Goal: Transaction & Acquisition: Purchase product/service

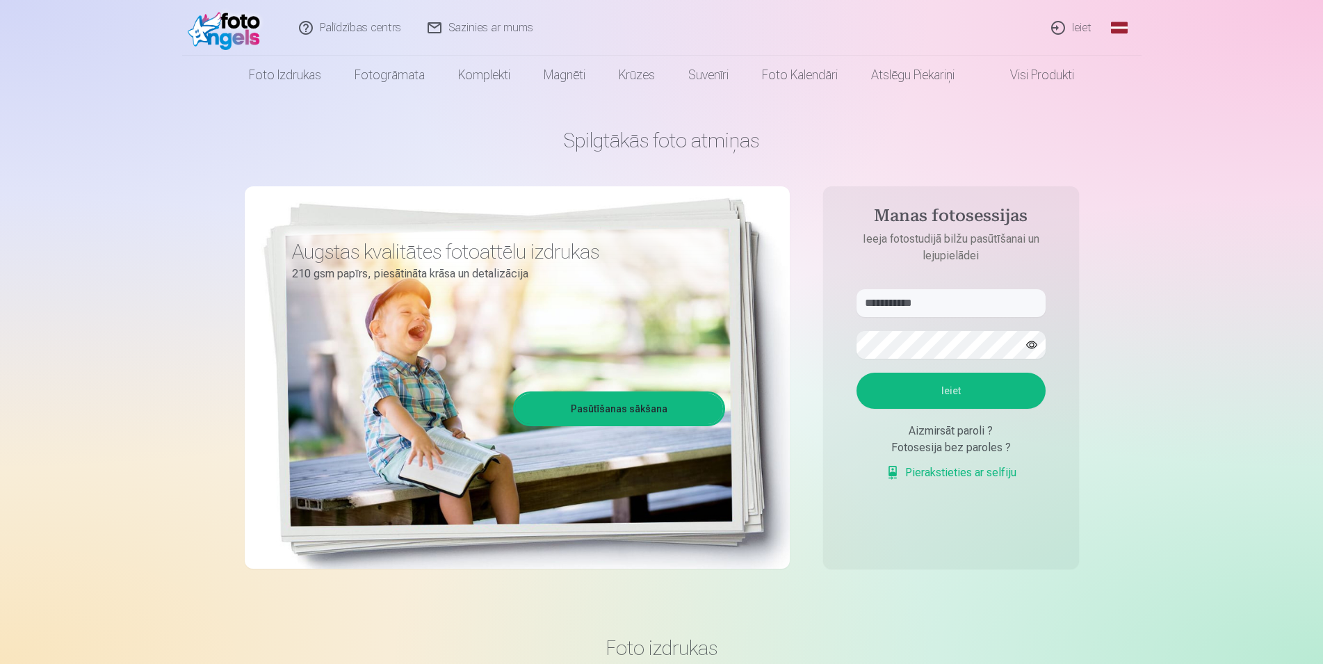
type input "**********"
click at [977, 396] on button "Ieiet" at bounding box center [950, 391] width 189 height 36
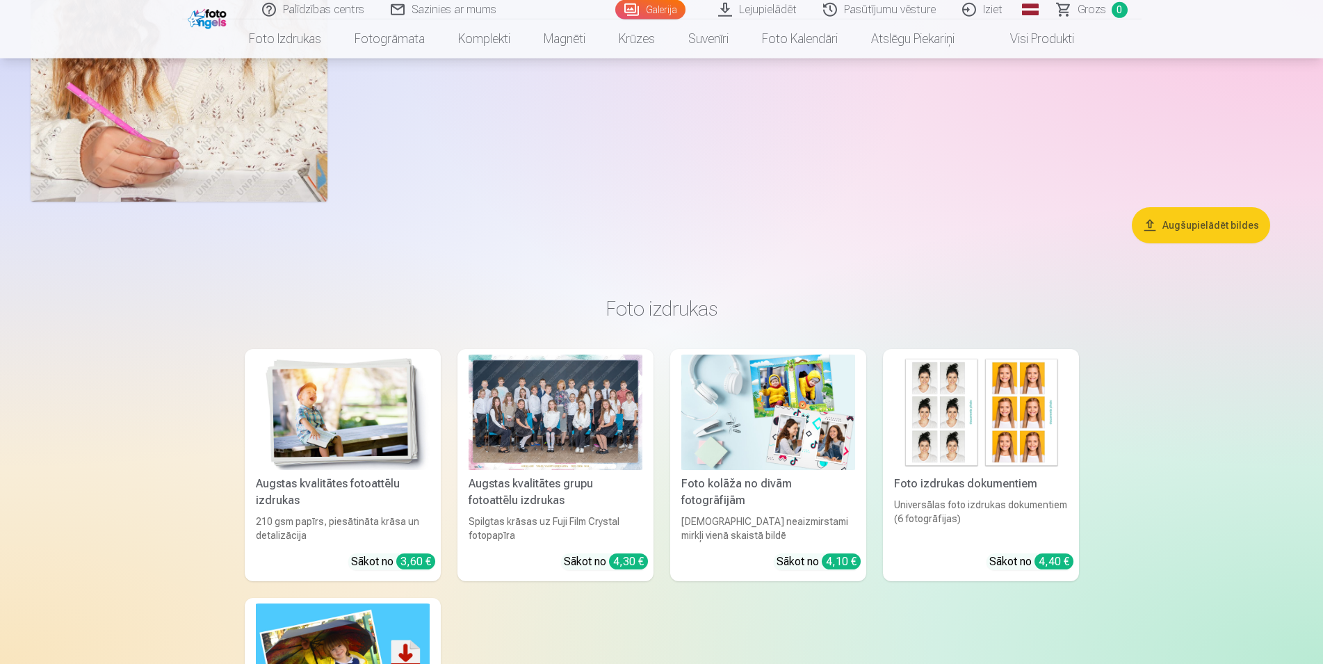
scroll to position [11039, 0]
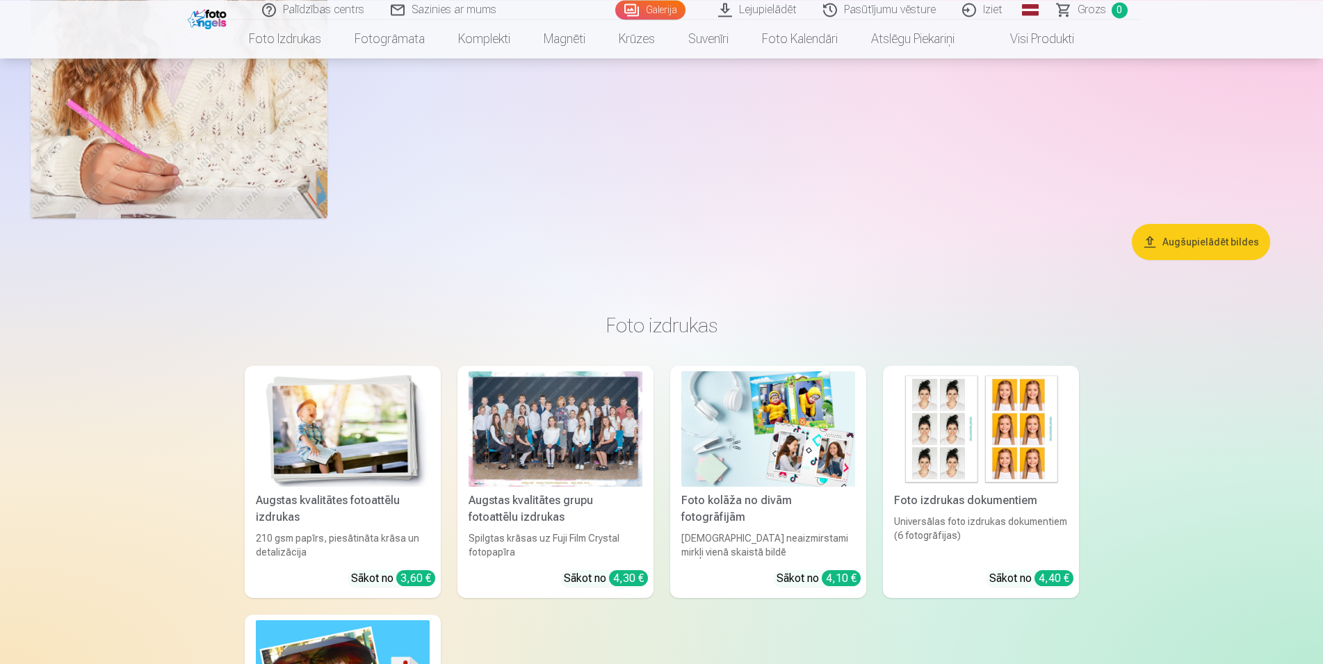
click at [1201, 246] on button "Augšupielādēt bildes" at bounding box center [1201, 242] width 138 height 36
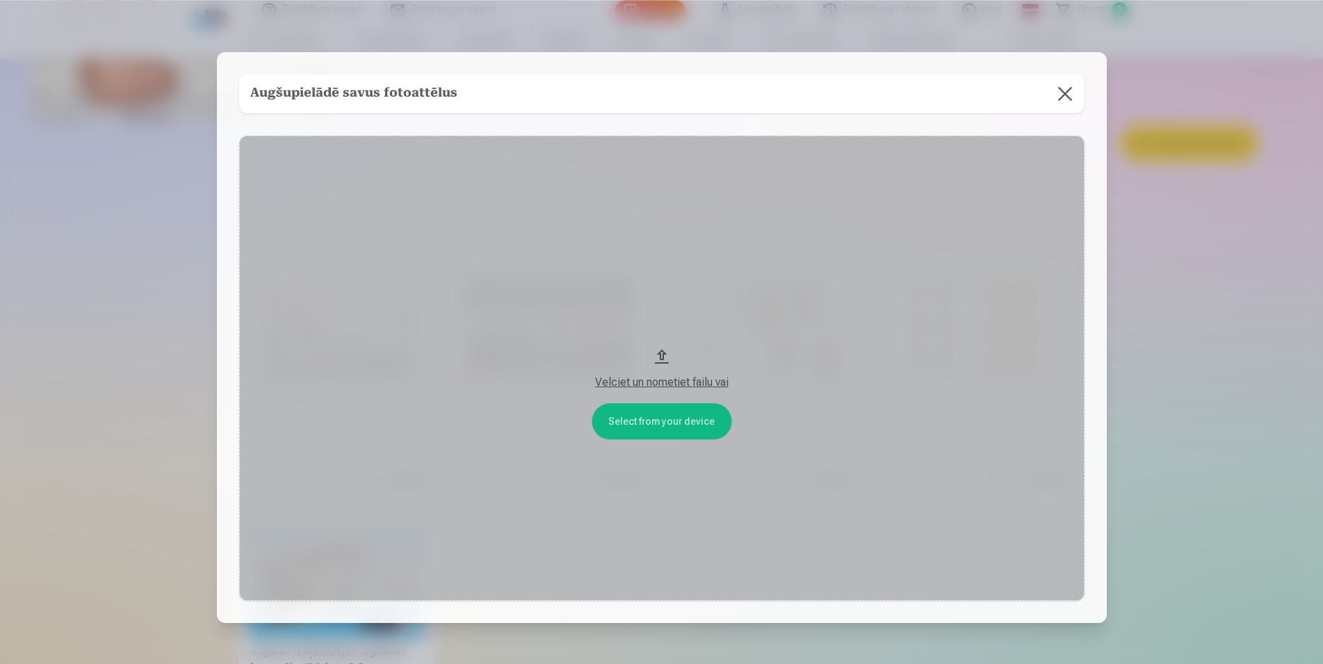
scroll to position [11138, 0]
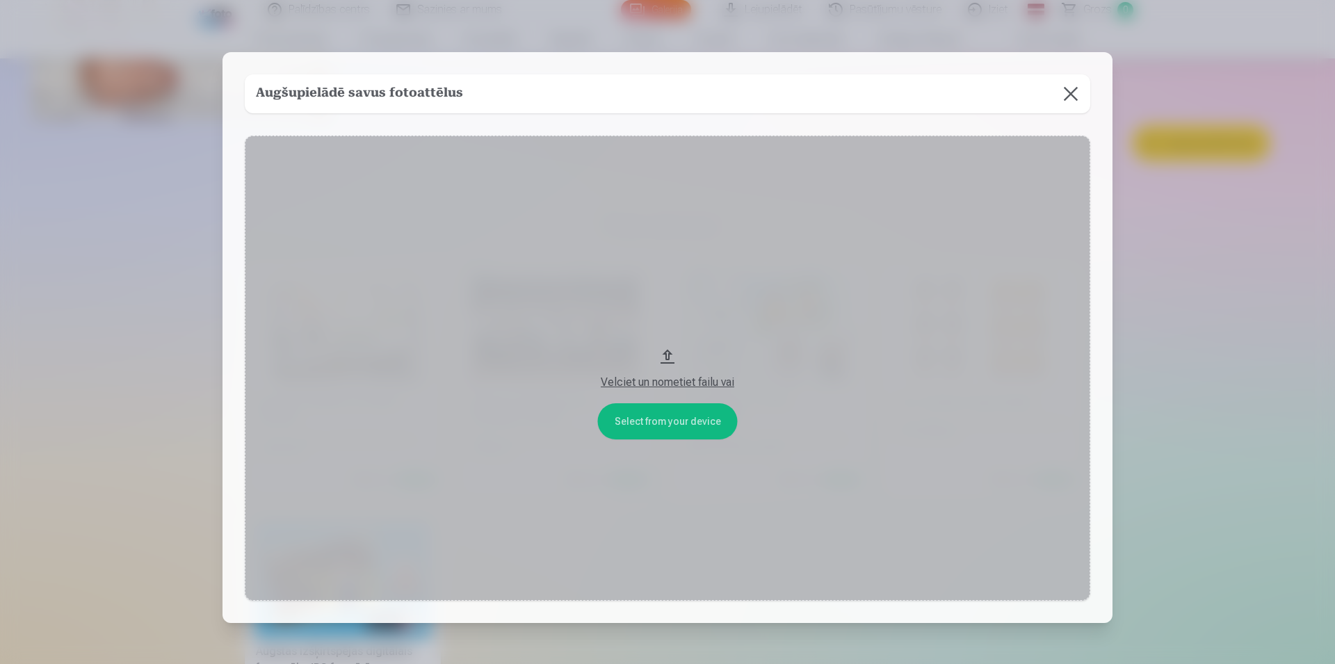
click at [656, 426] on button "Velciet un nometiet failu vai" at bounding box center [667, 368] width 845 height 465
click at [1063, 94] on button at bounding box center [1070, 93] width 39 height 39
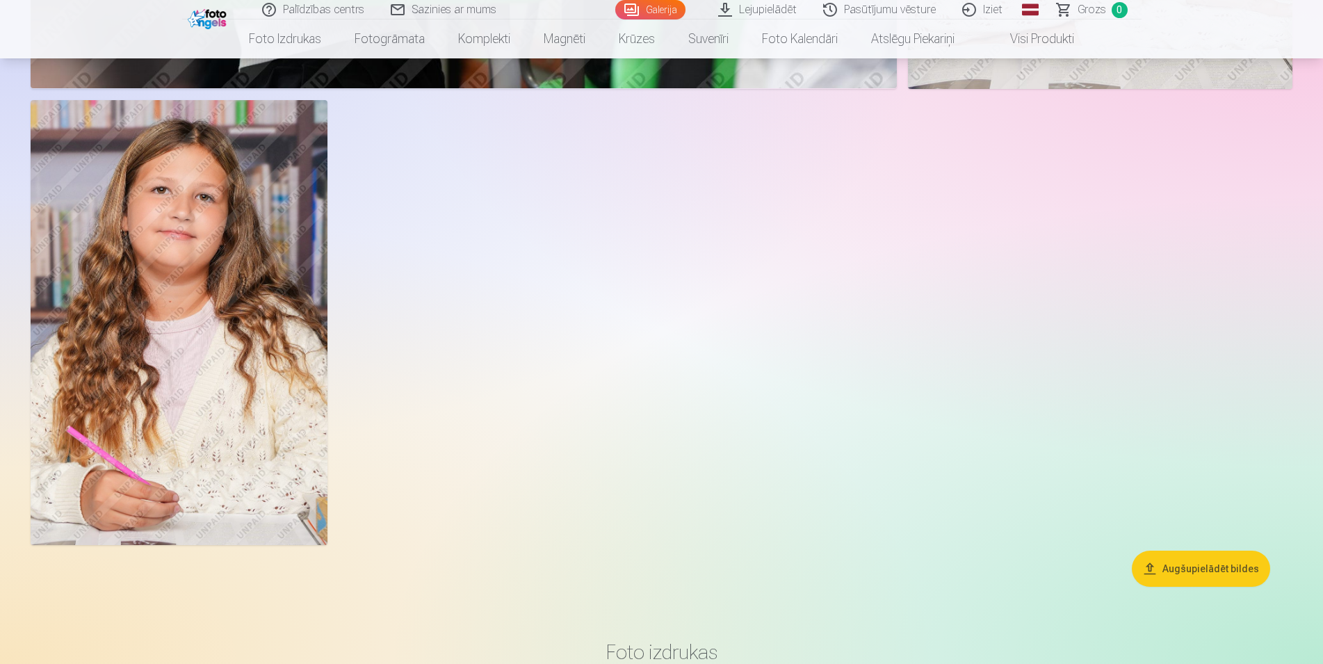
click at [233, 316] on img at bounding box center [179, 322] width 297 height 445
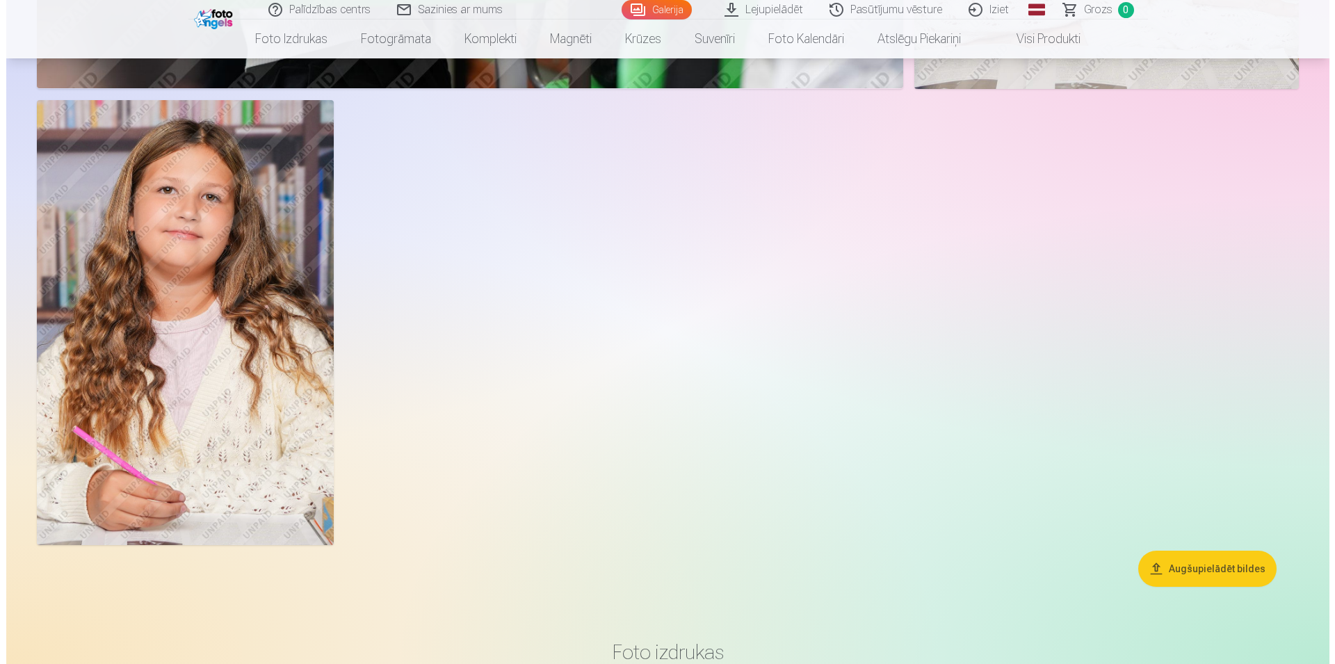
scroll to position [10806, 0]
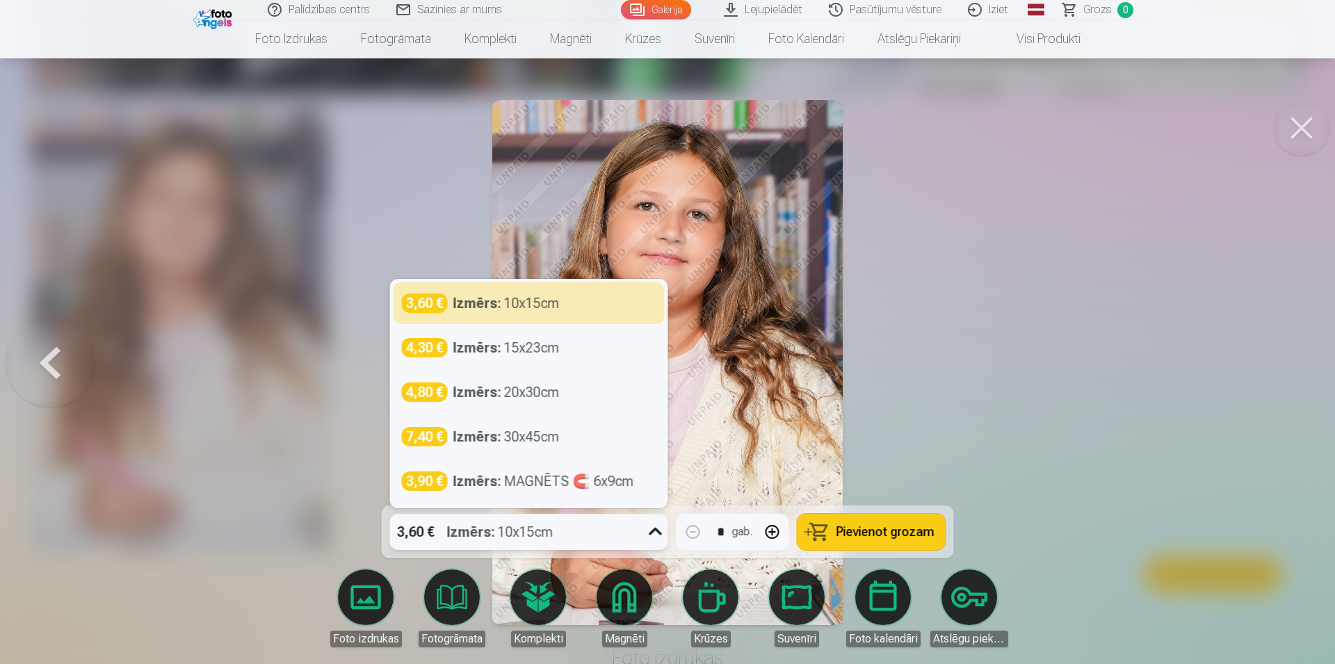
click at [659, 532] on icon at bounding box center [655, 532] width 13 height 8
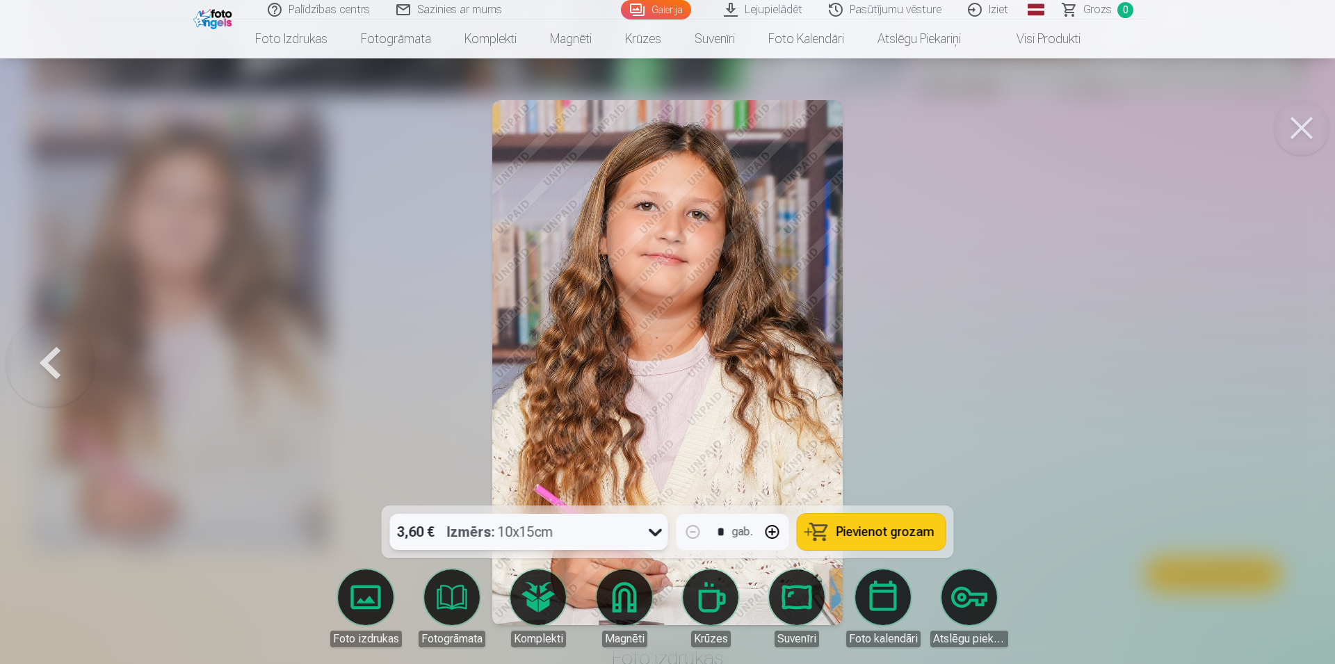
click at [868, 527] on span "Pievienot grozam" at bounding box center [885, 532] width 98 height 13
click at [1295, 135] on button at bounding box center [1302, 128] width 56 height 56
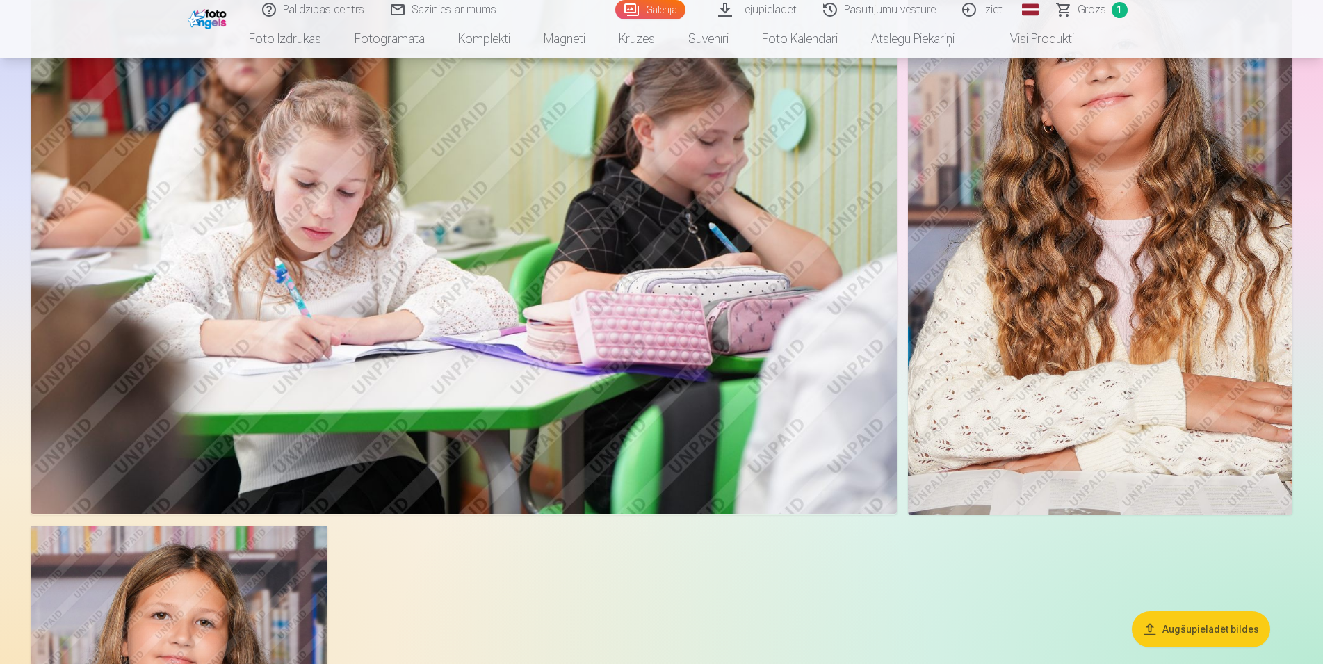
scroll to position [10145, 0]
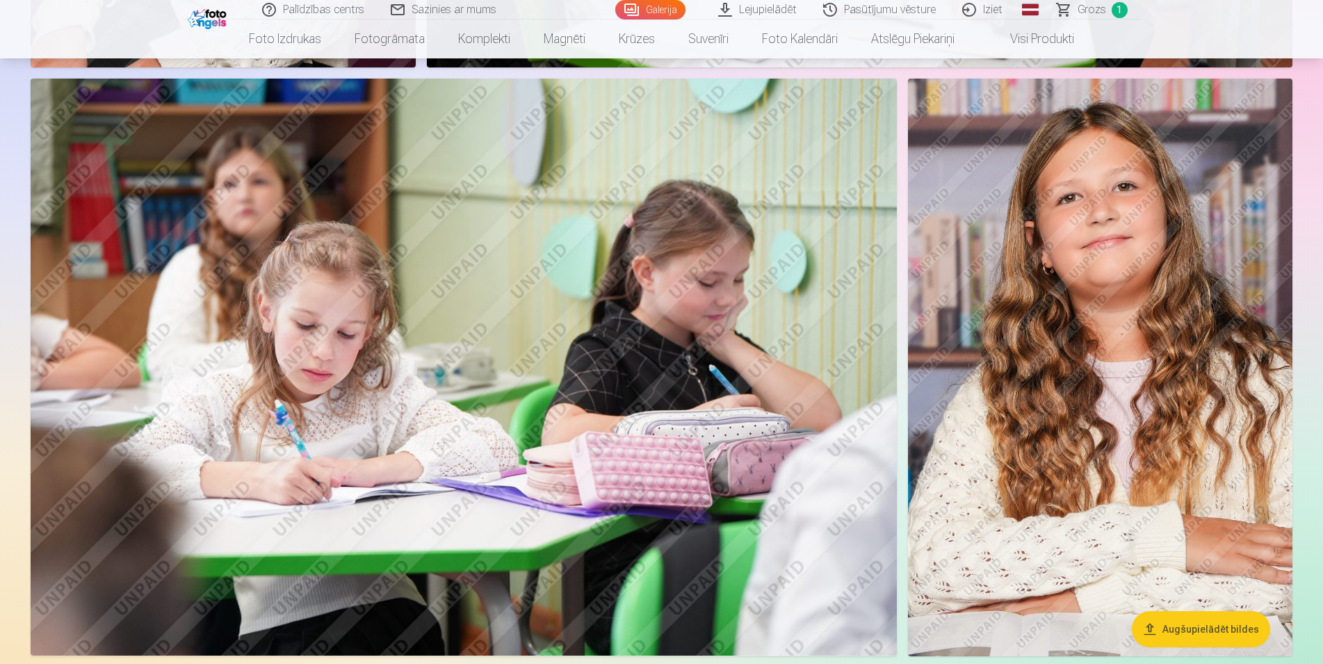
click at [1041, 331] on img at bounding box center [1100, 367] width 384 height 577
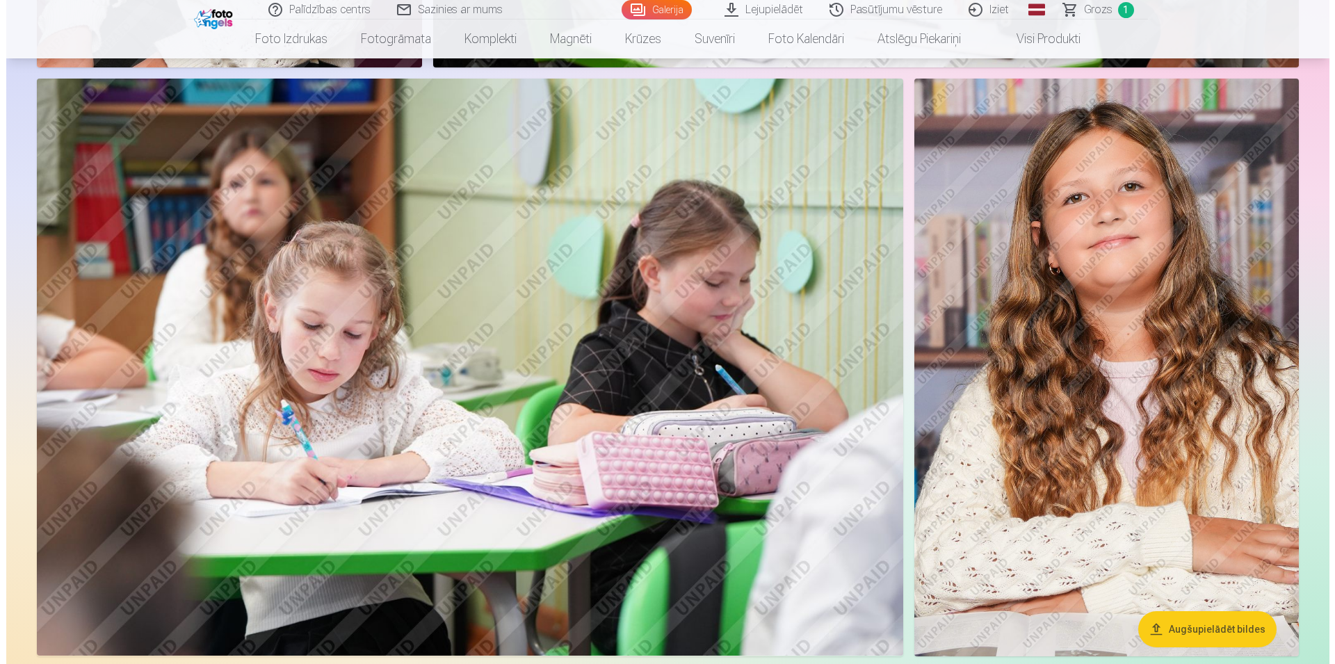
scroll to position [10233, 0]
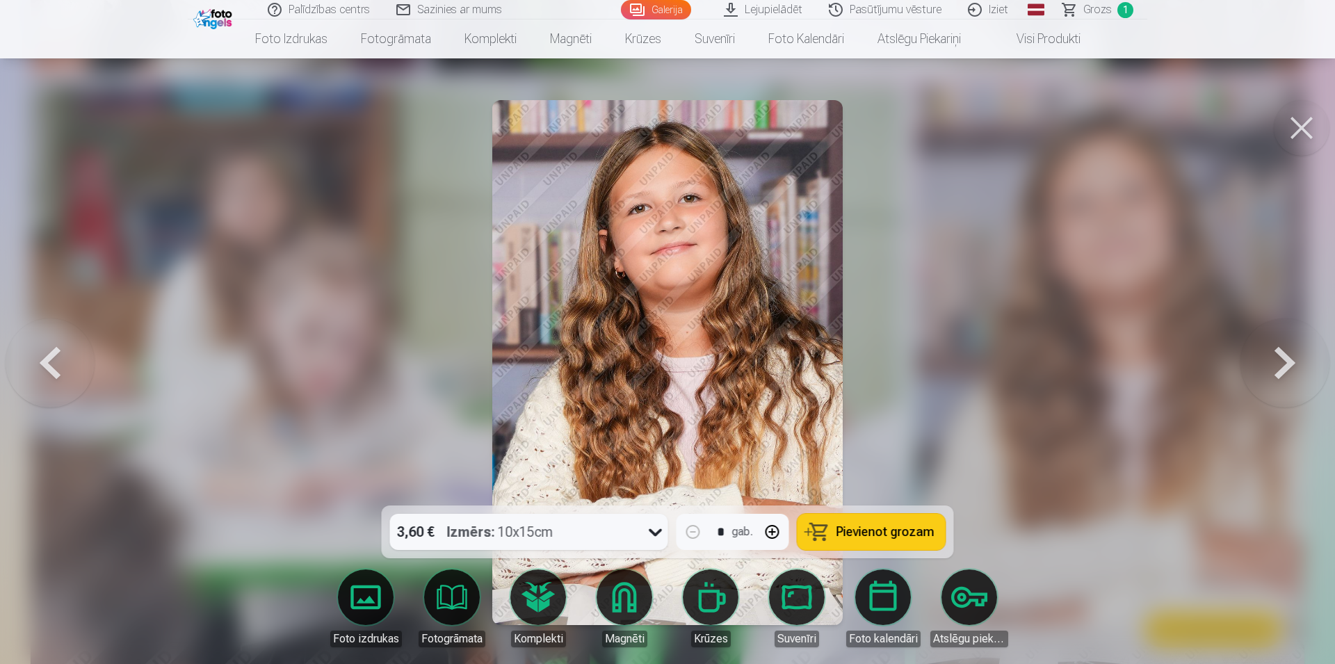
click at [867, 535] on span "Pievienot grozam" at bounding box center [885, 532] width 98 height 13
click at [1297, 127] on button at bounding box center [1302, 128] width 56 height 56
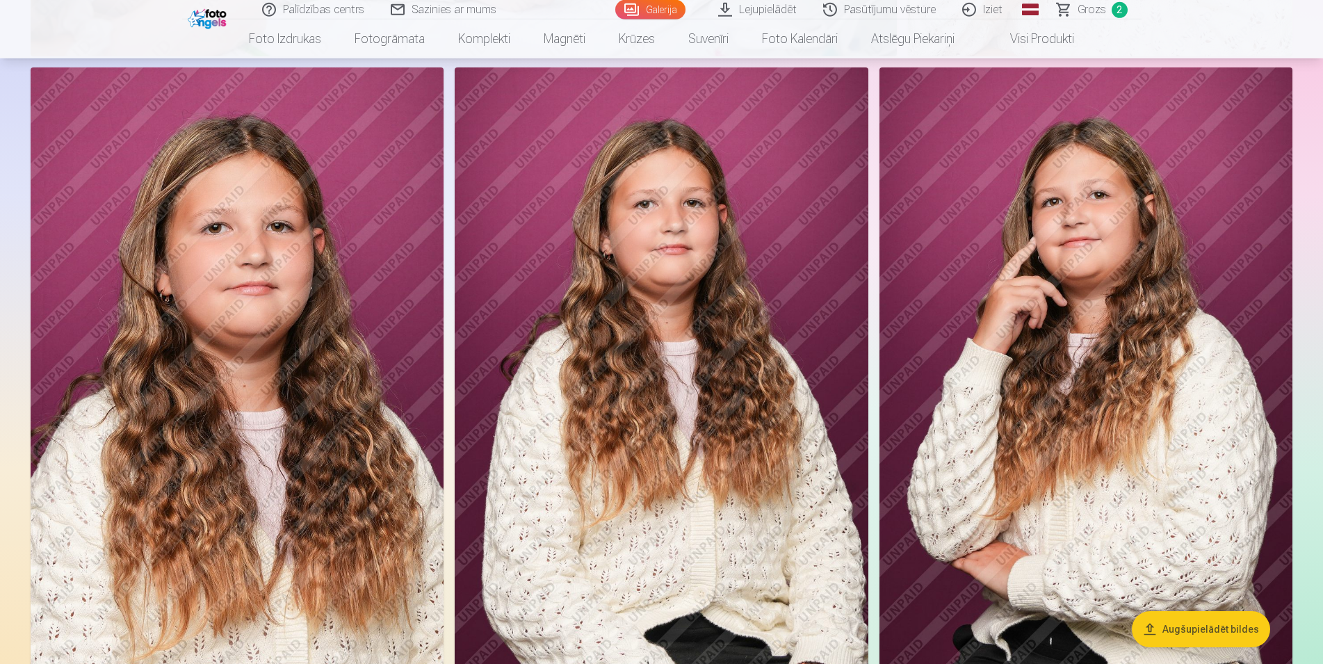
scroll to position [8373, 0]
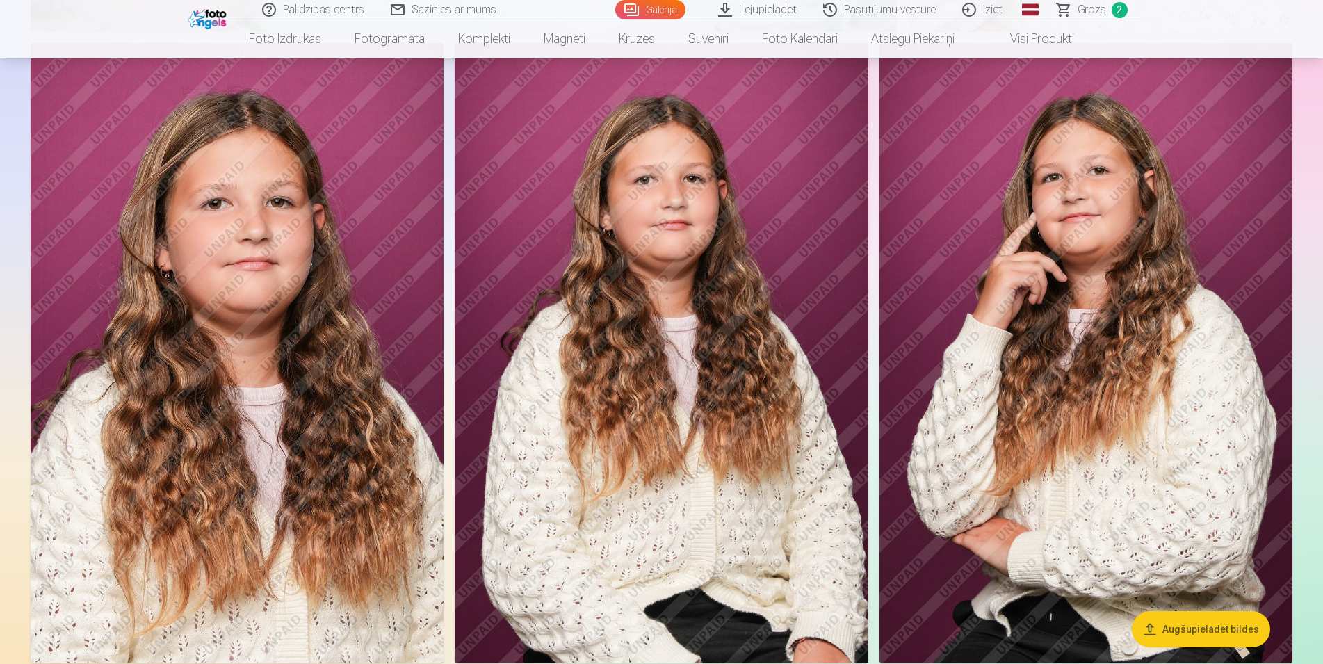
click at [1037, 289] on img at bounding box center [1085, 353] width 413 height 620
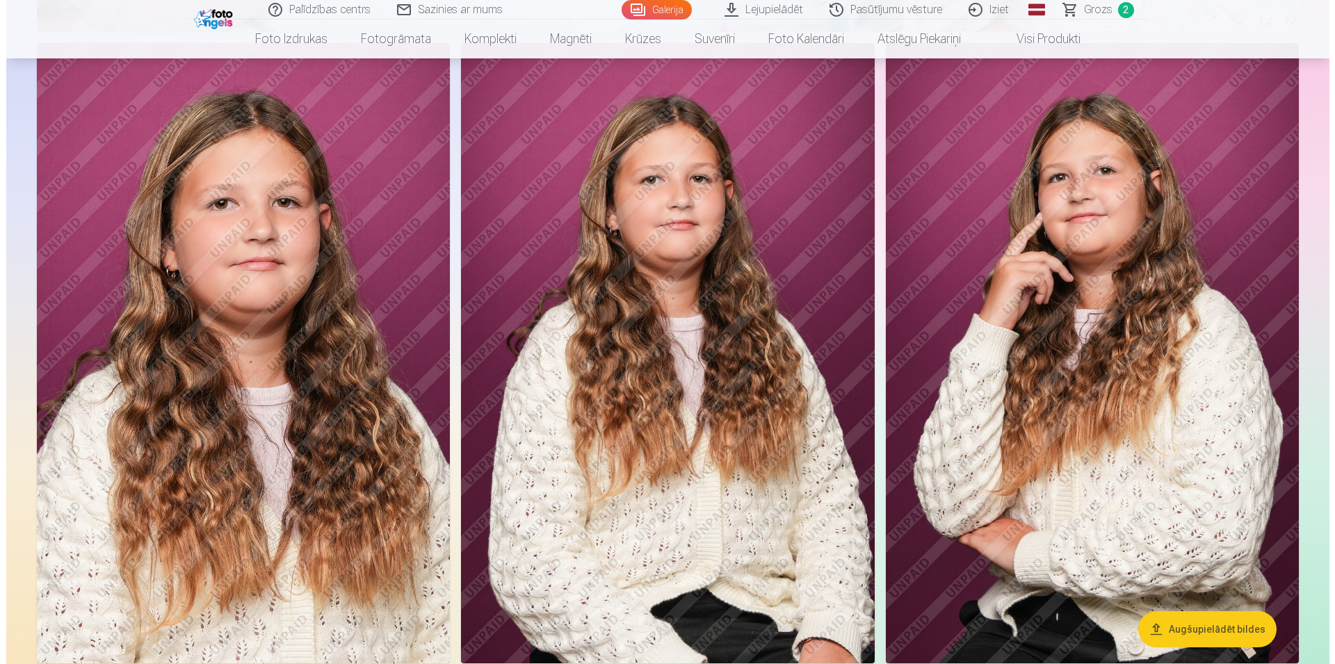
scroll to position [8444, 0]
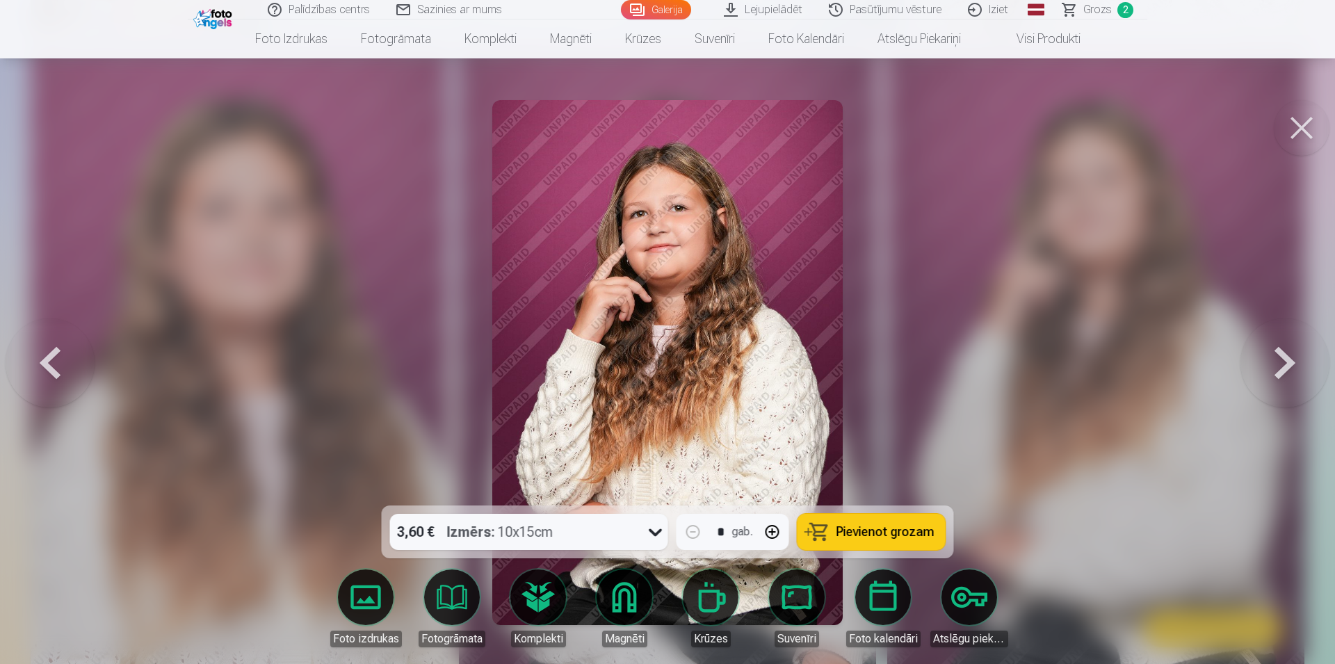
click at [879, 536] on span "Pievienot grozam" at bounding box center [885, 532] width 98 height 13
click at [1288, 132] on button at bounding box center [1302, 128] width 56 height 56
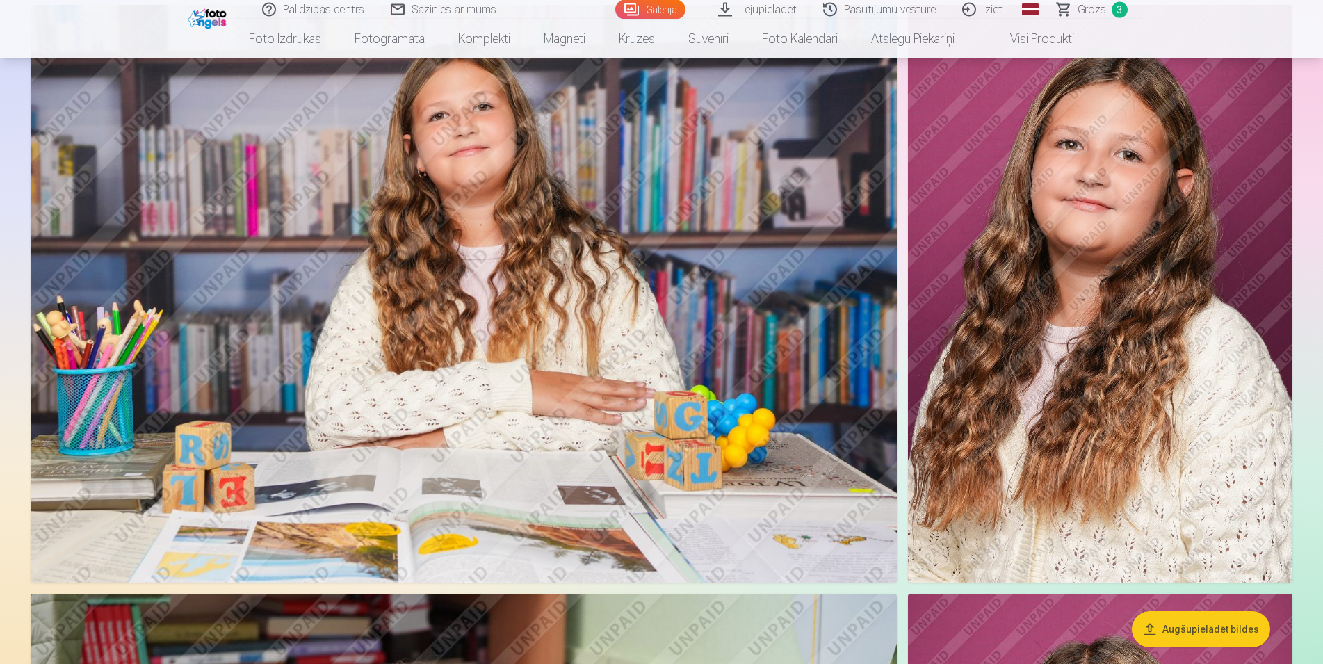
scroll to position [7167, 0]
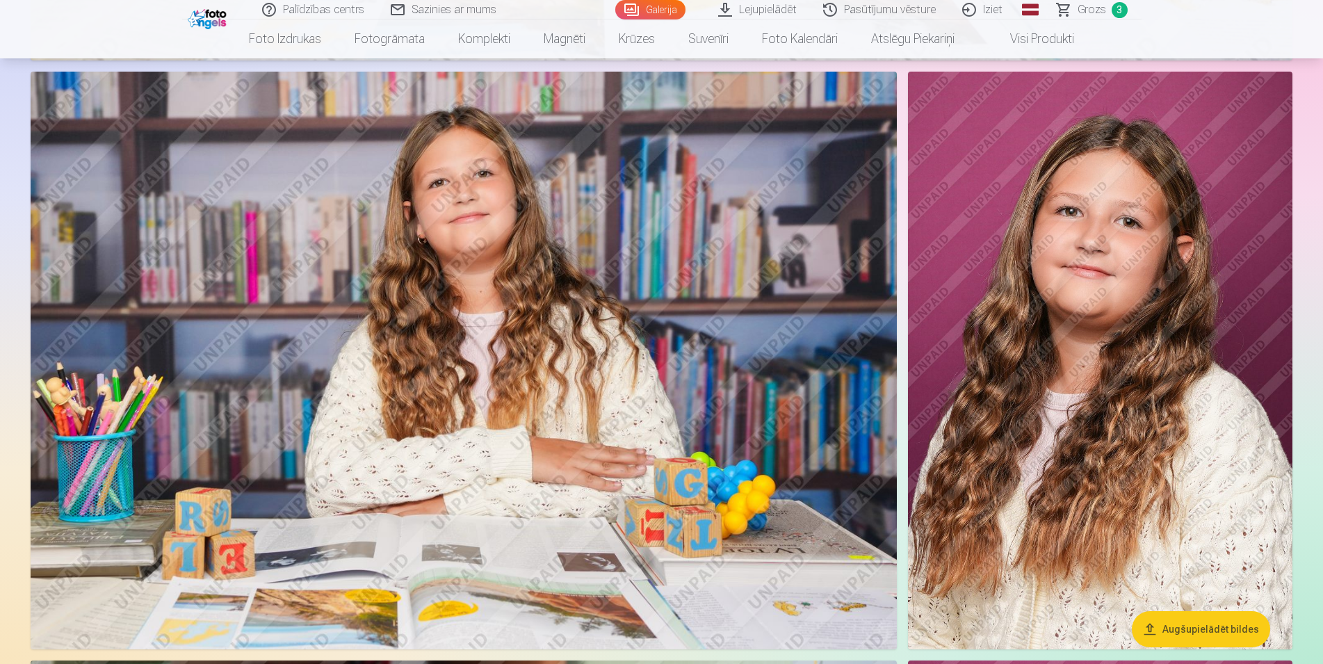
click at [563, 289] on img at bounding box center [464, 360] width 866 height 577
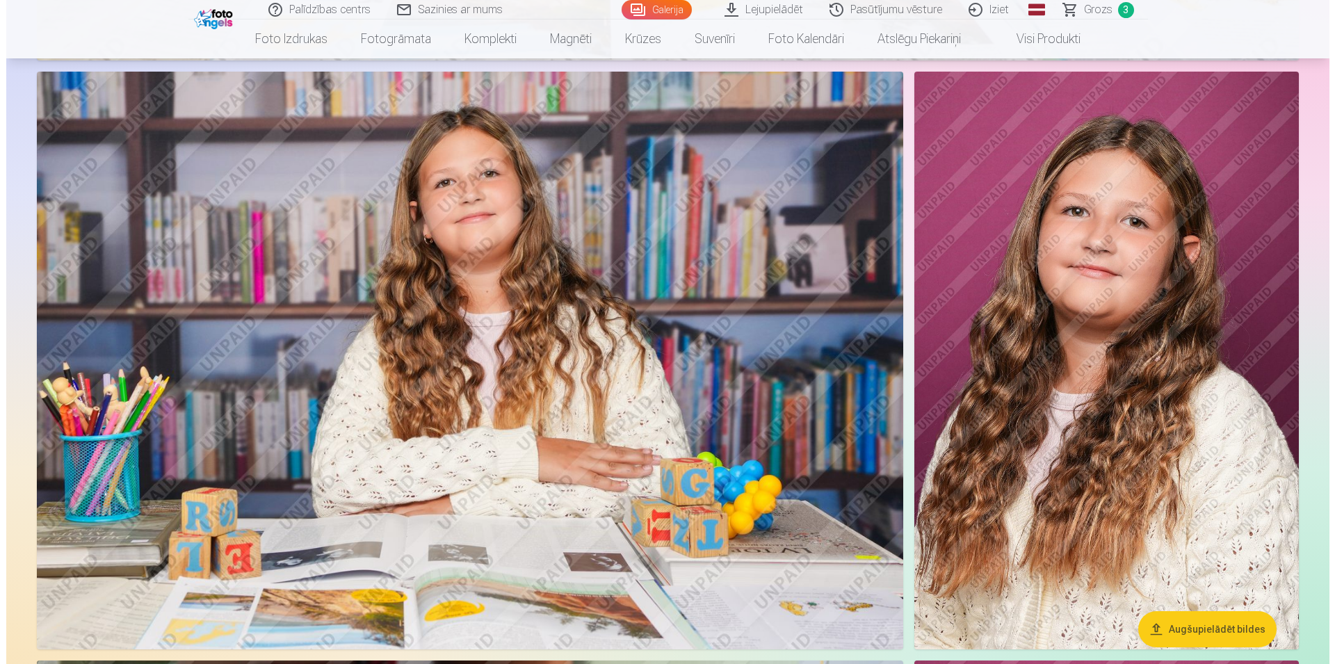
scroll to position [7225, 0]
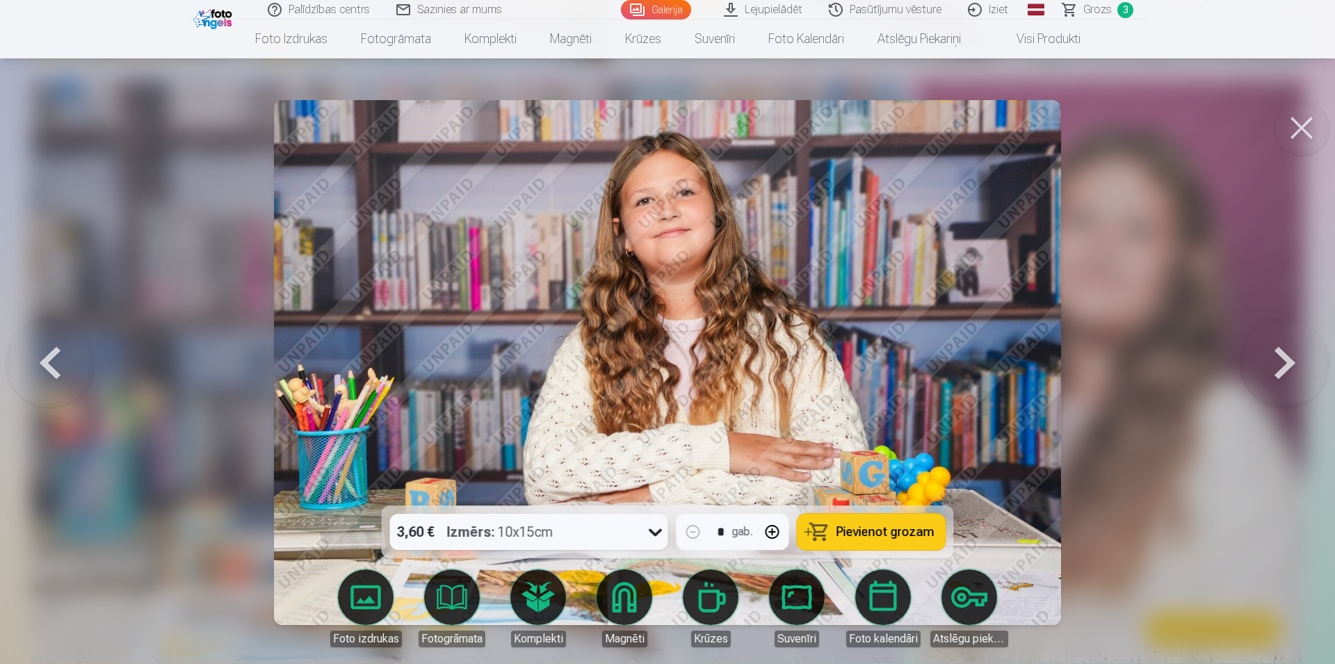
click at [914, 526] on span "Pievienot grozam" at bounding box center [885, 532] width 98 height 13
click at [1299, 122] on button at bounding box center [1302, 128] width 56 height 56
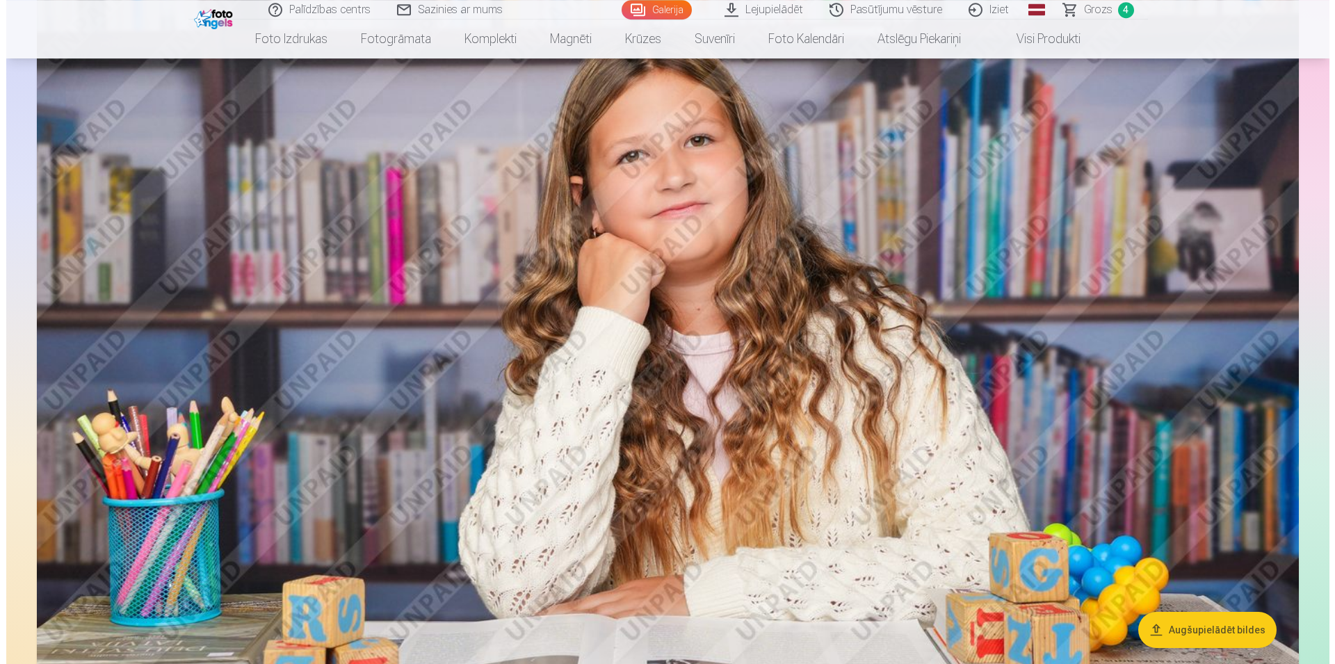
scroll to position [6529, 0]
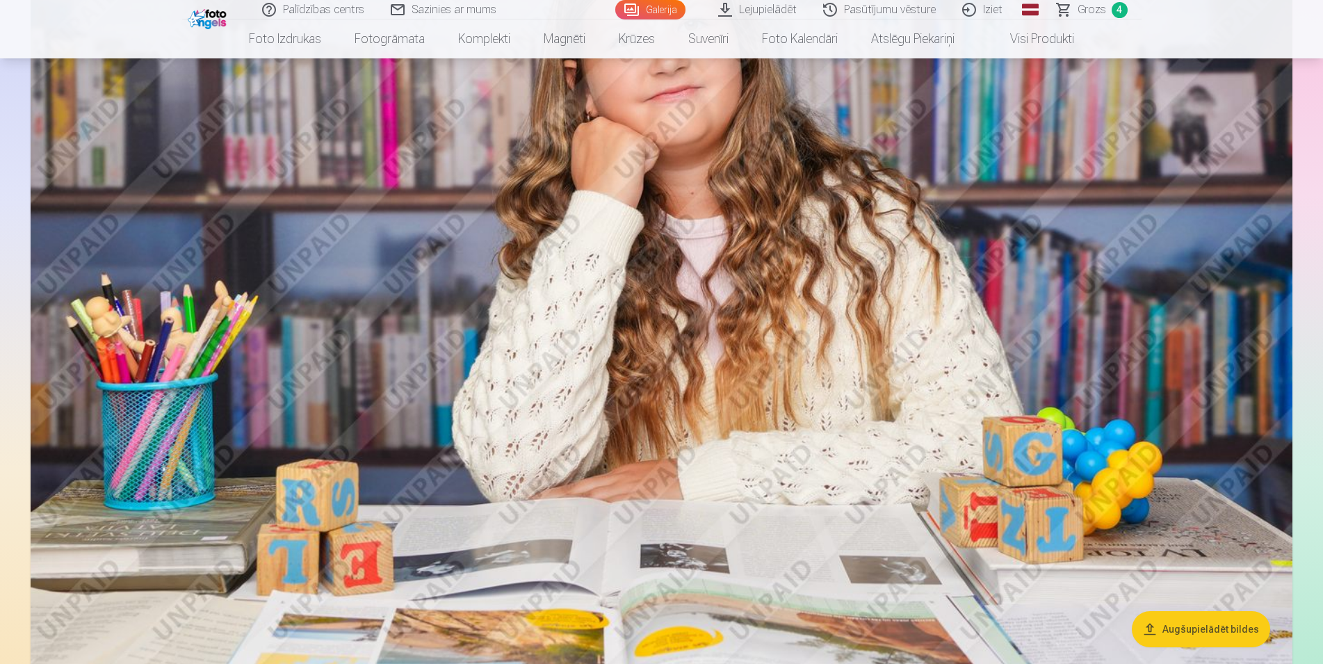
click at [804, 377] on img at bounding box center [662, 278] width 1262 height 841
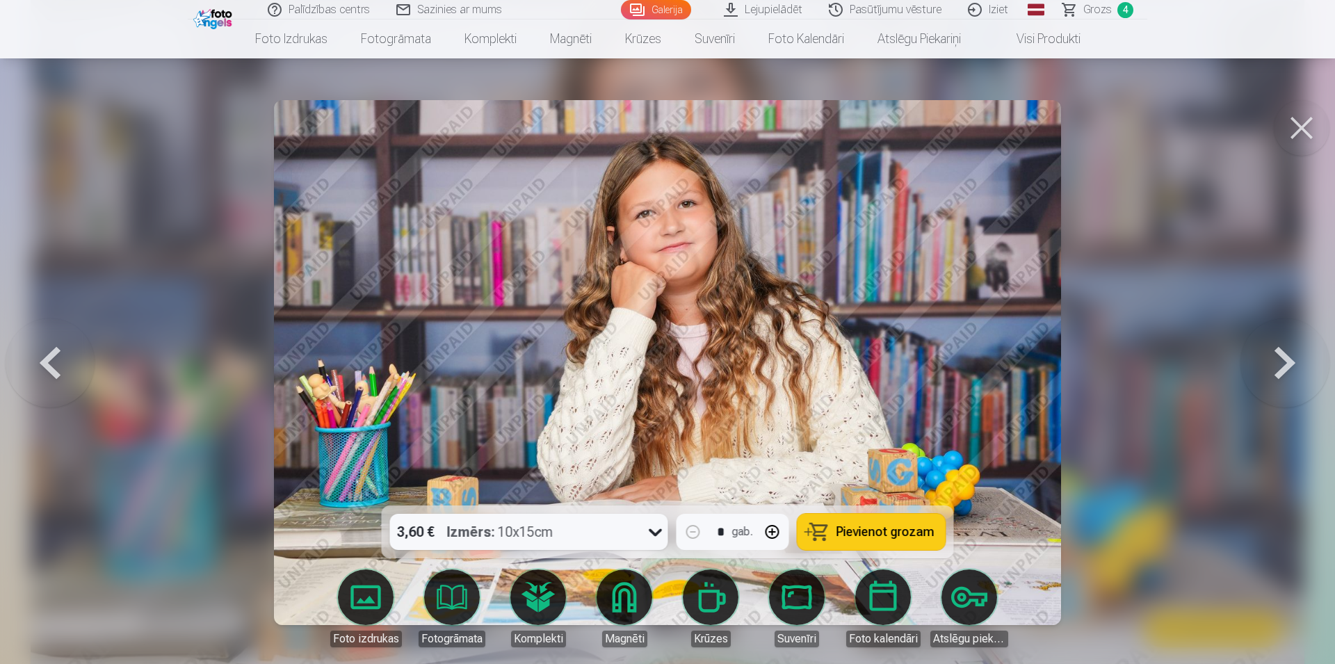
click at [909, 530] on span "Pievienot grozam" at bounding box center [885, 532] width 98 height 13
click at [1309, 121] on button at bounding box center [1302, 128] width 56 height 56
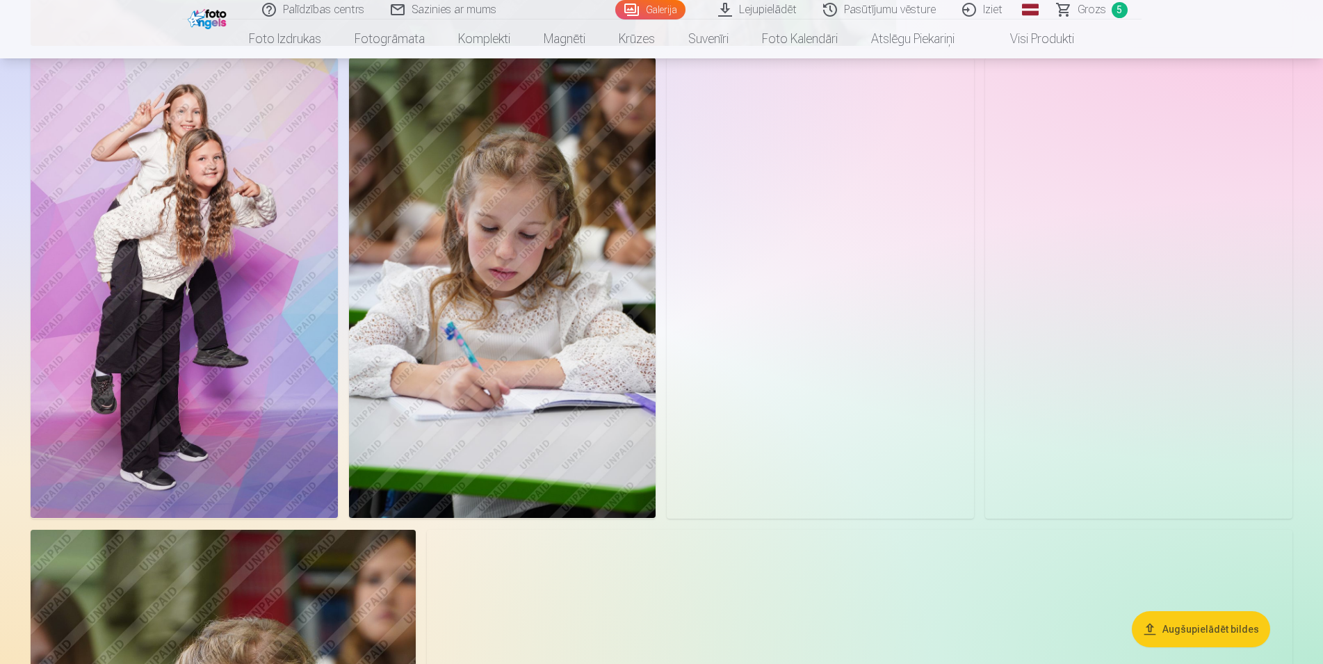
scroll to position [2642, 0]
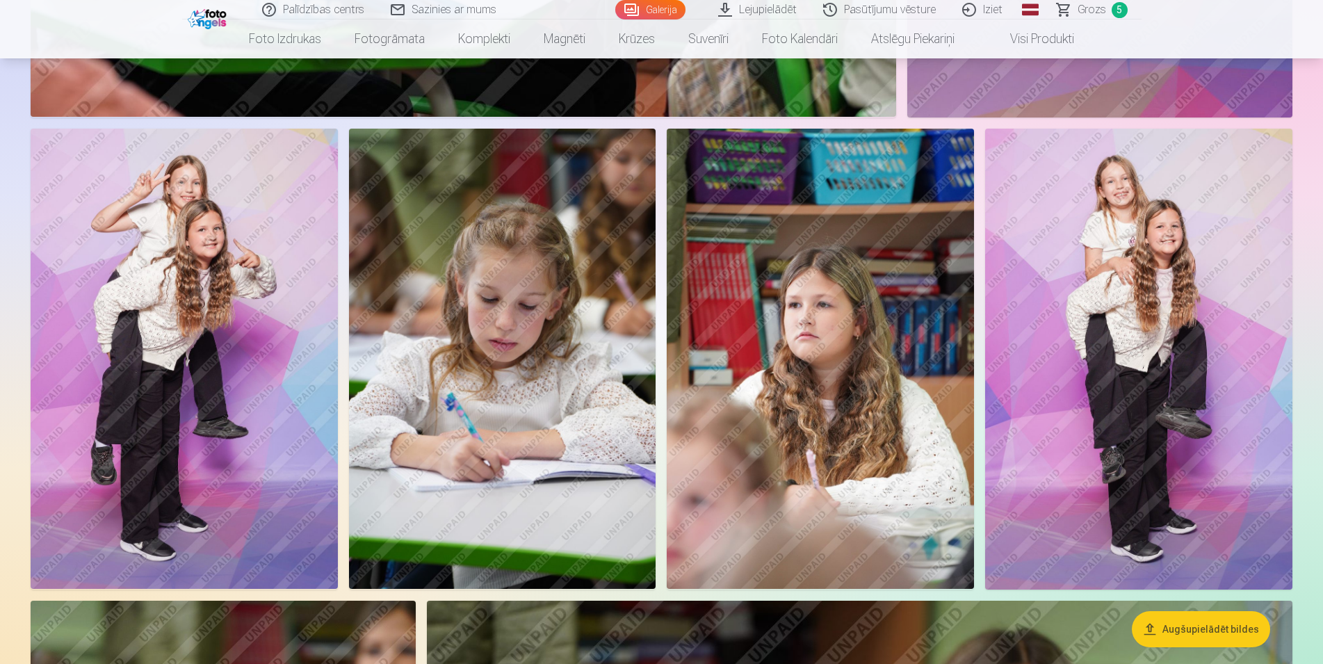
click at [230, 289] on img at bounding box center [184, 359] width 307 height 461
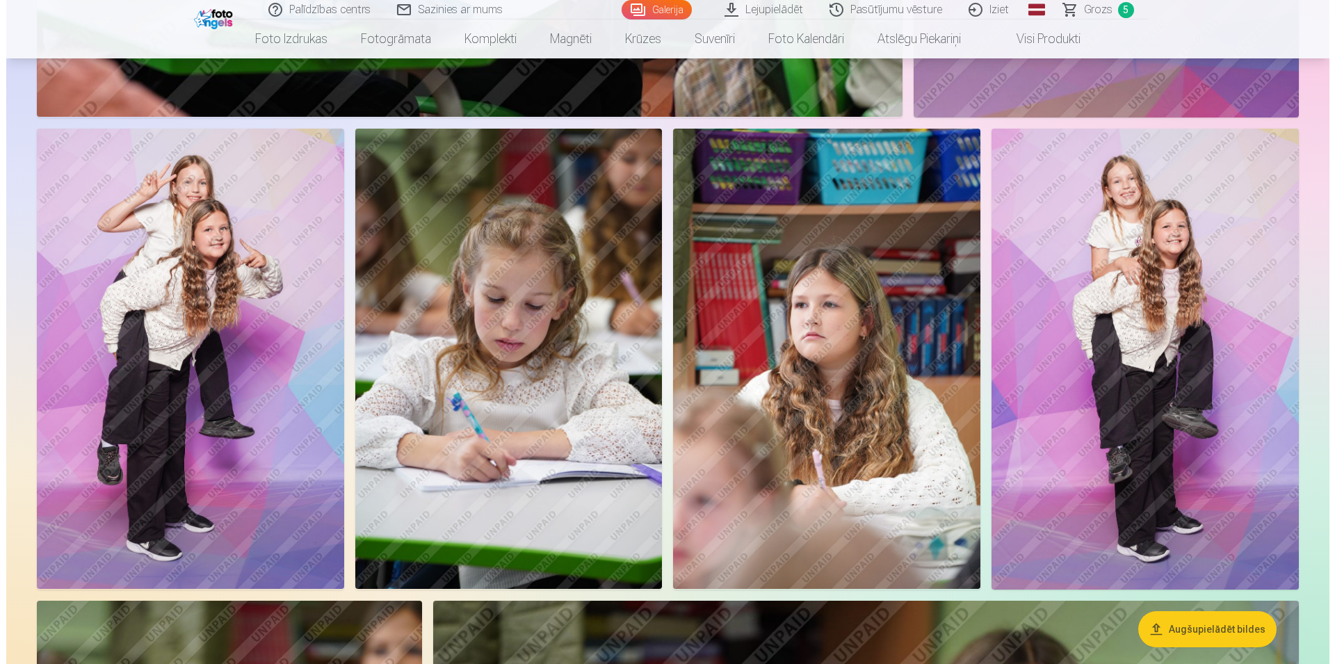
scroll to position [2661, 0]
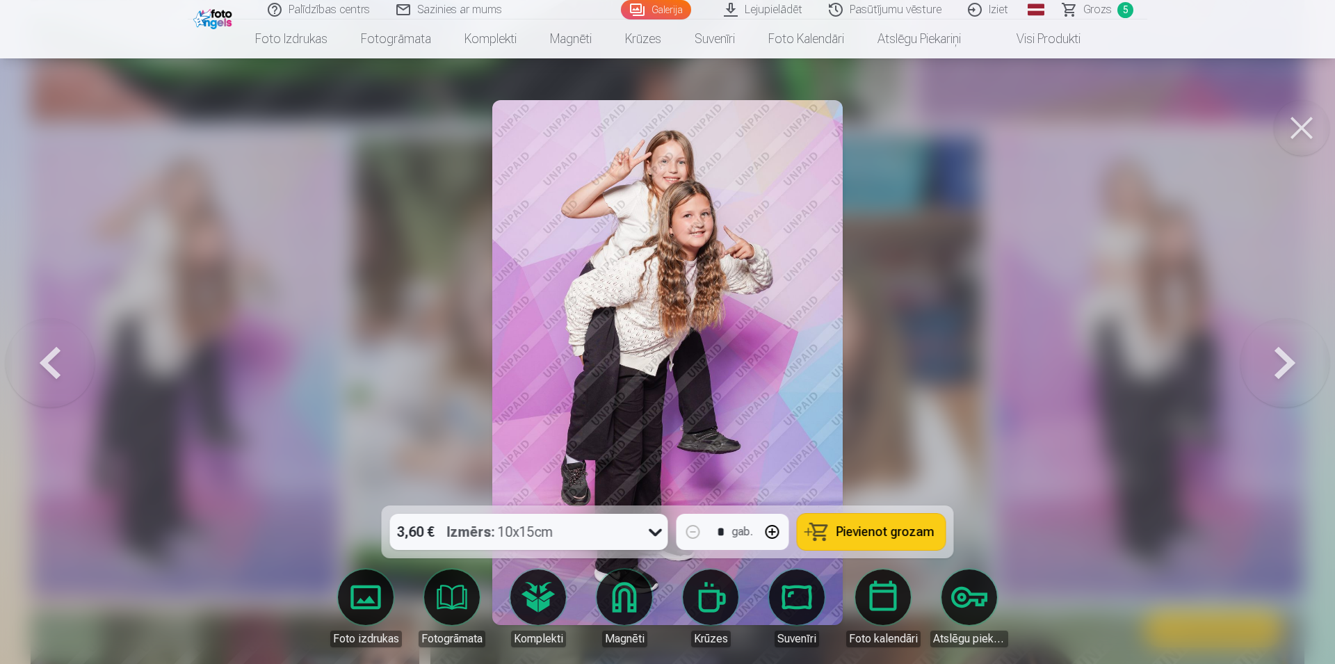
click at [872, 526] on span "Pievienot grozam" at bounding box center [885, 532] width 98 height 13
click at [1315, 132] on button at bounding box center [1302, 128] width 56 height 56
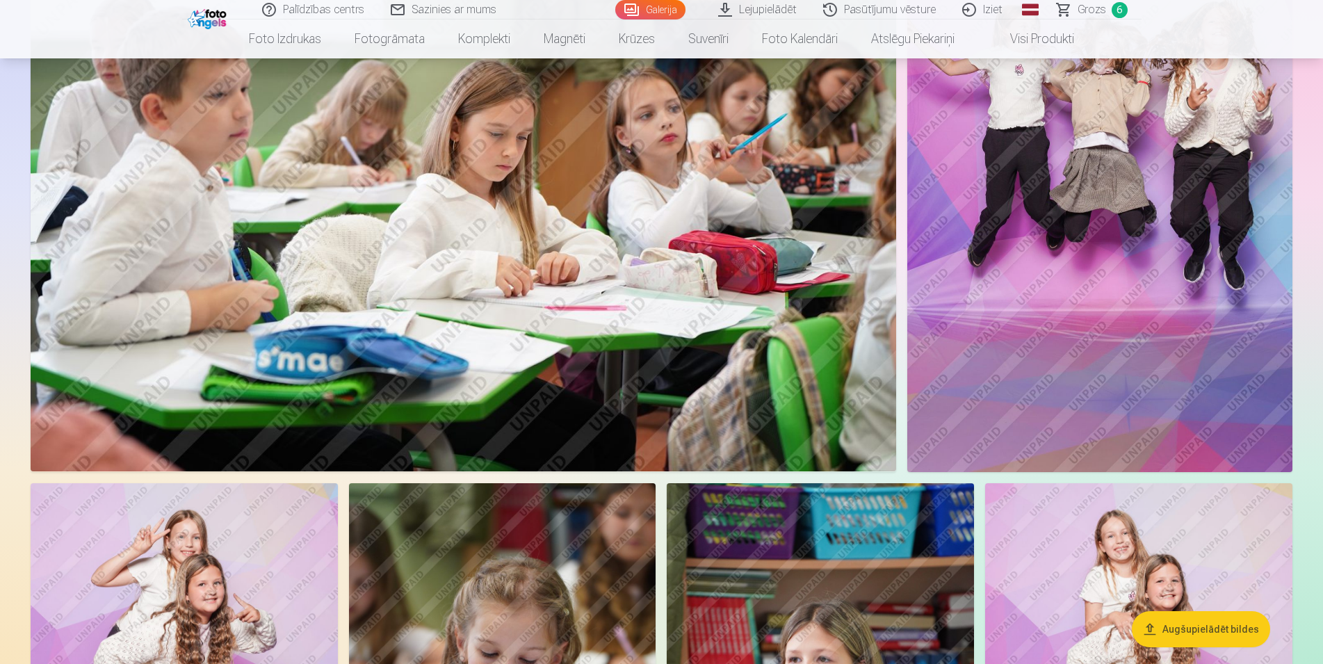
scroll to position [2004, 0]
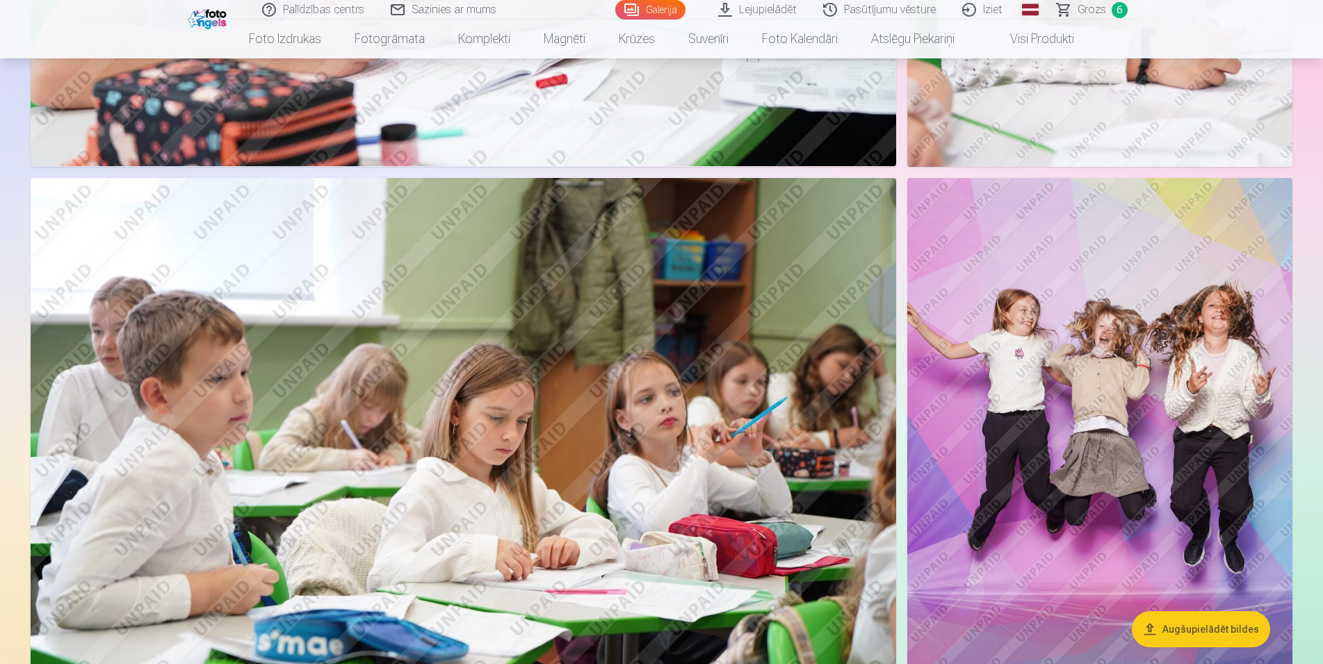
click at [1069, 351] on img at bounding box center [1099, 467] width 385 height 578
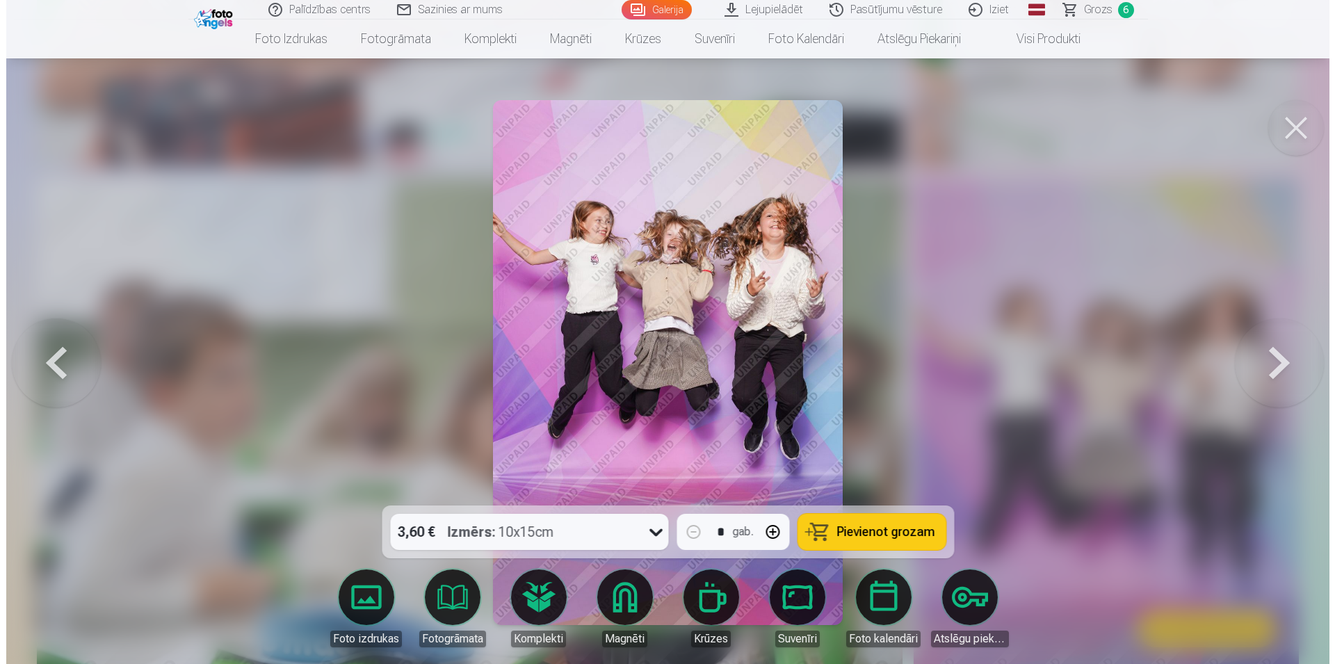
scroll to position [2017, 0]
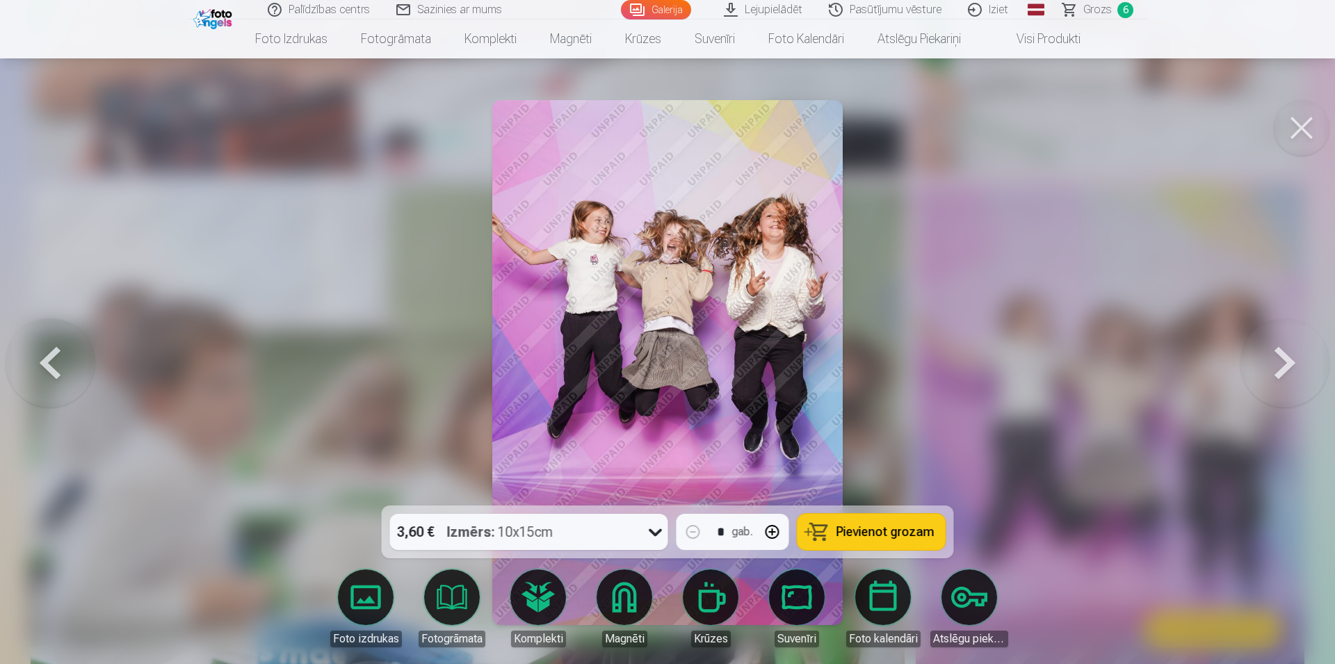
click at [858, 531] on span "Pievienot grozam" at bounding box center [885, 532] width 98 height 13
click at [1303, 121] on button at bounding box center [1302, 128] width 56 height 56
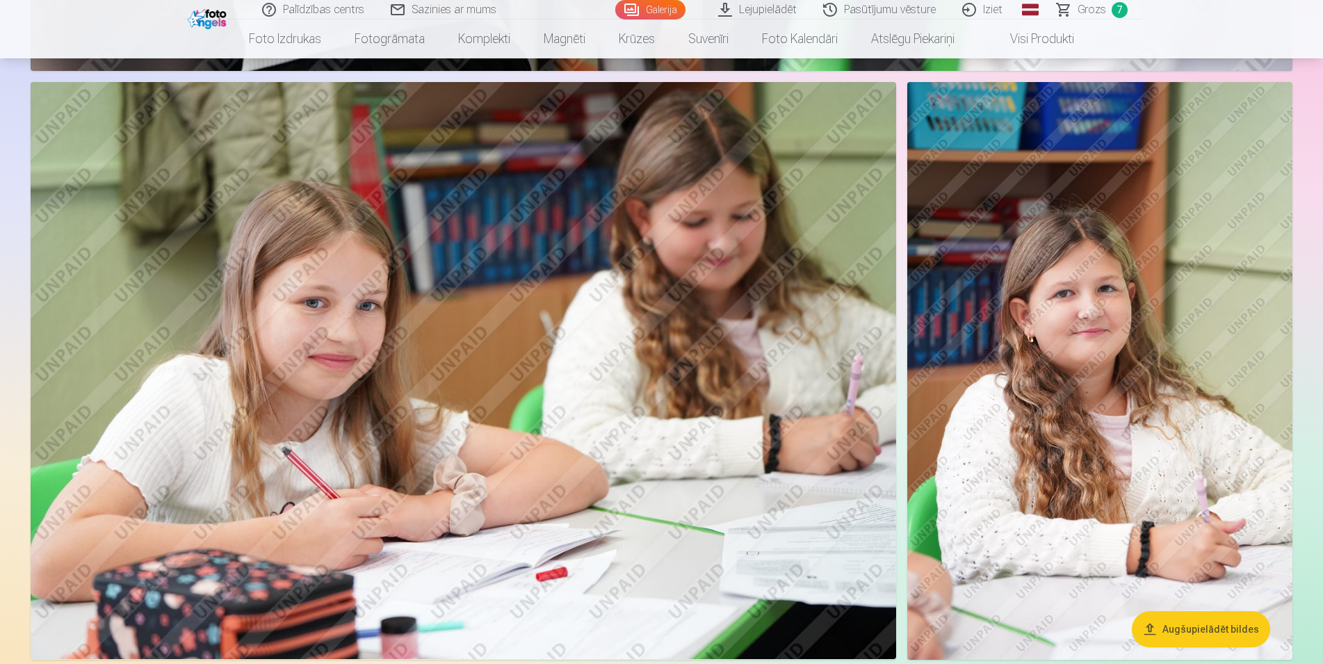
scroll to position [1508, 0]
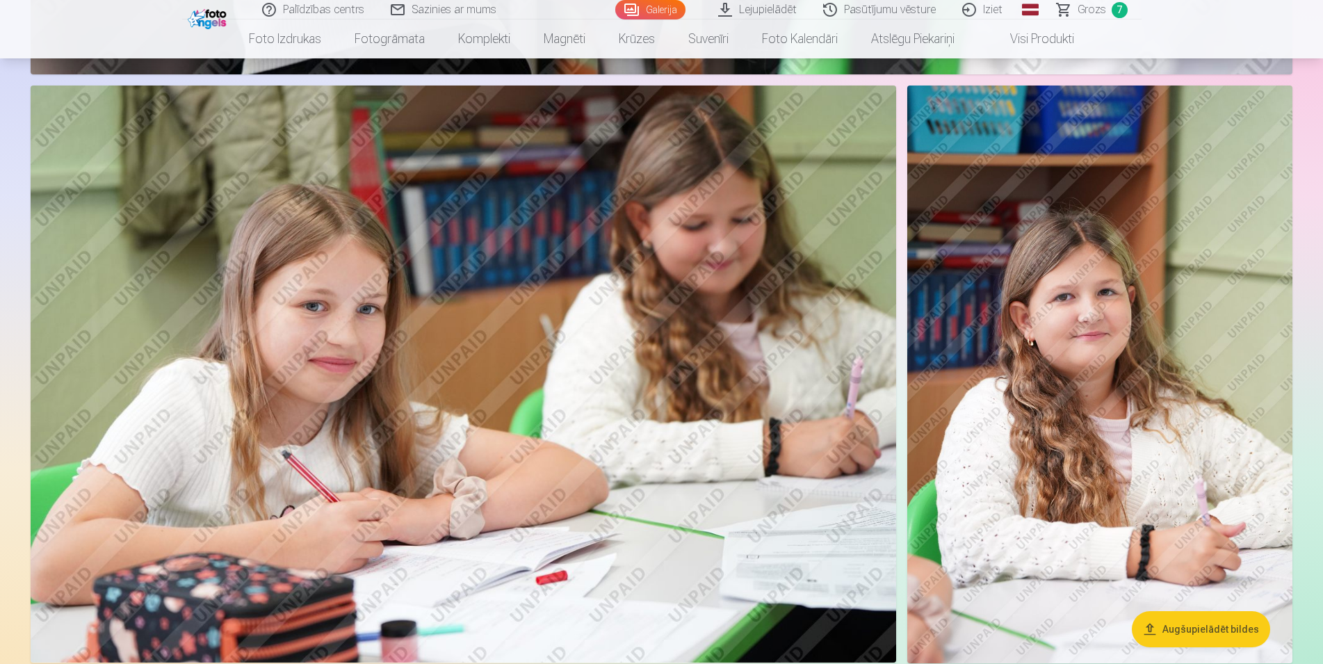
click at [1136, 354] on img at bounding box center [1099, 375] width 385 height 578
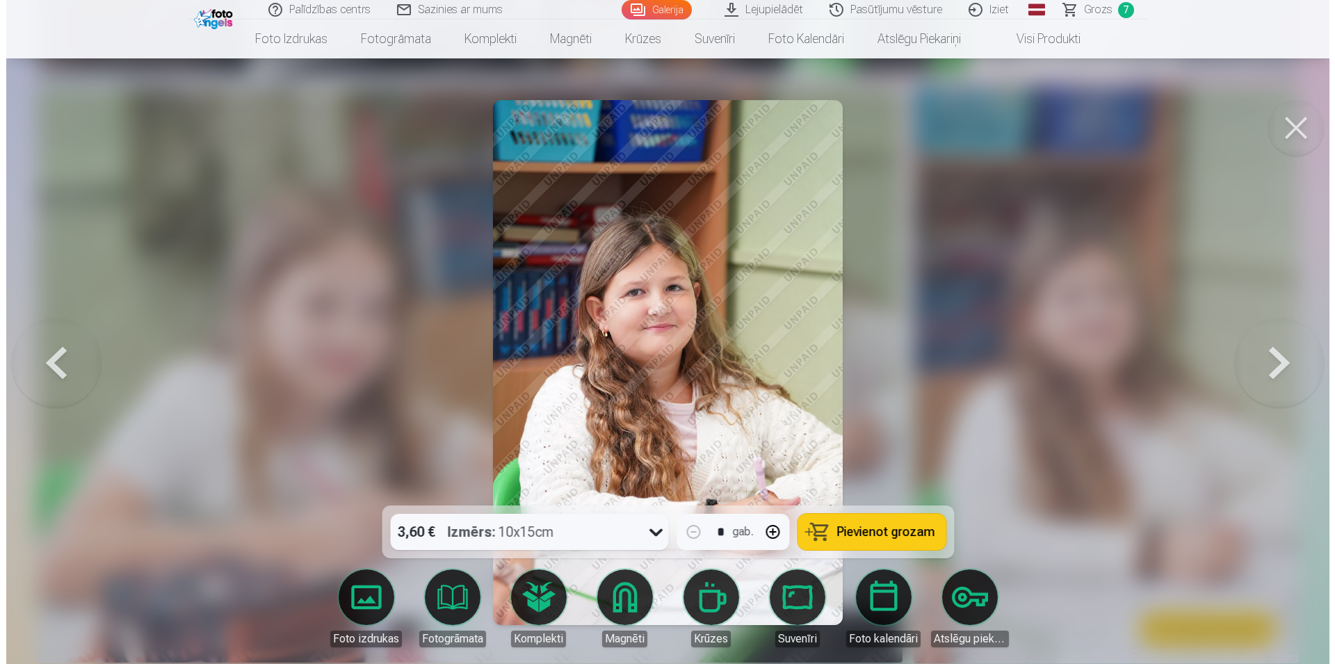
scroll to position [1513, 0]
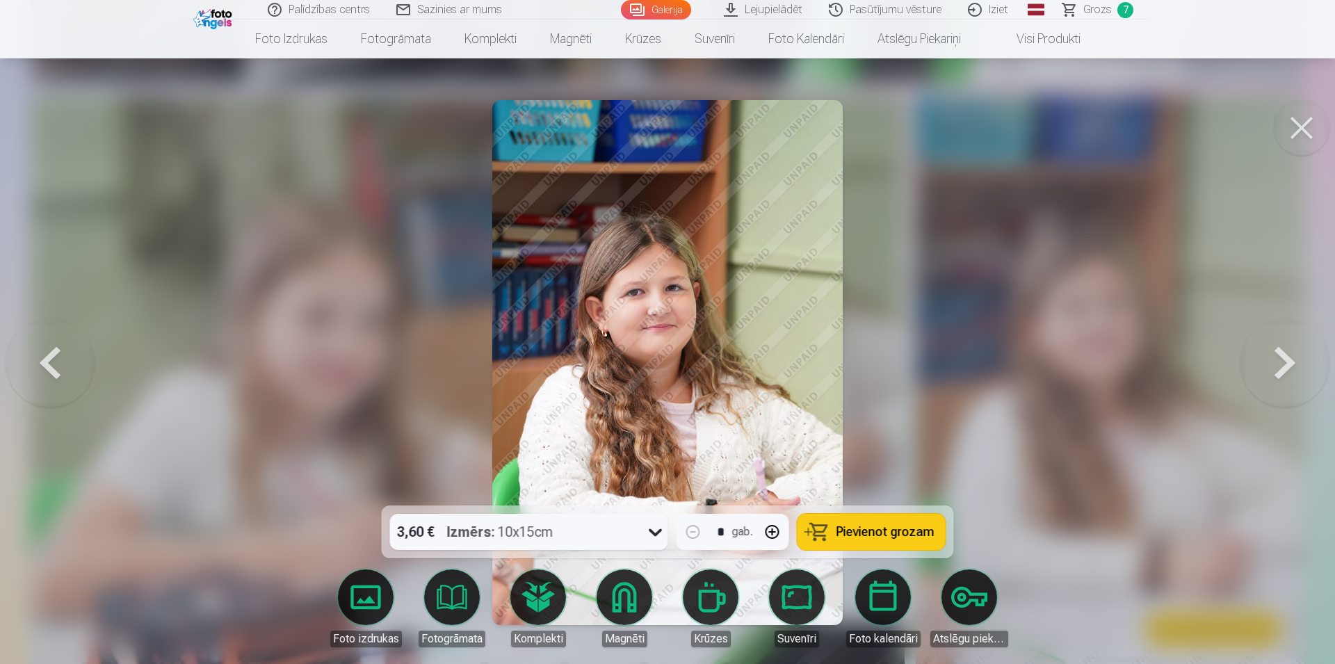
click at [906, 538] on span "Pievienot grozam" at bounding box center [885, 532] width 98 height 13
click at [1304, 135] on button at bounding box center [1302, 128] width 56 height 56
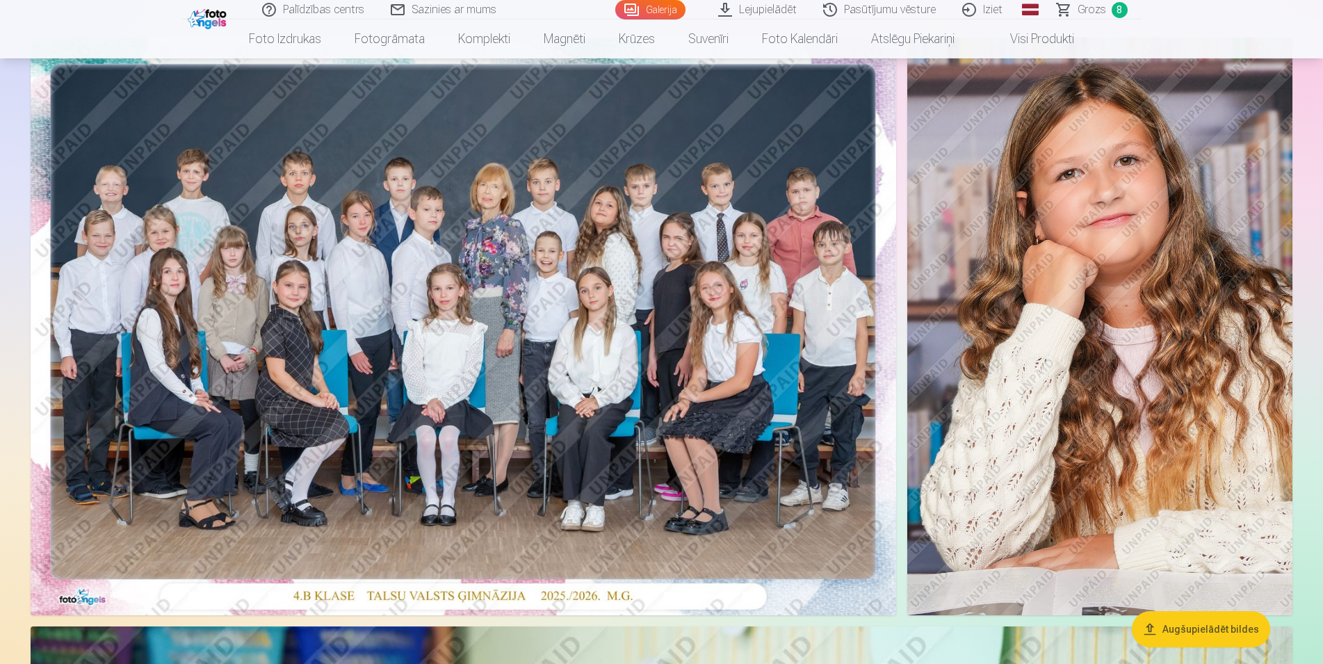
scroll to position [90, 0]
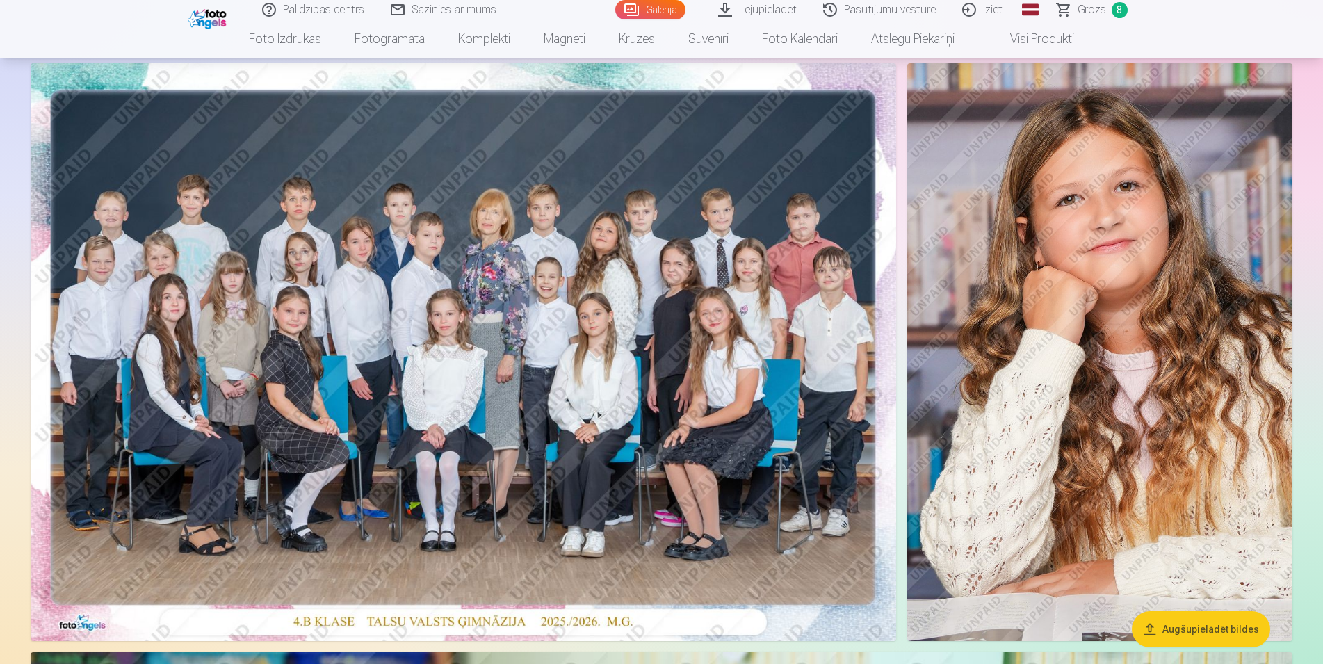
click at [691, 331] on img at bounding box center [463, 352] width 865 height 578
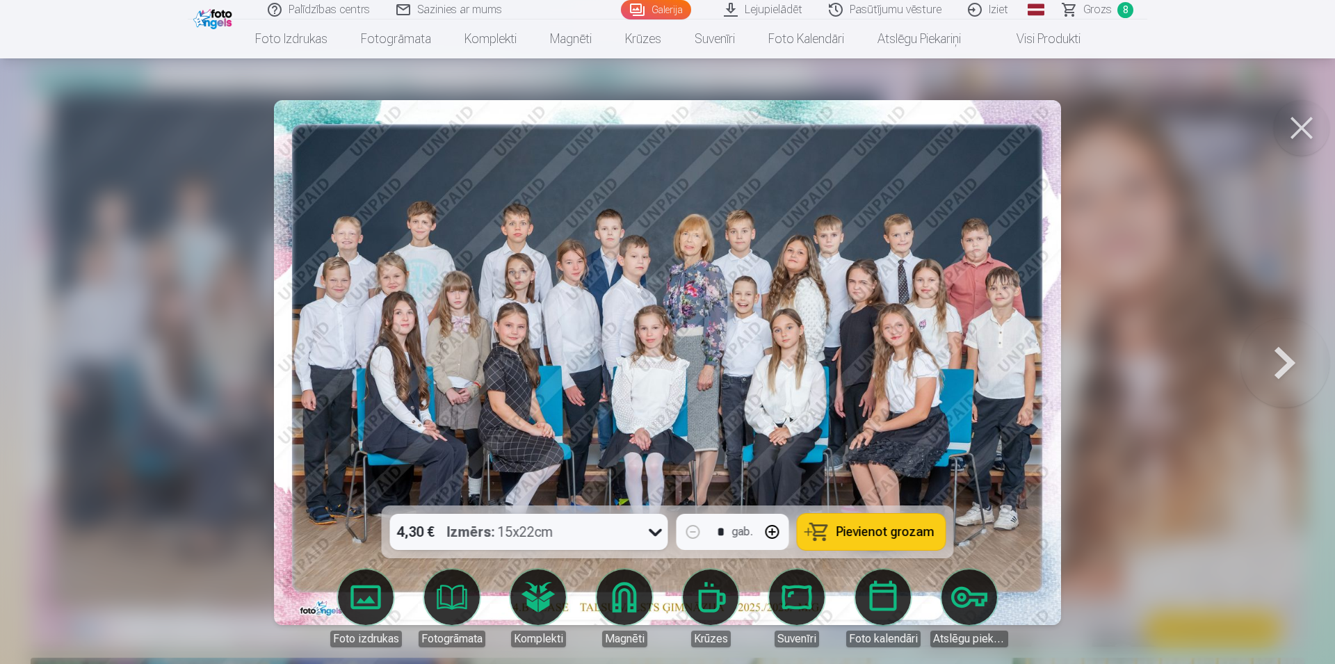
click at [919, 531] on span "Pievienot grozam" at bounding box center [885, 532] width 98 height 13
click at [1310, 125] on button at bounding box center [1302, 128] width 56 height 56
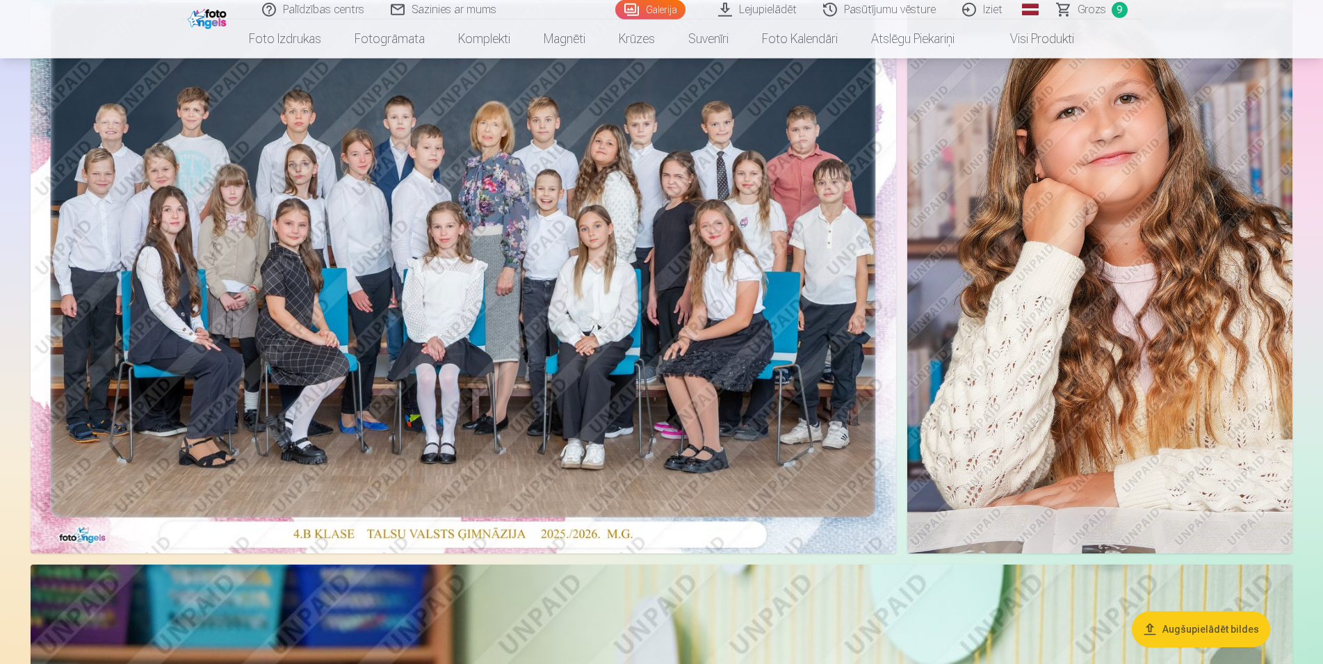
scroll to position [142, 0]
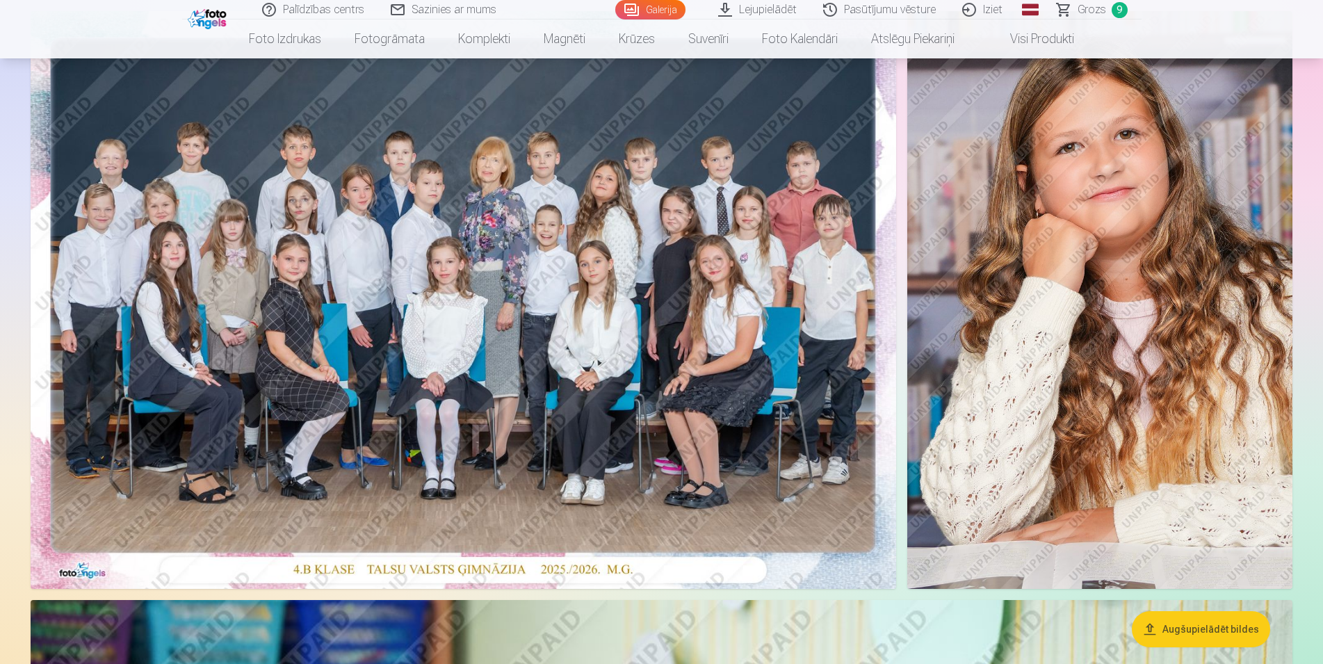
click at [1089, 337] on img at bounding box center [1099, 300] width 385 height 578
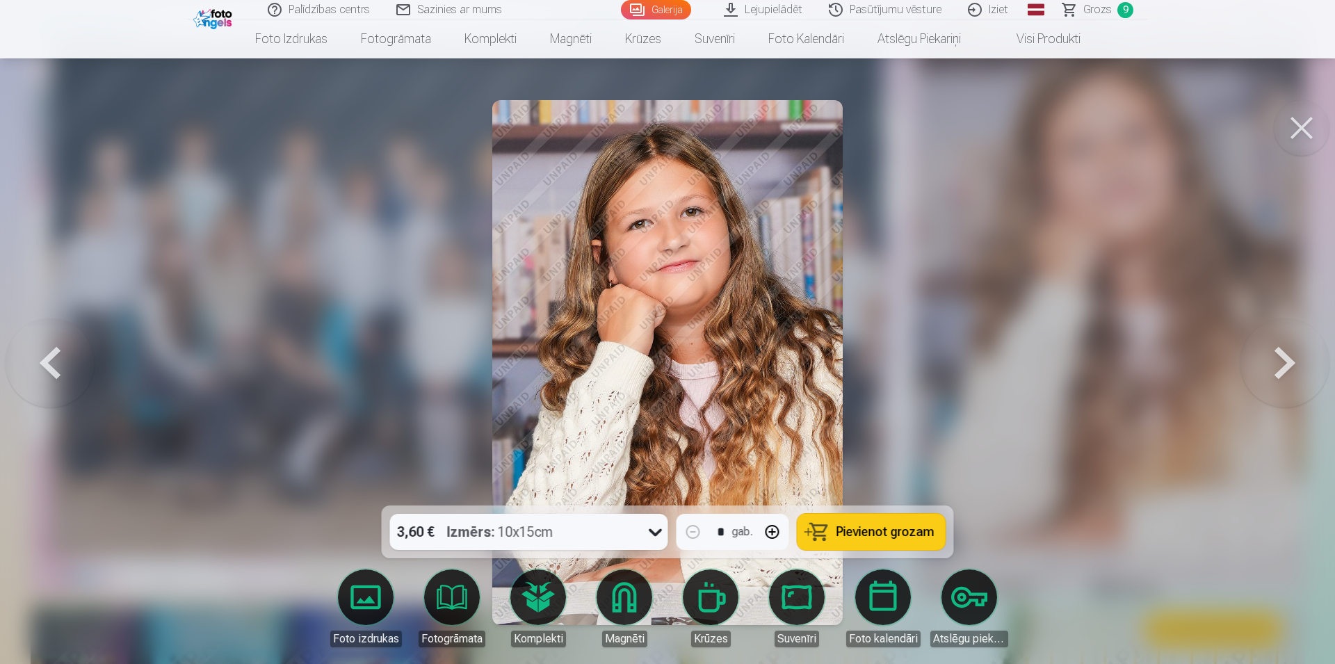
click at [912, 533] on span "Pievienot grozam" at bounding box center [885, 532] width 98 height 13
drag, startPoint x: 1274, startPoint y: 133, endPoint x: 1279, endPoint y: 127, distance: 8.9
click at [1278, 127] on button at bounding box center [1302, 128] width 56 height 56
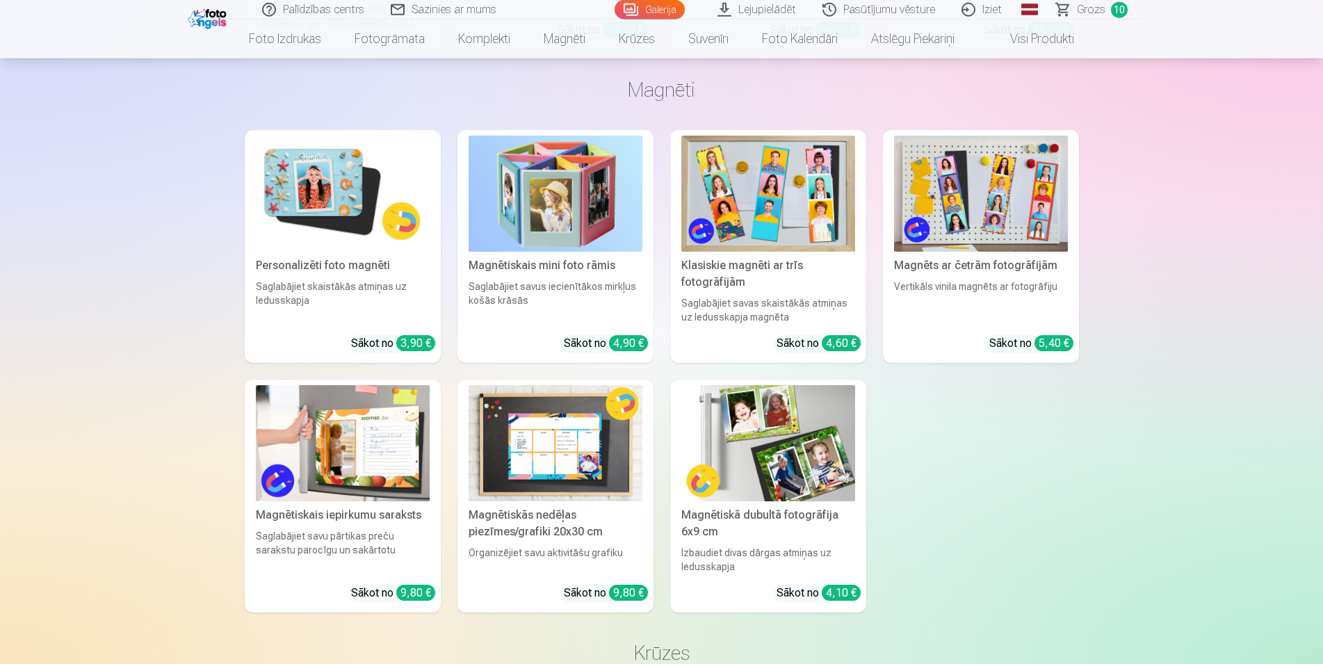
scroll to position [12480, 0]
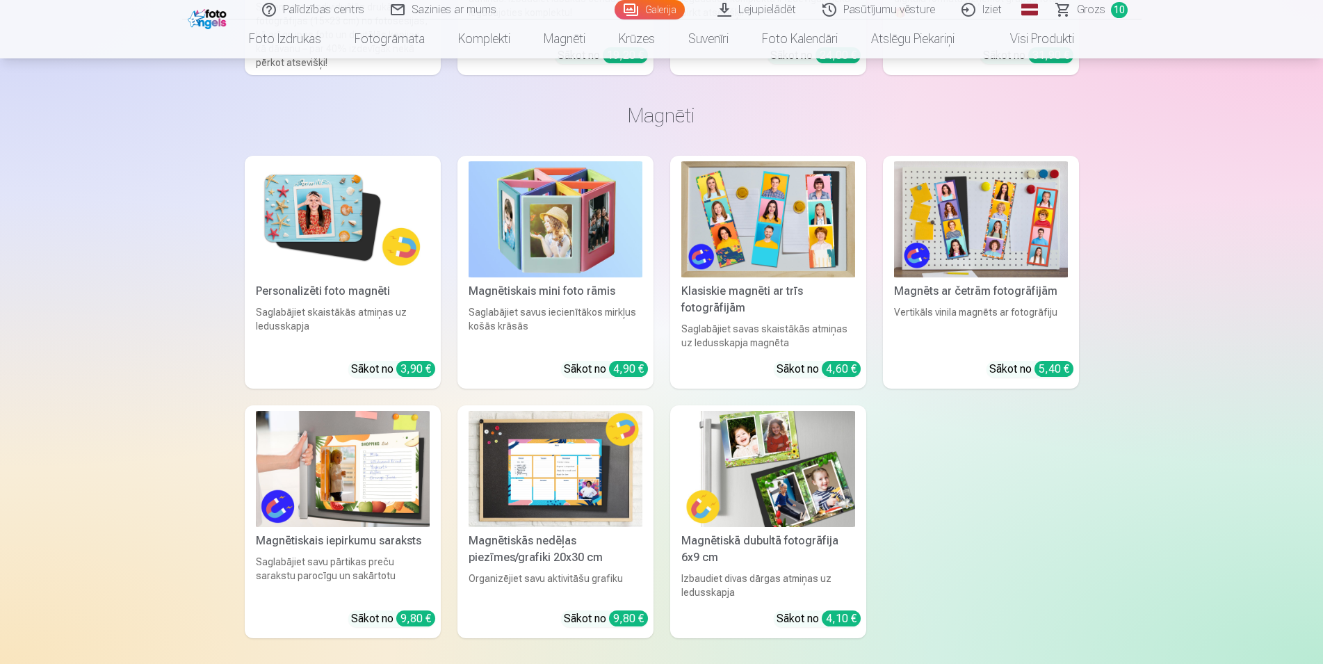
click at [772, 232] on img at bounding box center [768, 219] width 174 height 116
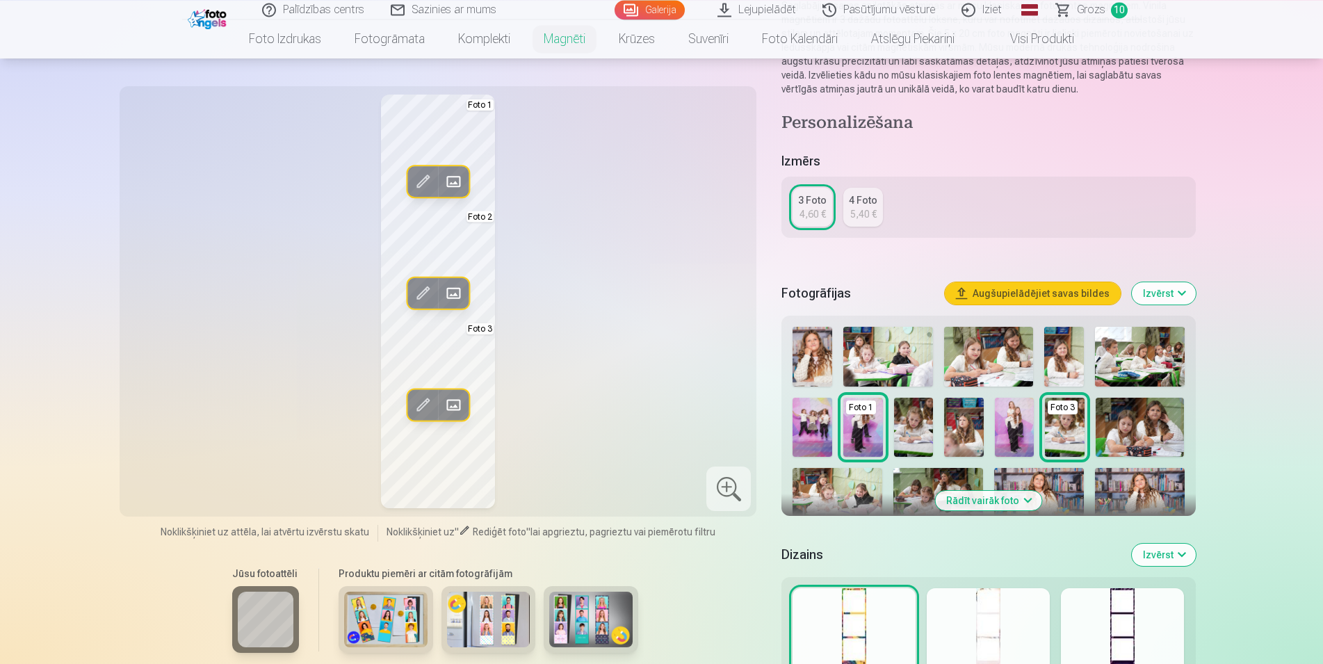
scroll to position [142, 0]
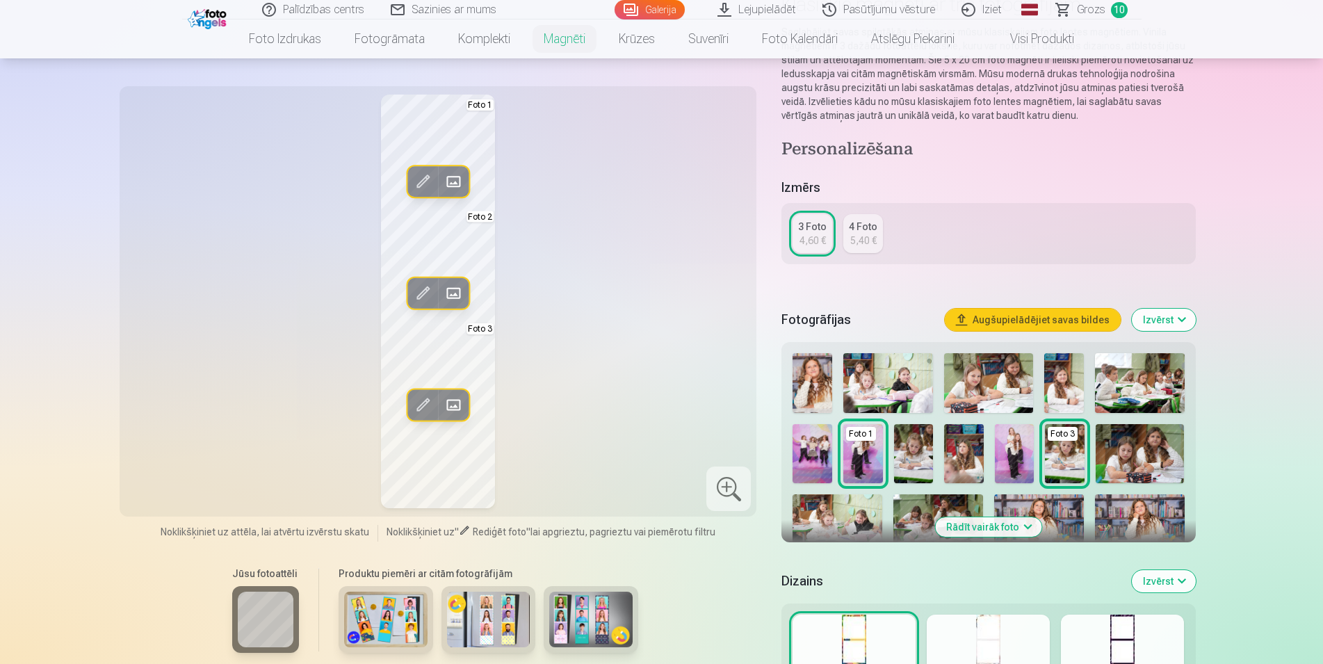
click at [1018, 318] on button "Augšupielādējiet savas bildes" at bounding box center [1033, 320] width 176 height 22
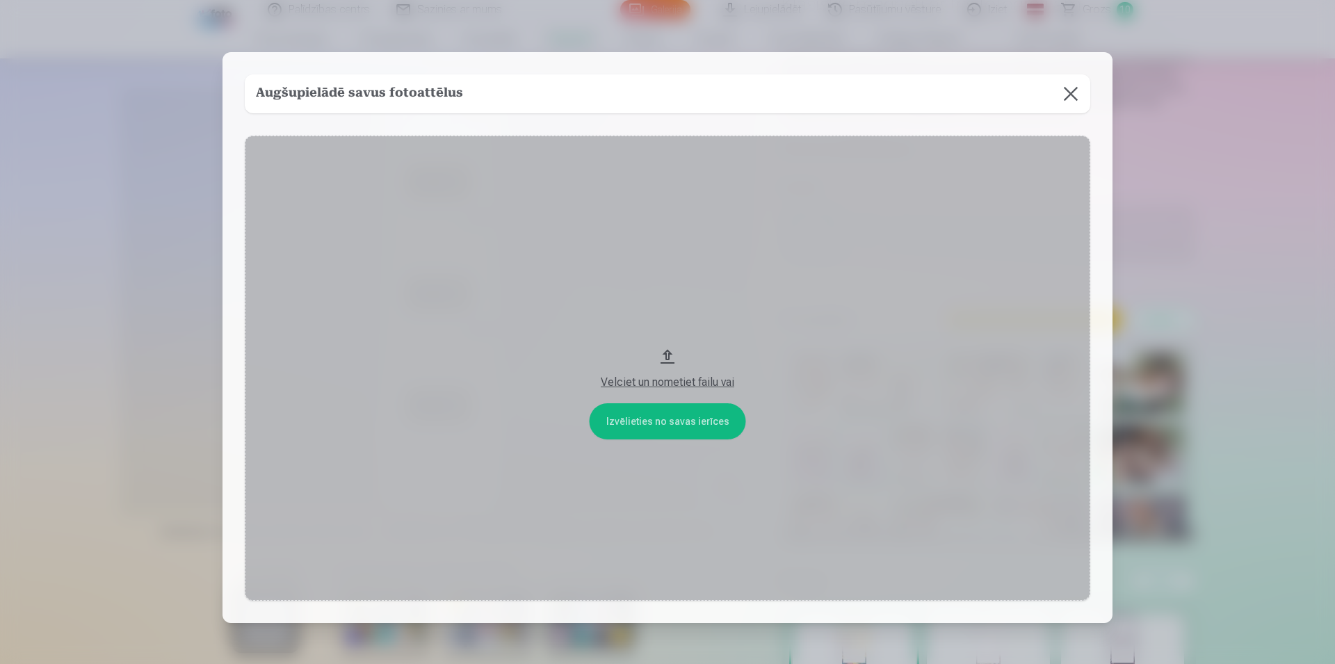
click at [1063, 95] on button at bounding box center [1070, 93] width 39 height 39
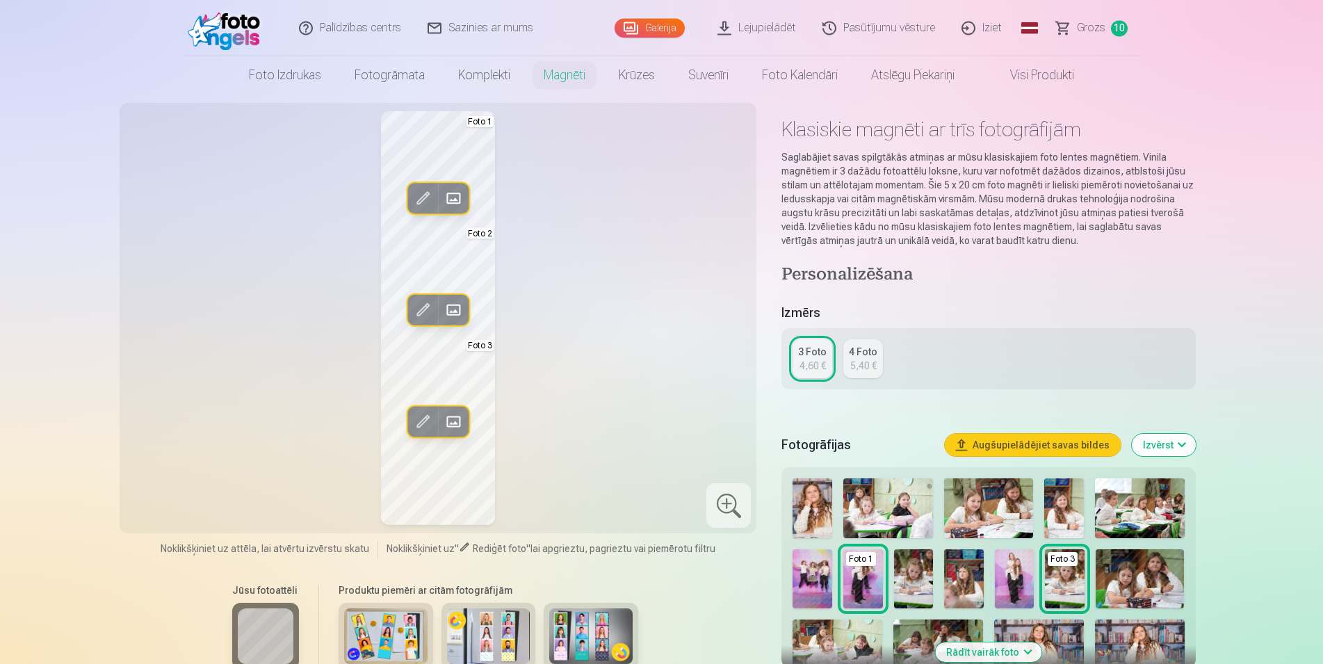
scroll to position [0, 0]
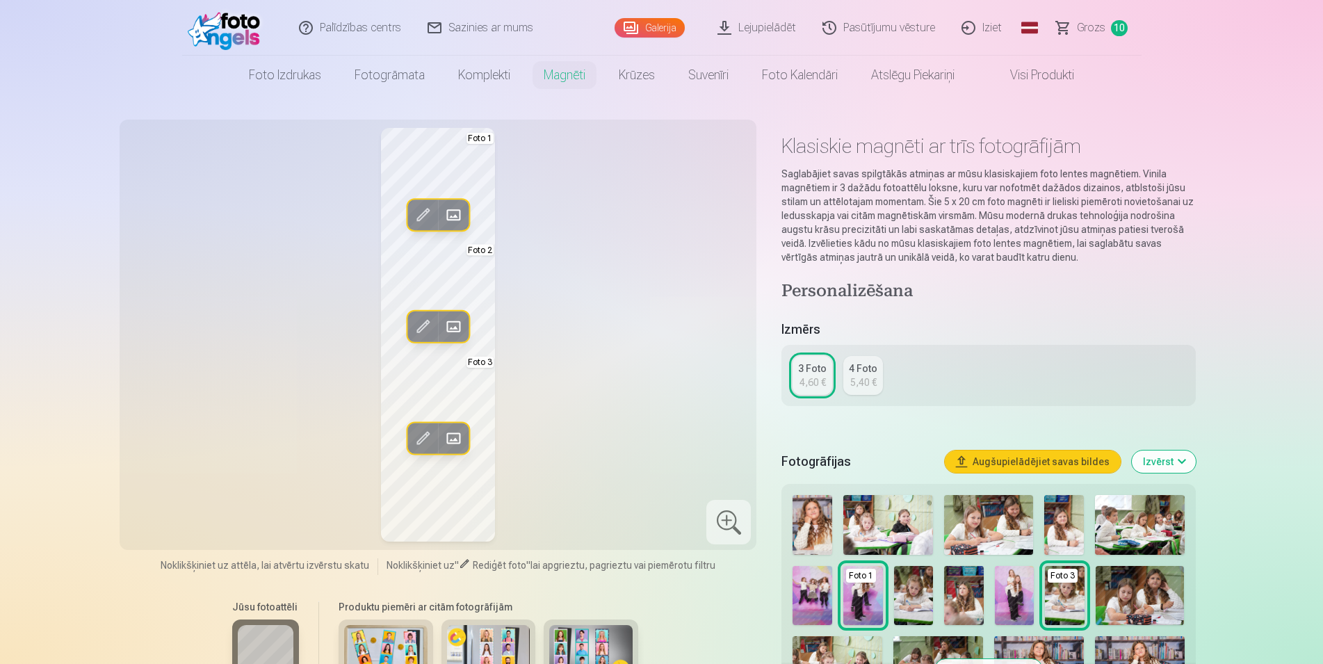
click at [1175, 464] on button "Izvērst" at bounding box center [1164, 461] width 64 height 22
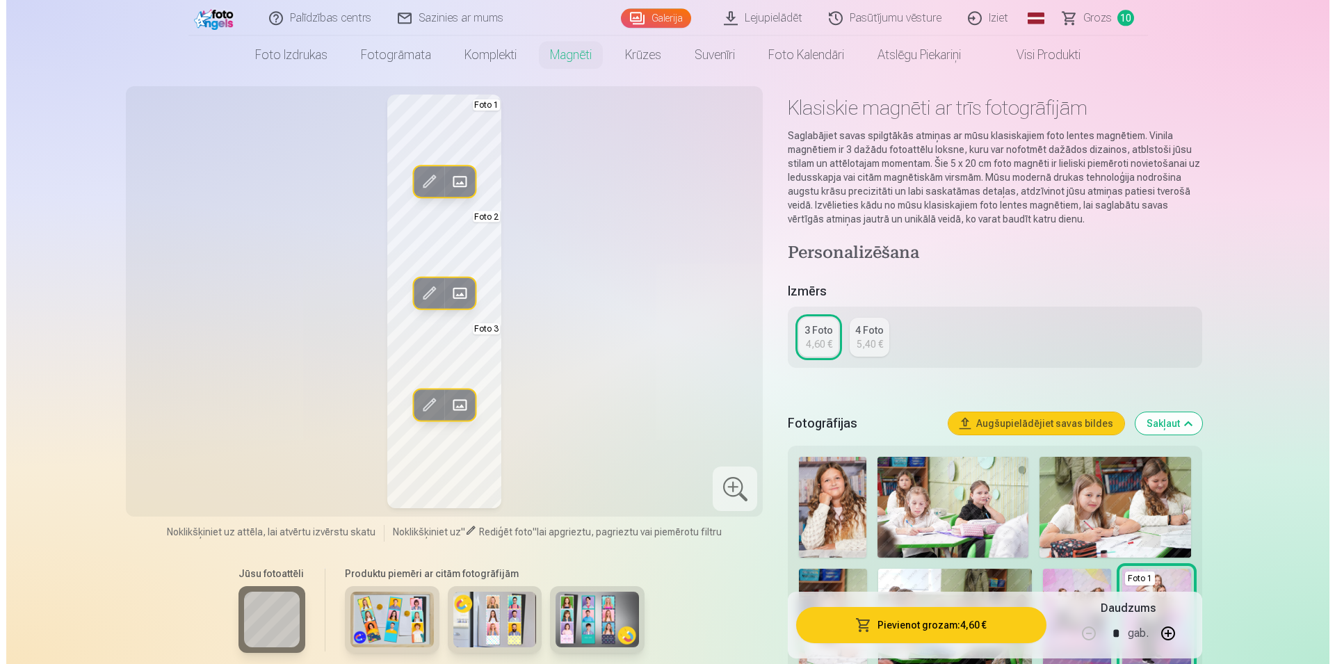
scroll to position [71, 0]
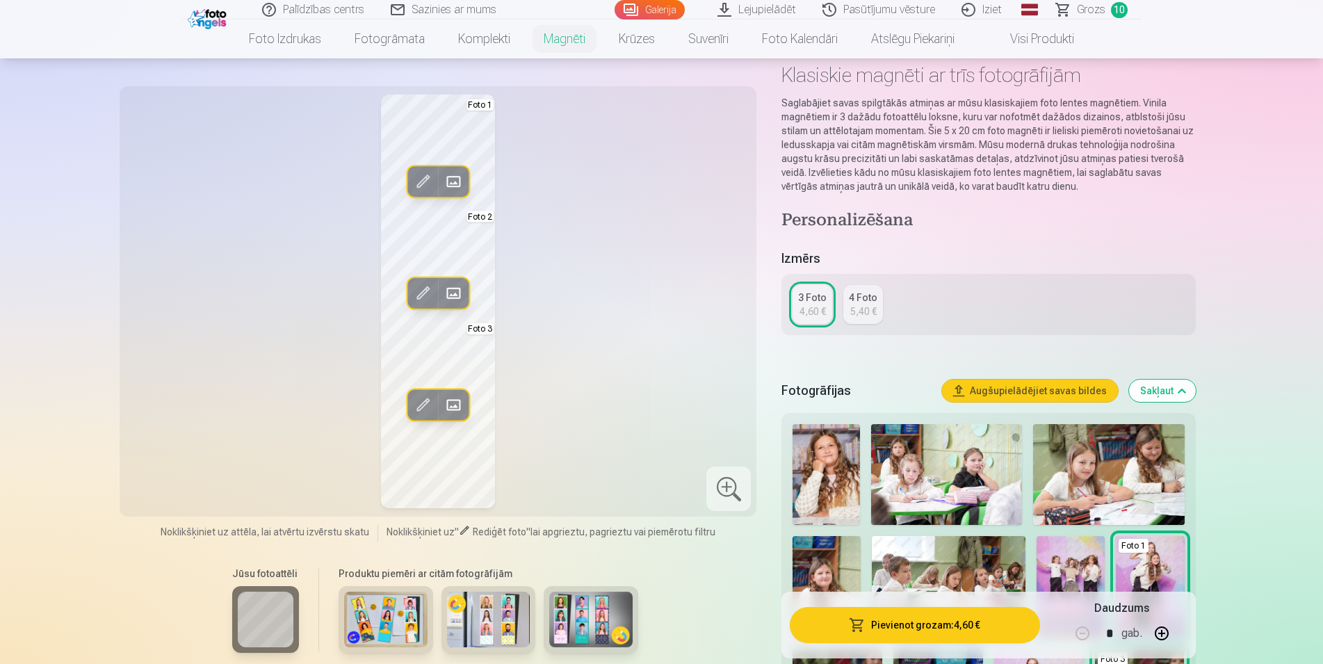
click at [457, 184] on span at bounding box center [453, 181] width 22 height 22
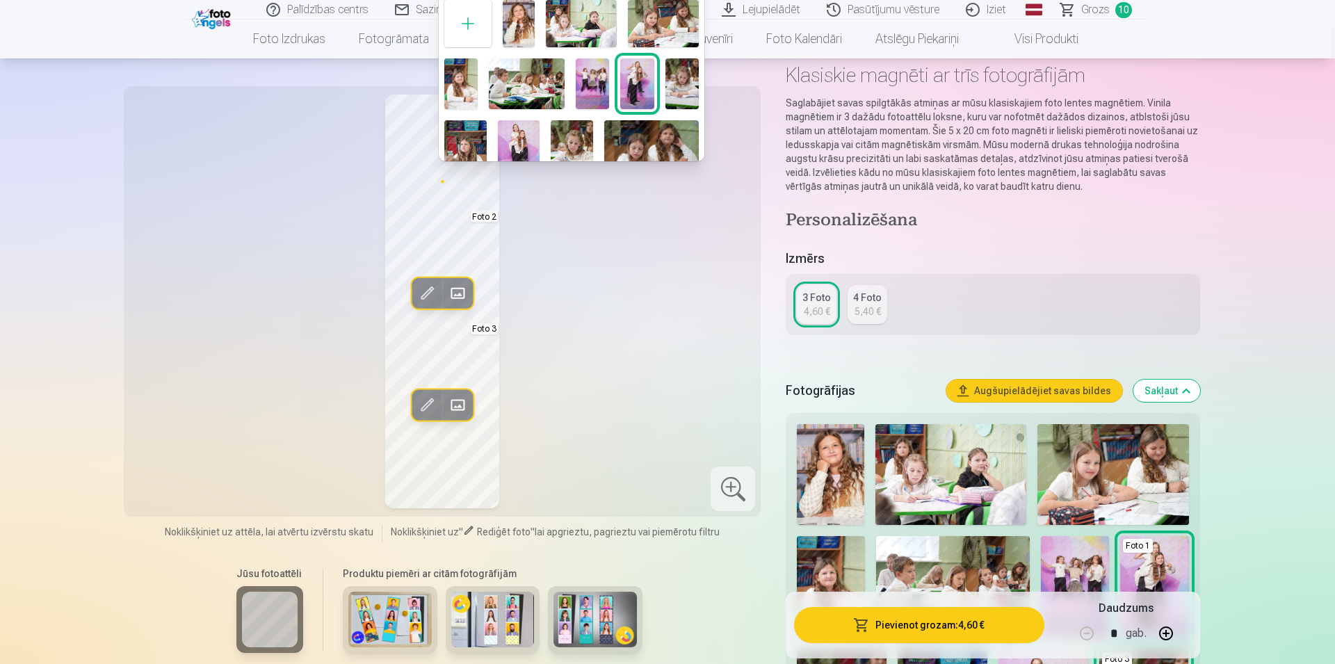
click at [478, 188] on div at bounding box center [667, 332] width 1335 height 664
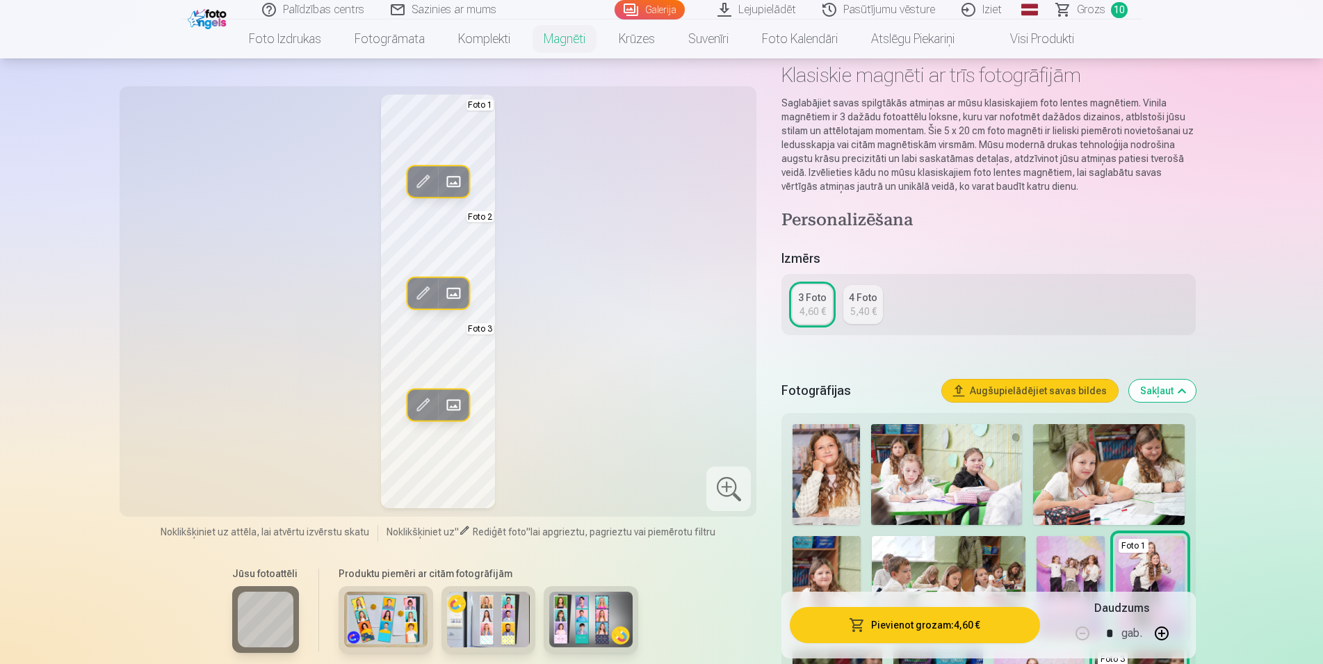
click at [455, 293] on span at bounding box center [453, 293] width 22 height 22
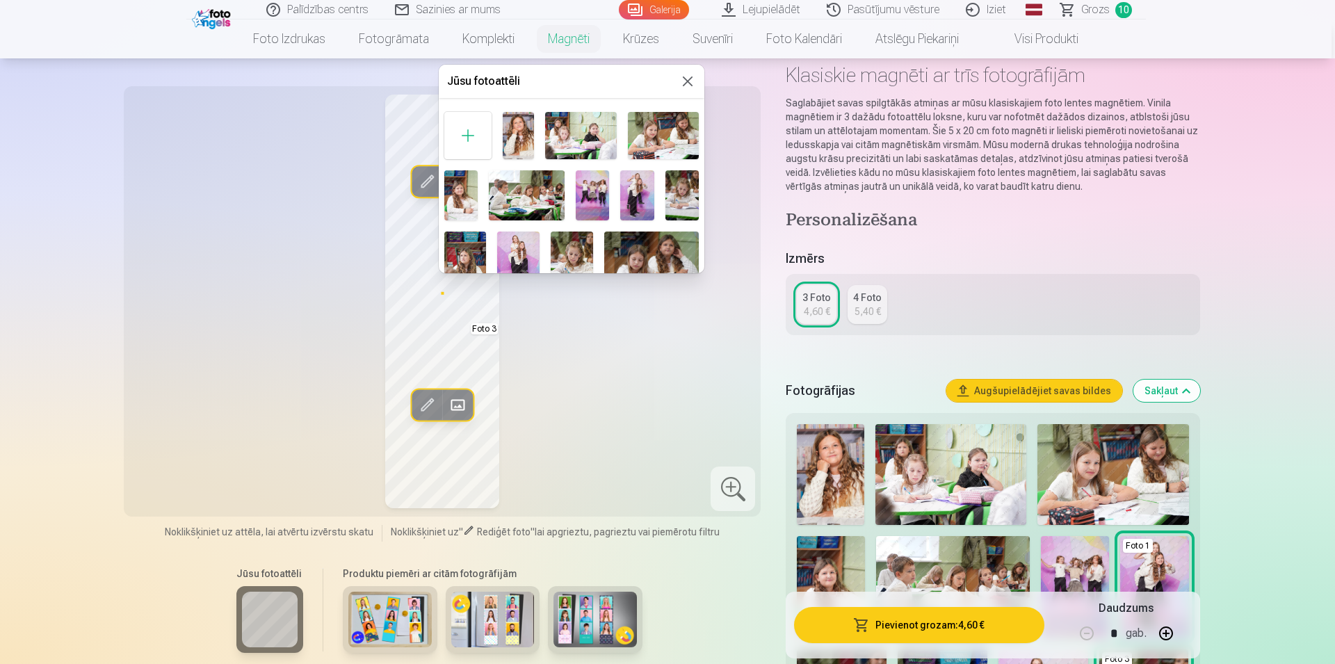
click at [509, 127] on img at bounding box center [518, 135] width 31 height 47
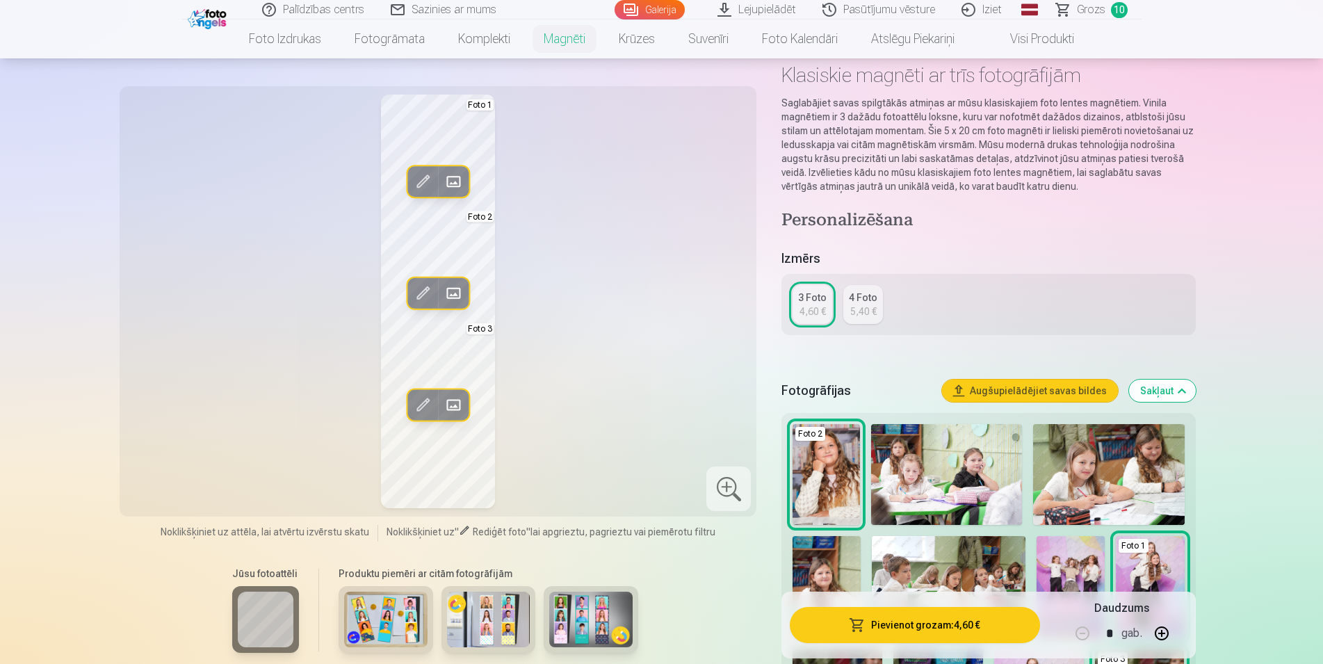
click at [455, 403] on span at bounding box center [453, 404] width 22 height 22
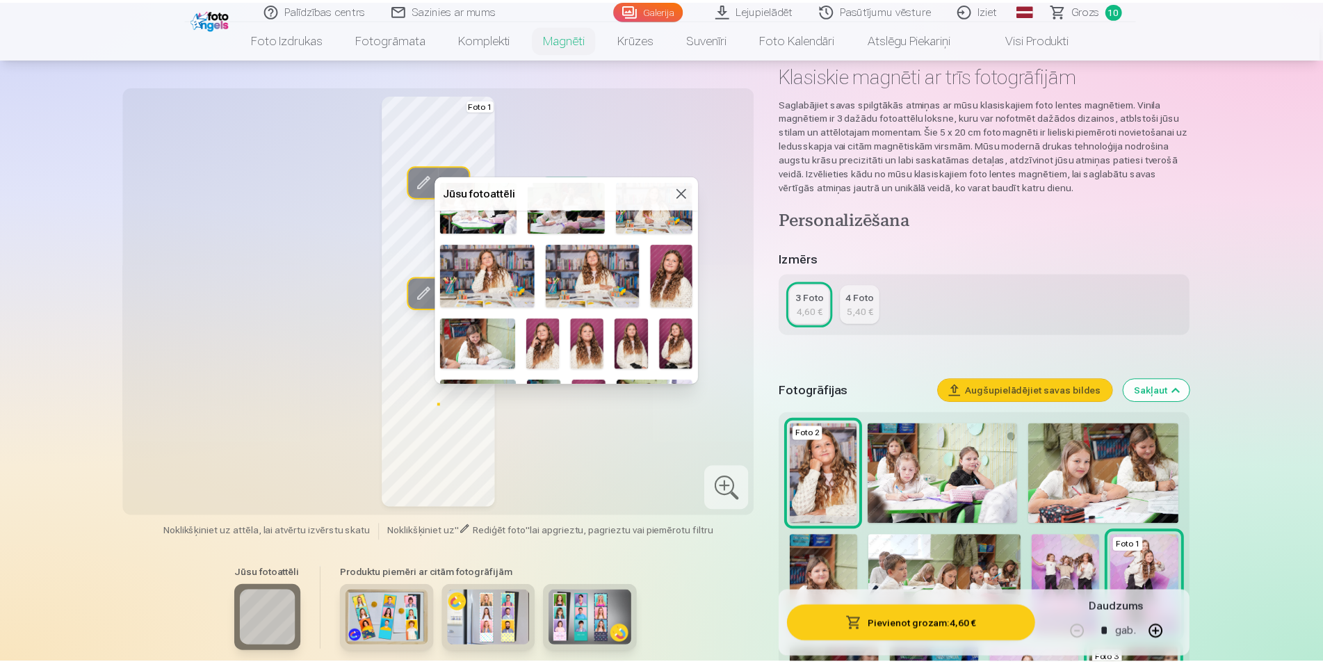
scroll to position [278, 0]
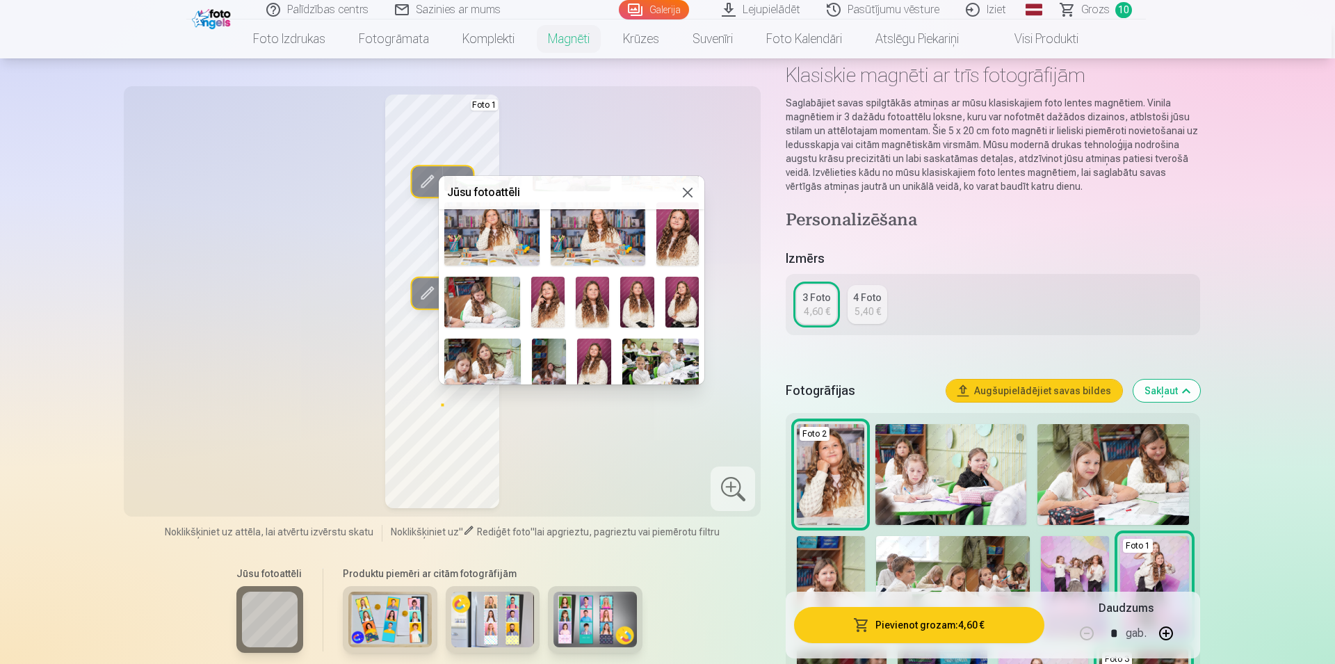
click at [669, 222] on img at bounding box center [677, 233] width 42 height 63
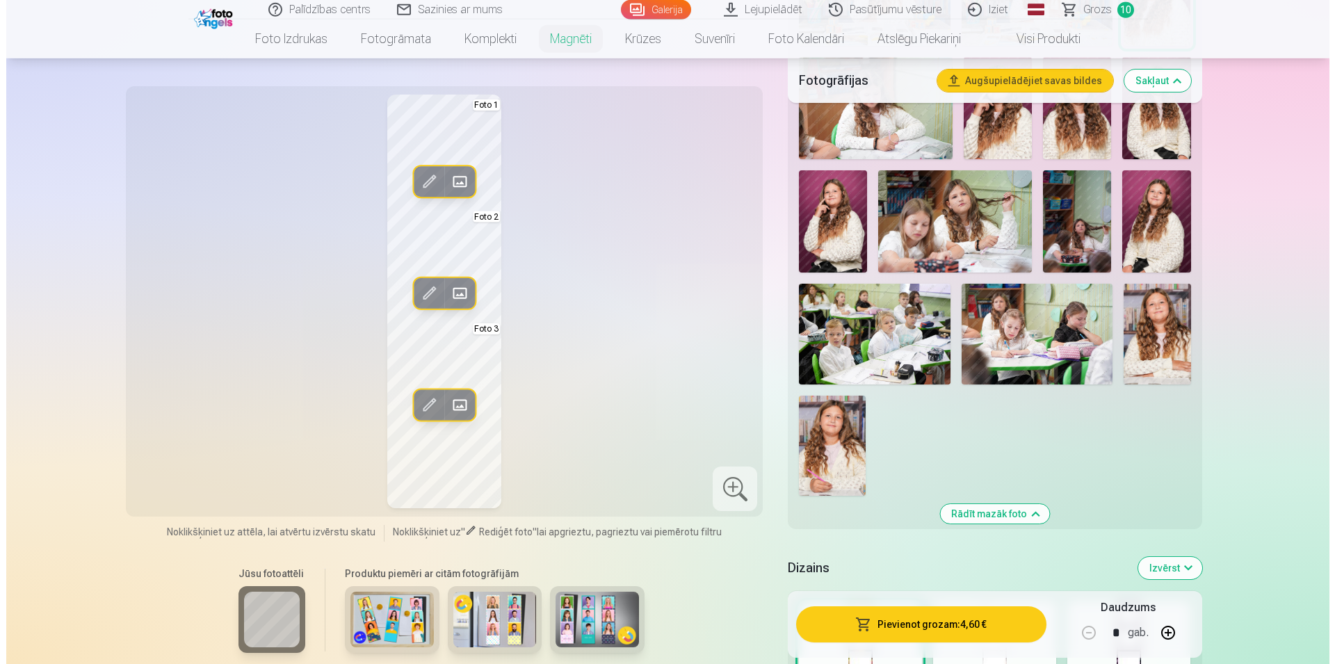
scroll to position [1276, 0]
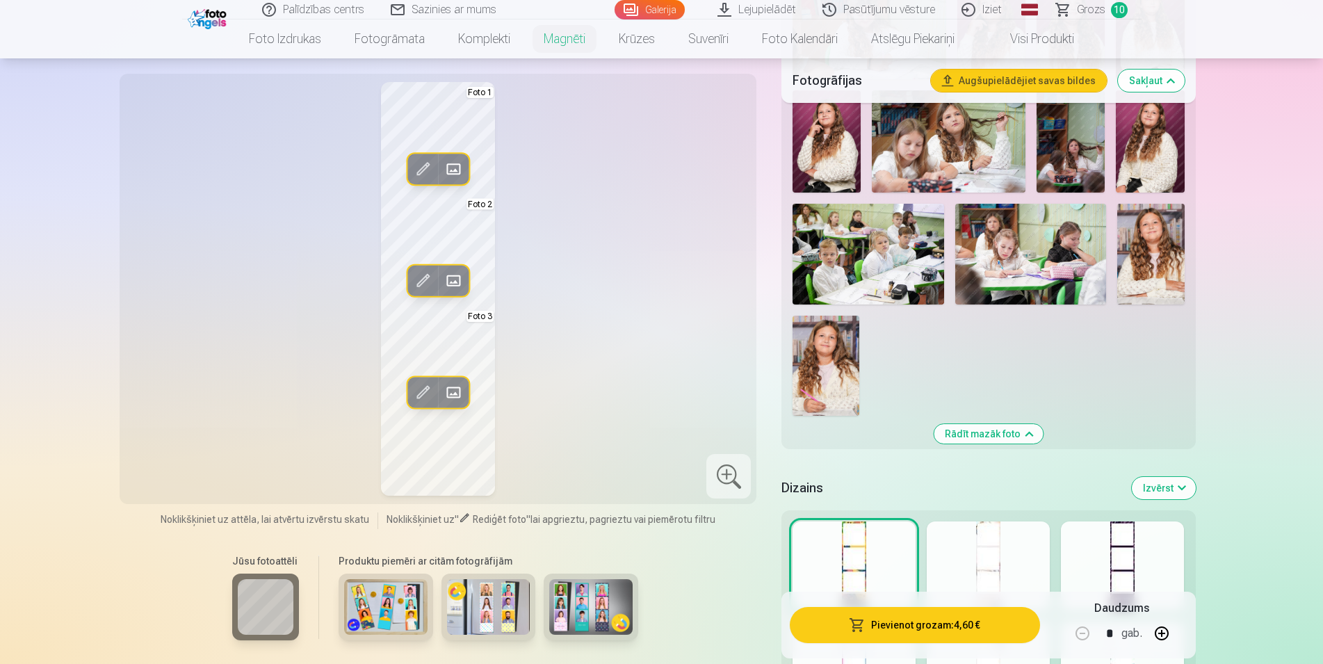
click at [455, 169] on span at bounding box center [453, 169] width 22 height 22
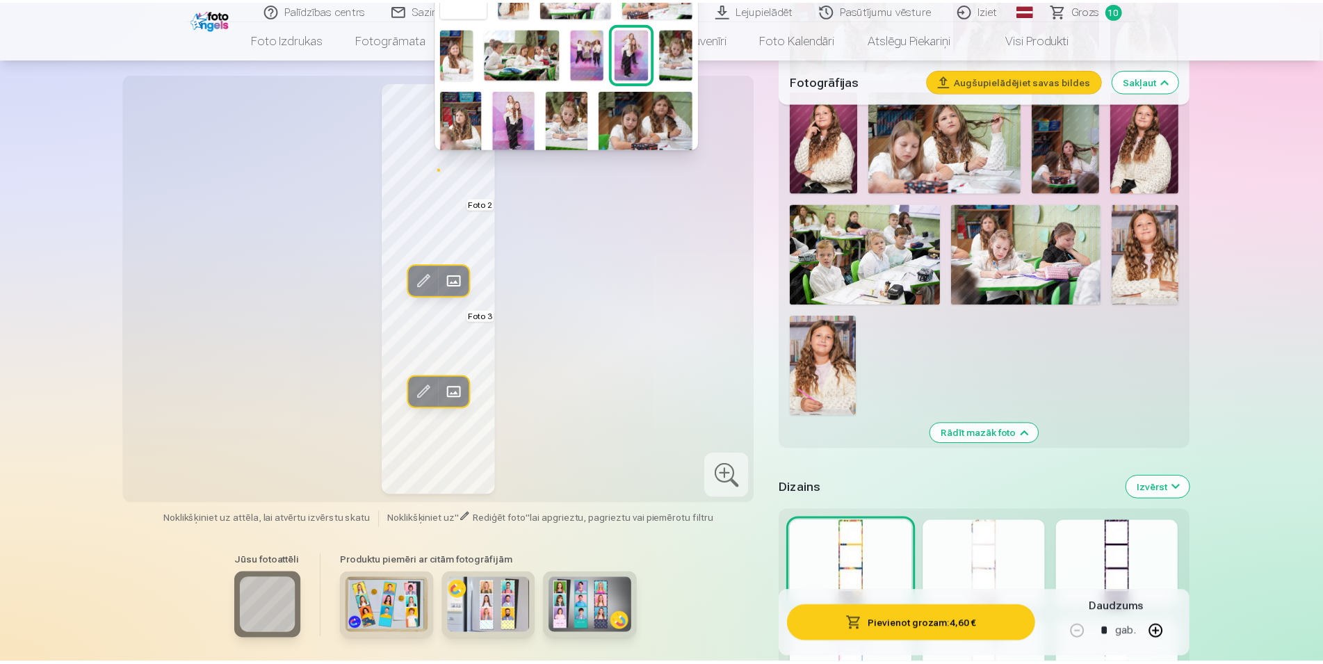
scroll to position [0, 0]
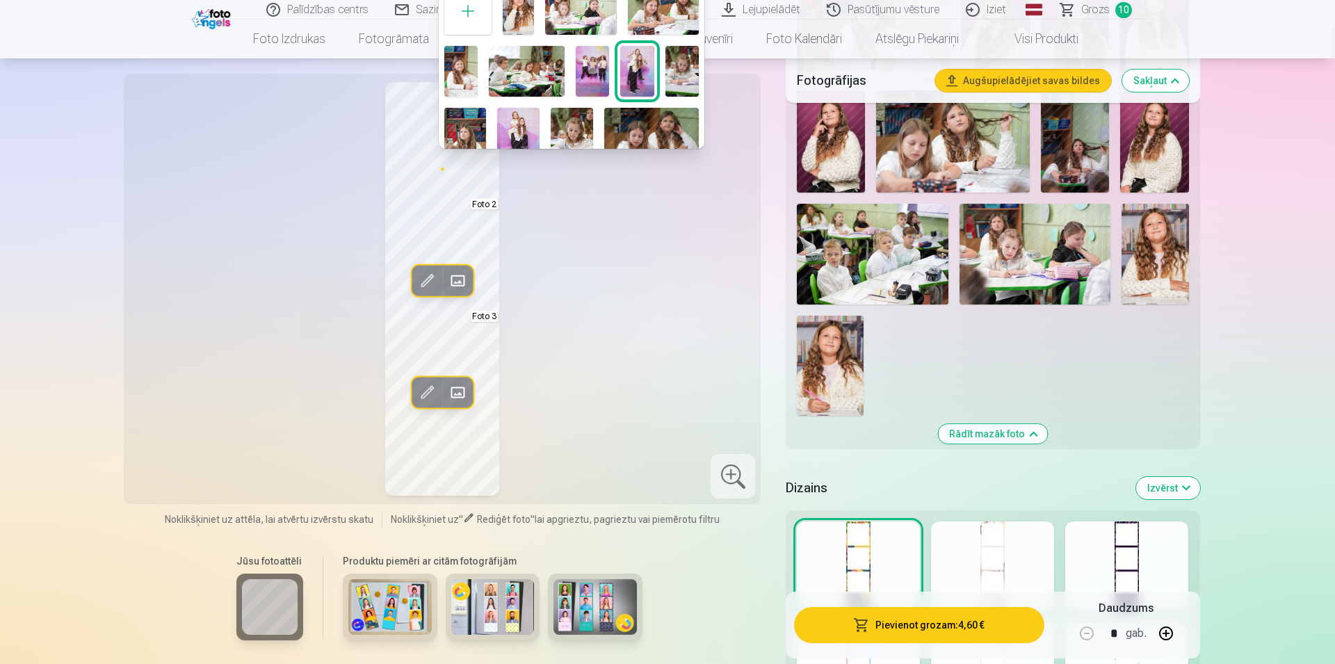
click at [469, 120] on img at bounding box center [465, 139] width 42 height 63
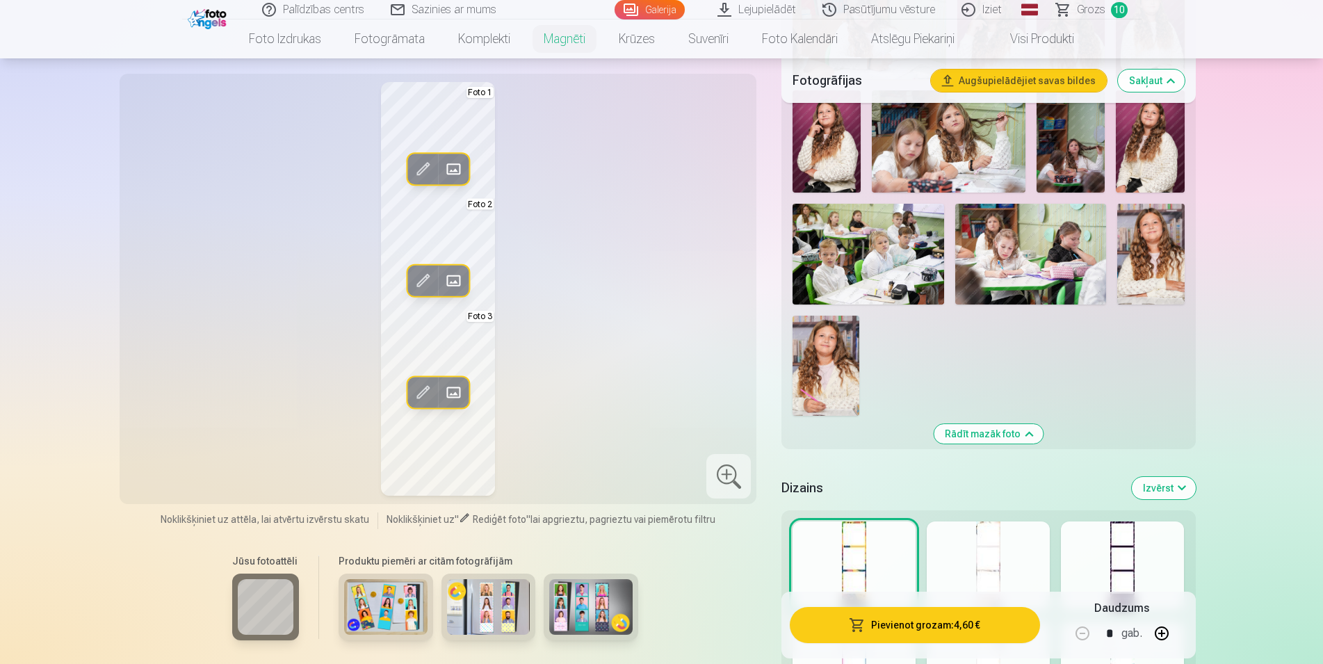
click at [455, 166] on span at bounding box center [453, 169] width 22 height 22
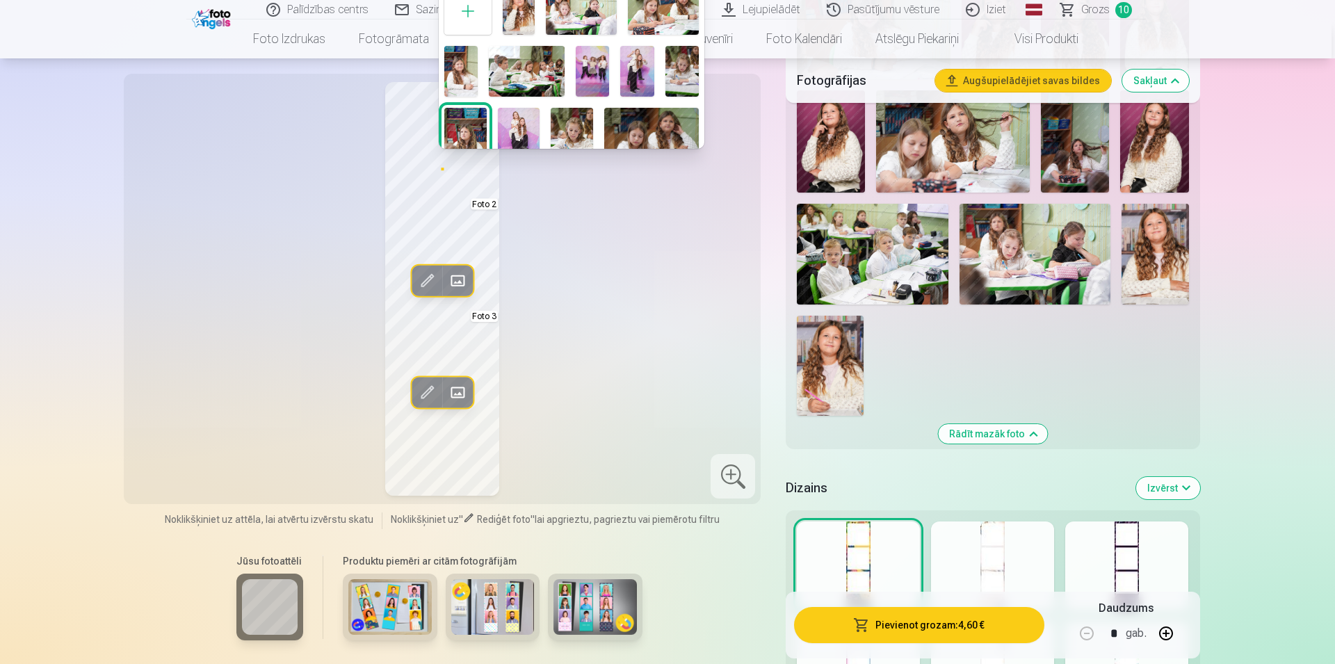
click at [469, 73] on img at bounding box center [460, 71] width 33 height 50
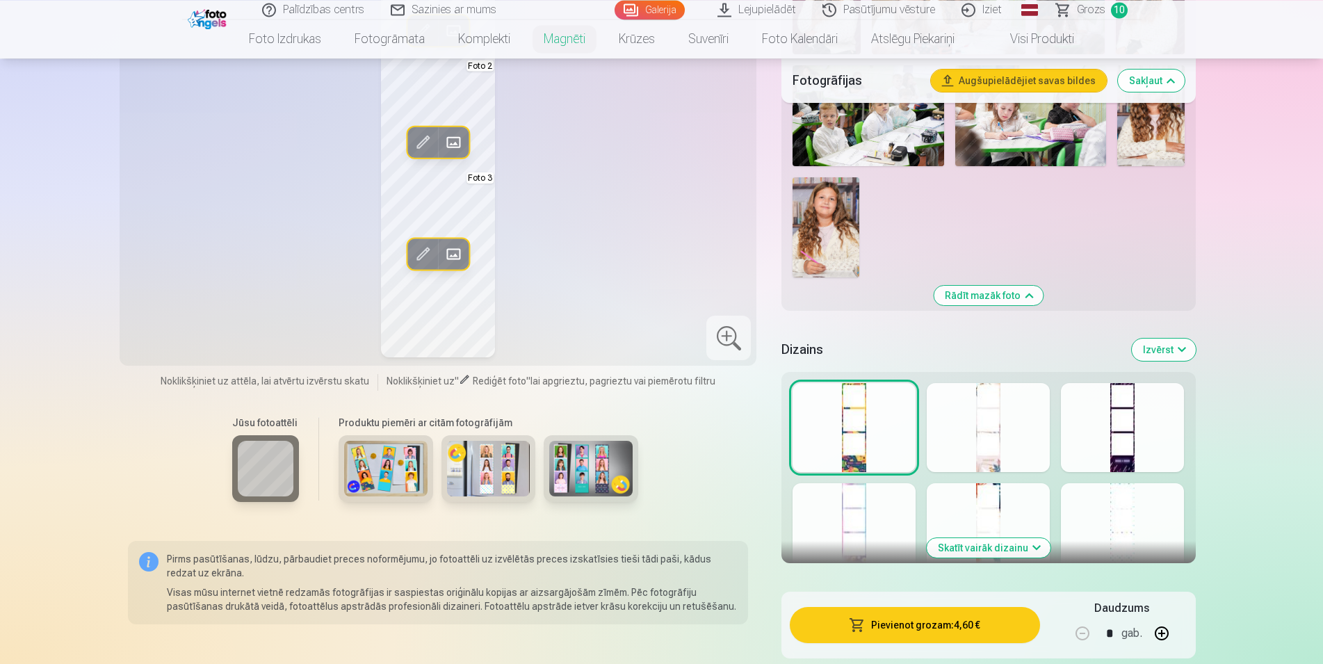
scroll to position [1418, 0]
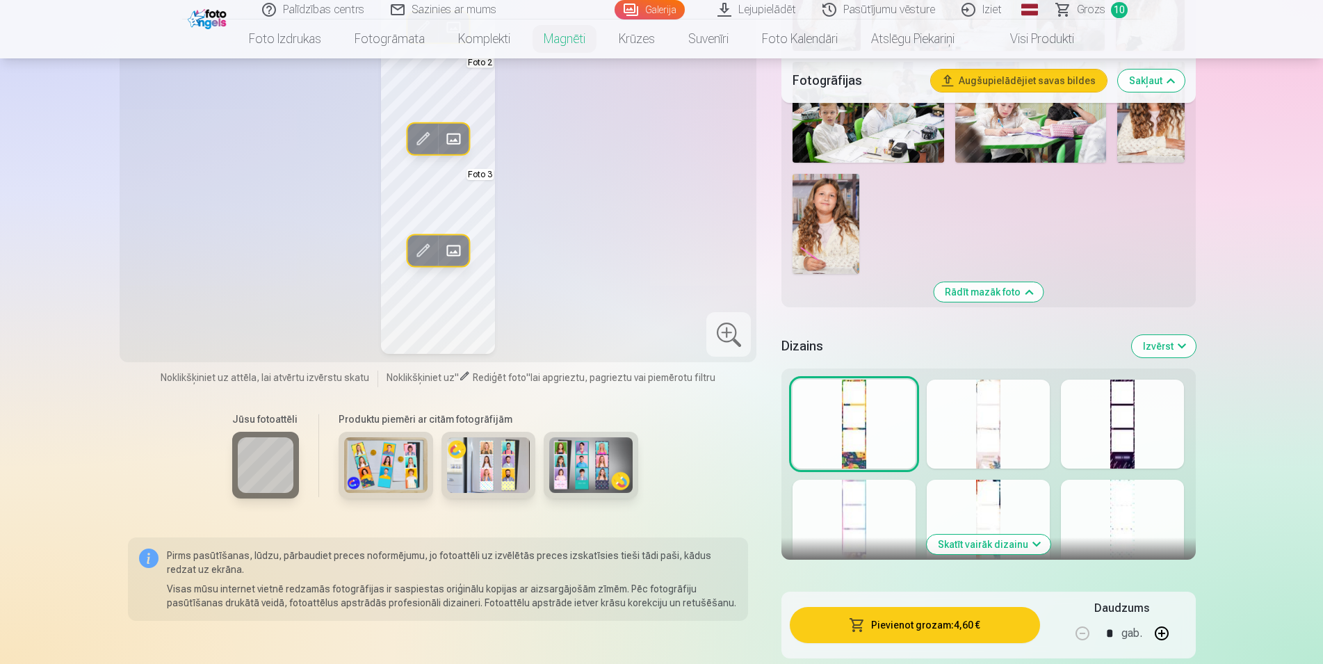
click at [1021, 423] on div at bounding box center [988, 424] width 123 height 89
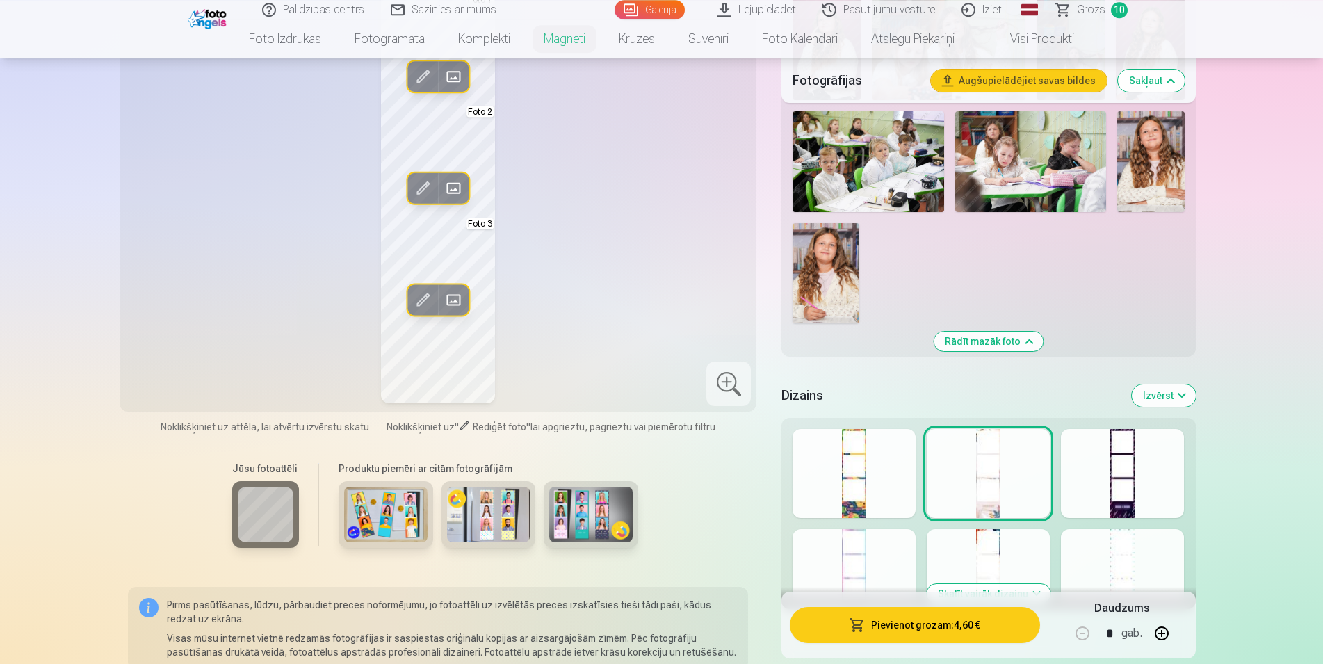
scroll to position [1347, 0]
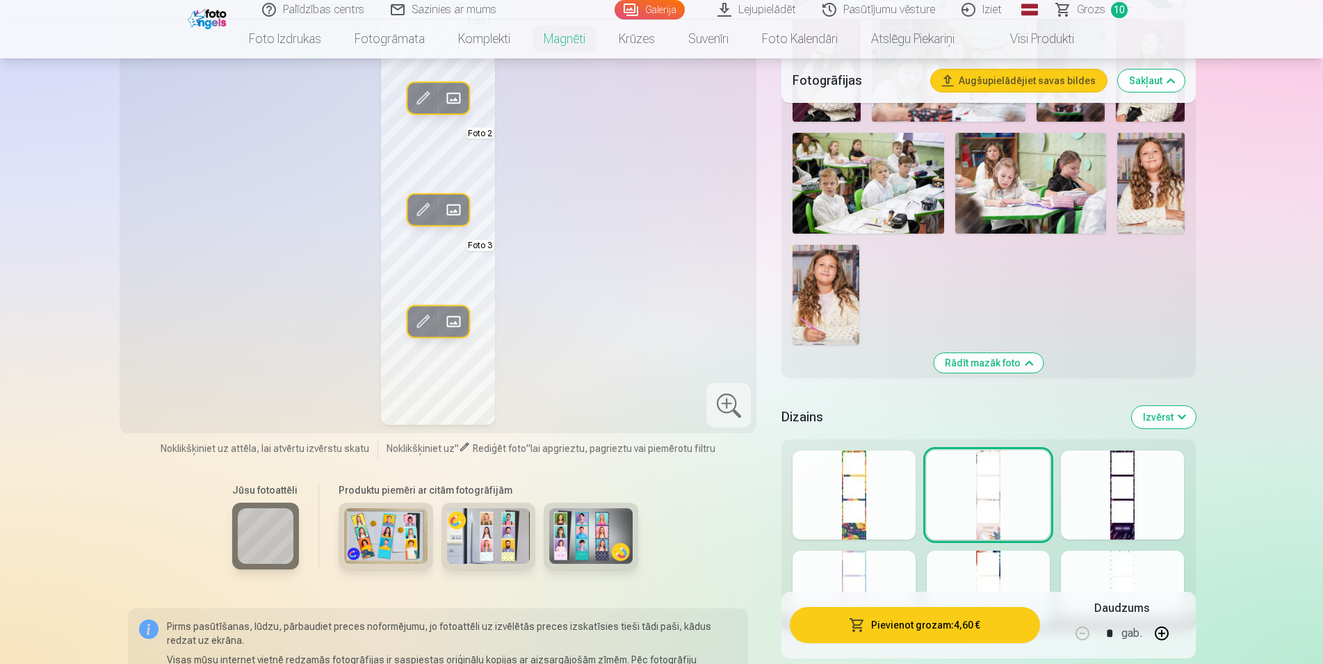
click at [1114, 476] on div at bounding box center [1122, 494] width 123 height 89
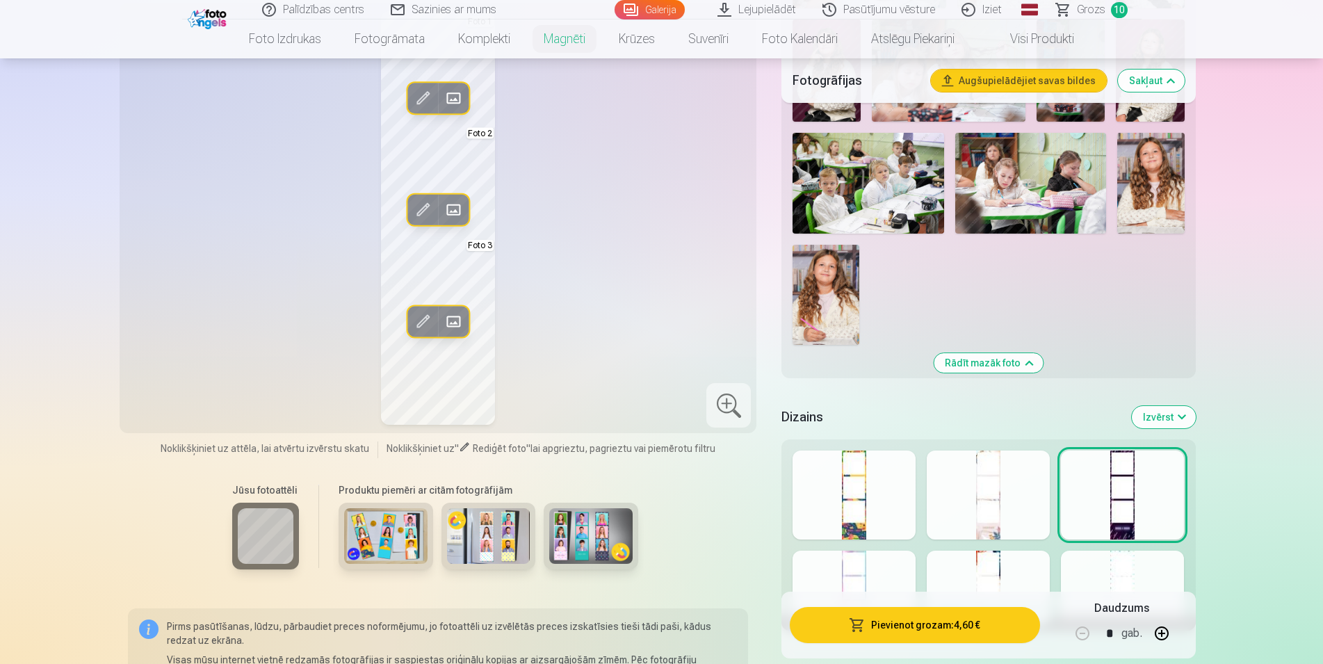
drag, startPoint x: 965, startPoint y: 576, endPoint x: 957, endPoint y: 574, distance: 8.6
click at [965, 576] on div at bounding box center [988, 595] width 123 height 89
click at [1128, 569] on div at bounding box center [1122, 595] width 123 height 89
click at [884, 567] on div at bounding box center [854, 595] width 123 height 89
click at [1010, 488] on div at bounding box center [988, 494] width 123 height 89
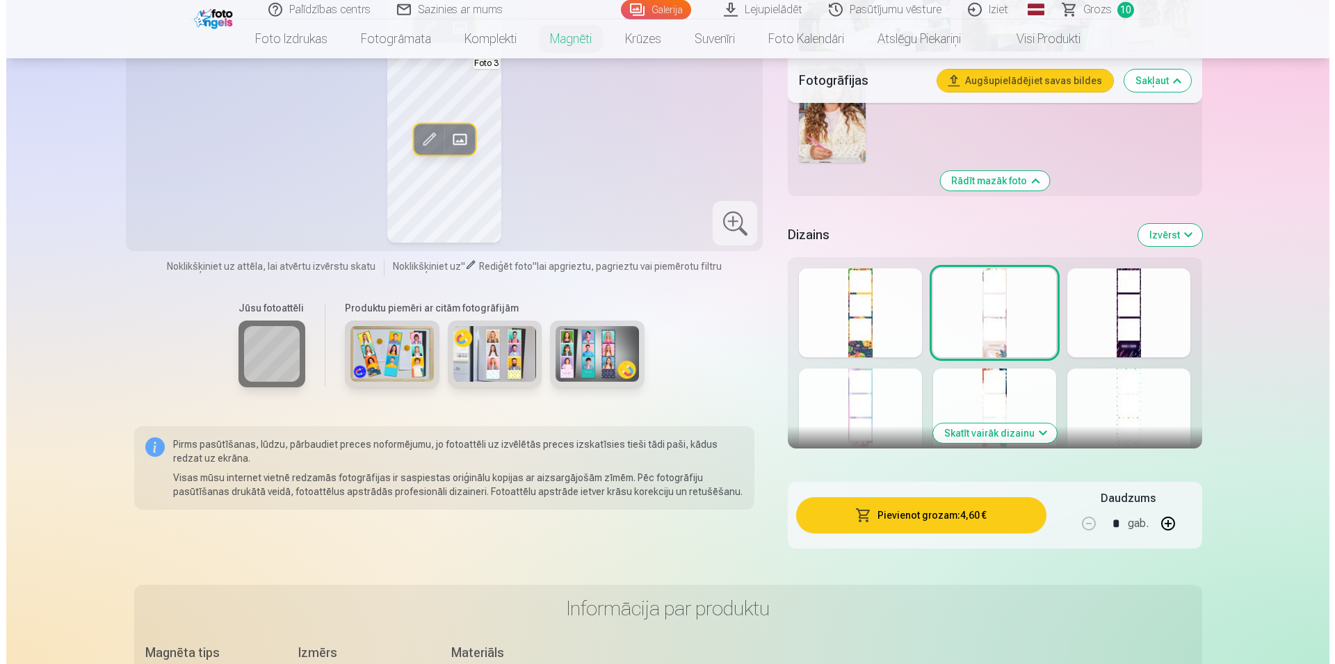
scroll to position [1560, 0]
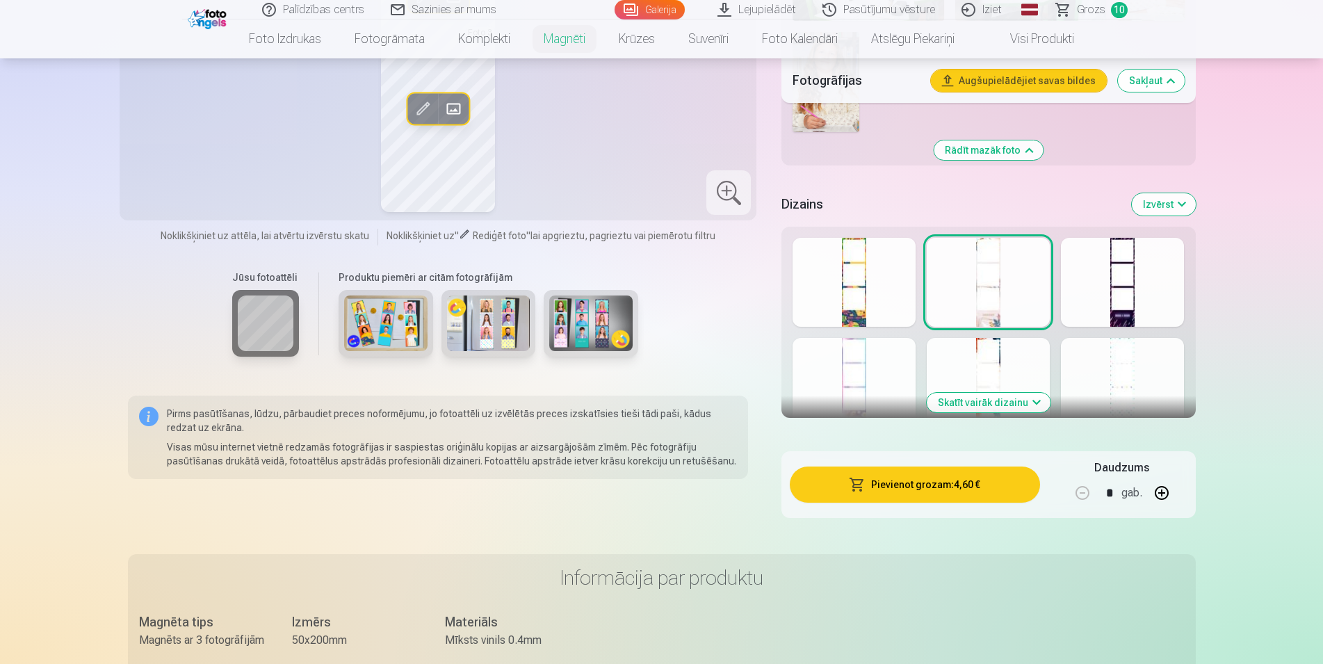
click at [1163, 496] on button "button" at bounding box center [1161, 492] width 33 height 33
type input "*"
click at [920, 488] on button "Pievienot grozam : 9,20 €" at bounding box center [915, 484] width 250 height 36
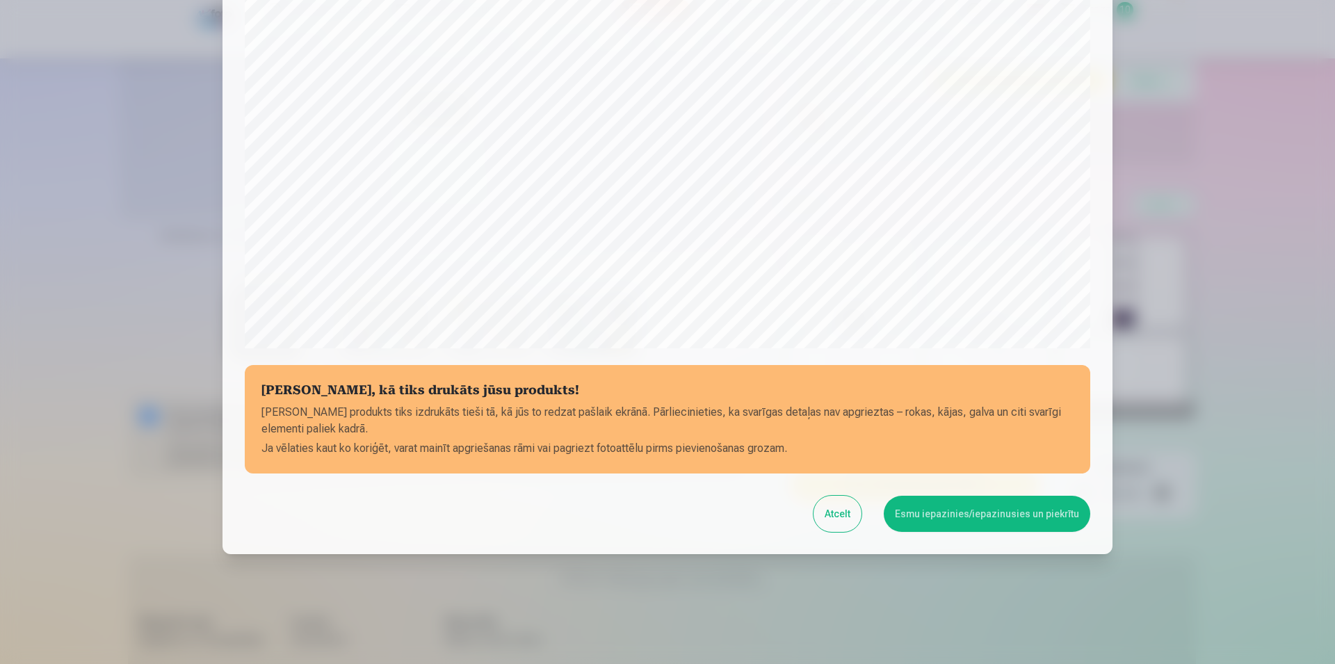
scroll to position [337, 0]
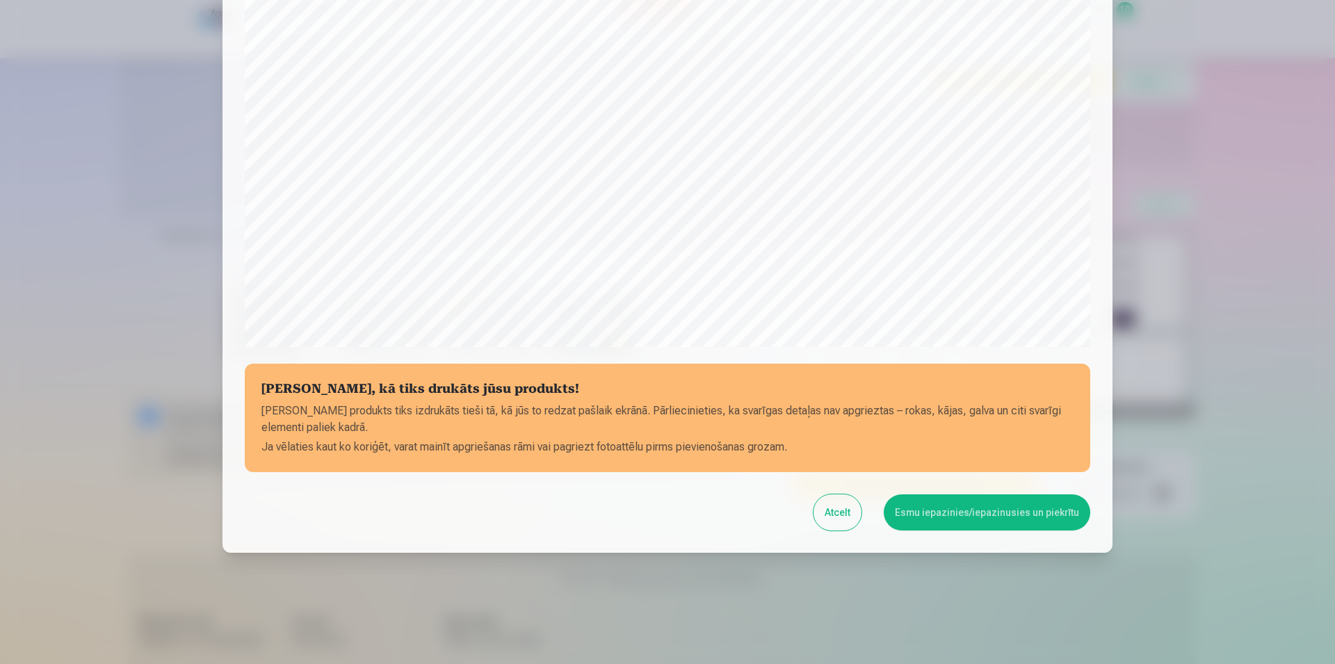
click at [920, 519] on button "Esmu iepazinies/iepazinusies un piekrītu" at bounding box center [987, 512] width 206 height 36
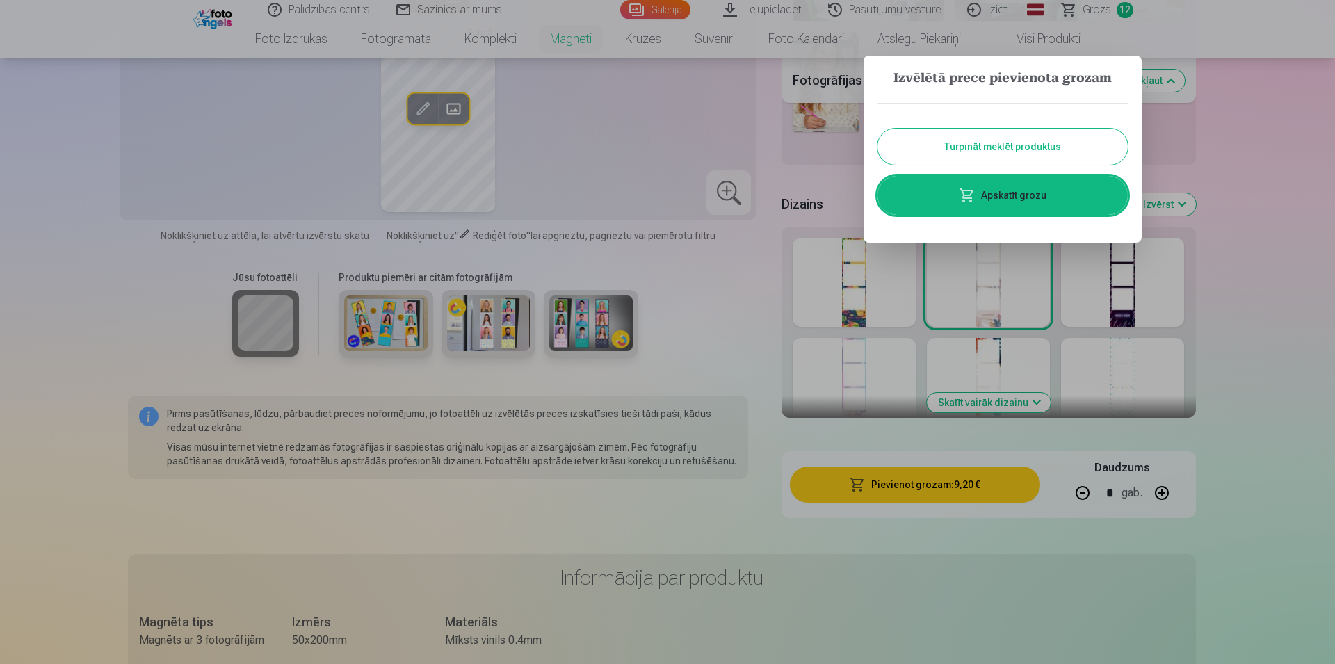
click at [959, 195] on link "Apskatīt grozu" at bounding box center [1002, 195] width 250 height 39
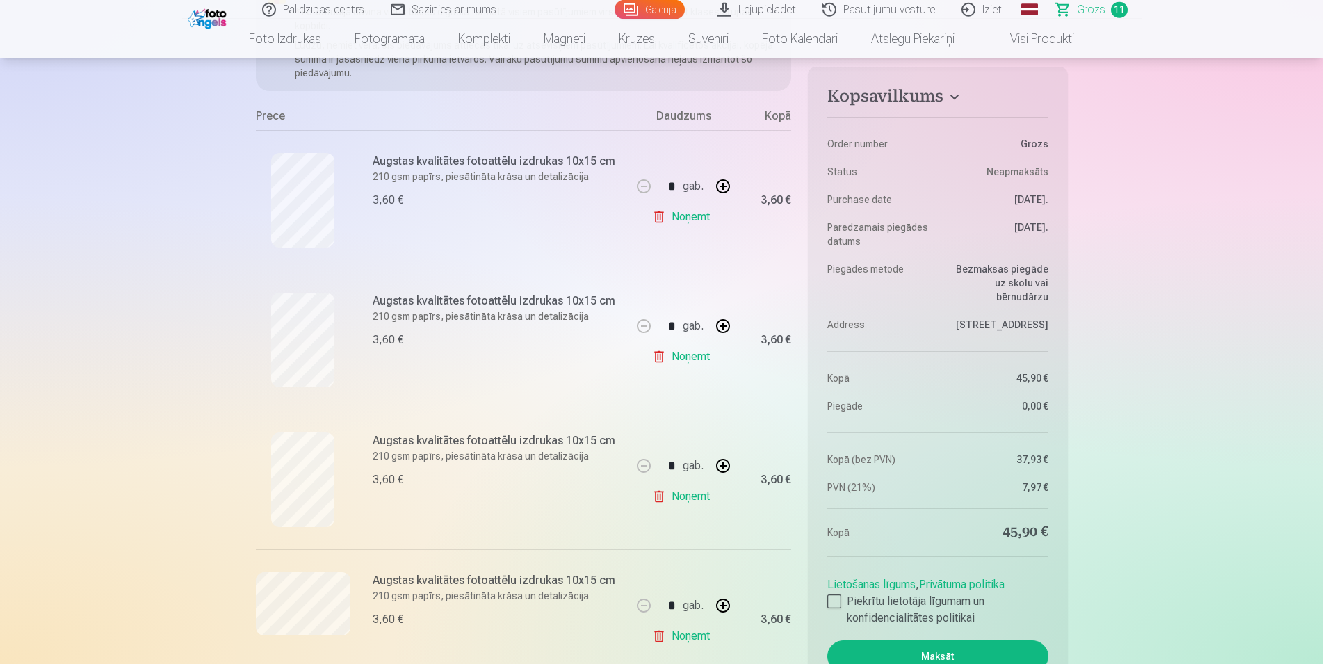
scroll to position [213, 0]
click at [683, 221] on link "Noņemt" at bounding box center [683, 216] width 63 height 28
type input "*"
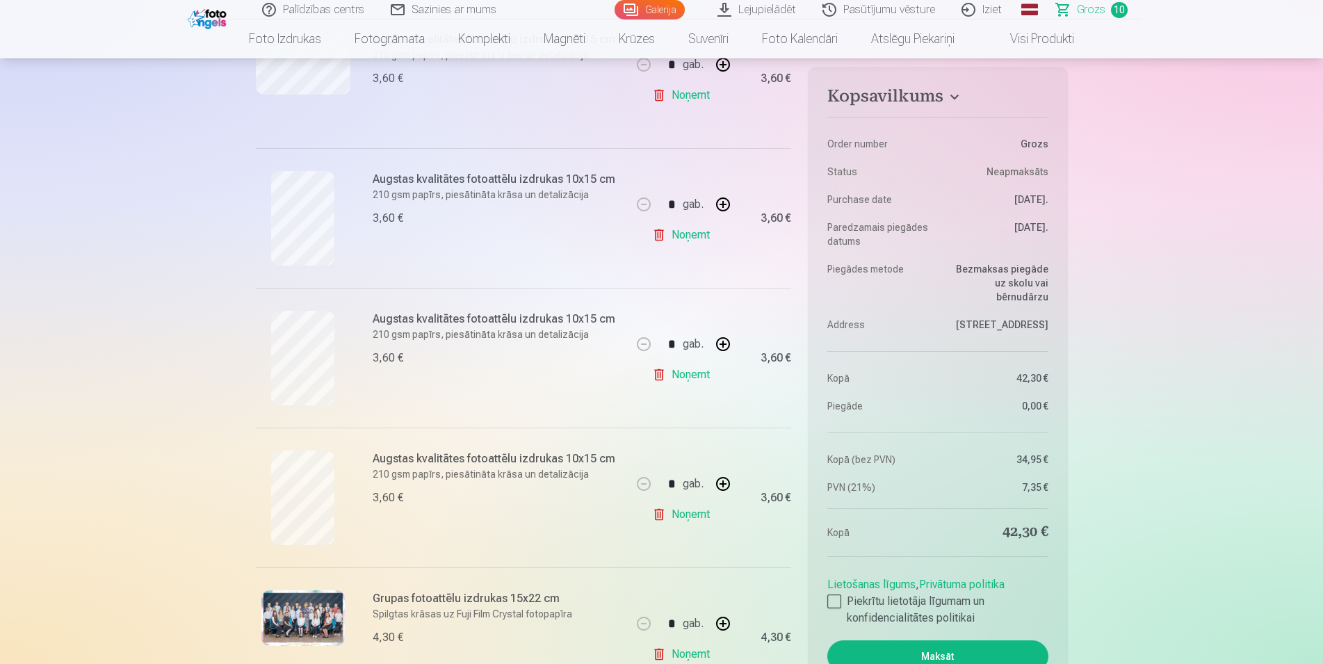
scroll to position [780, 0]
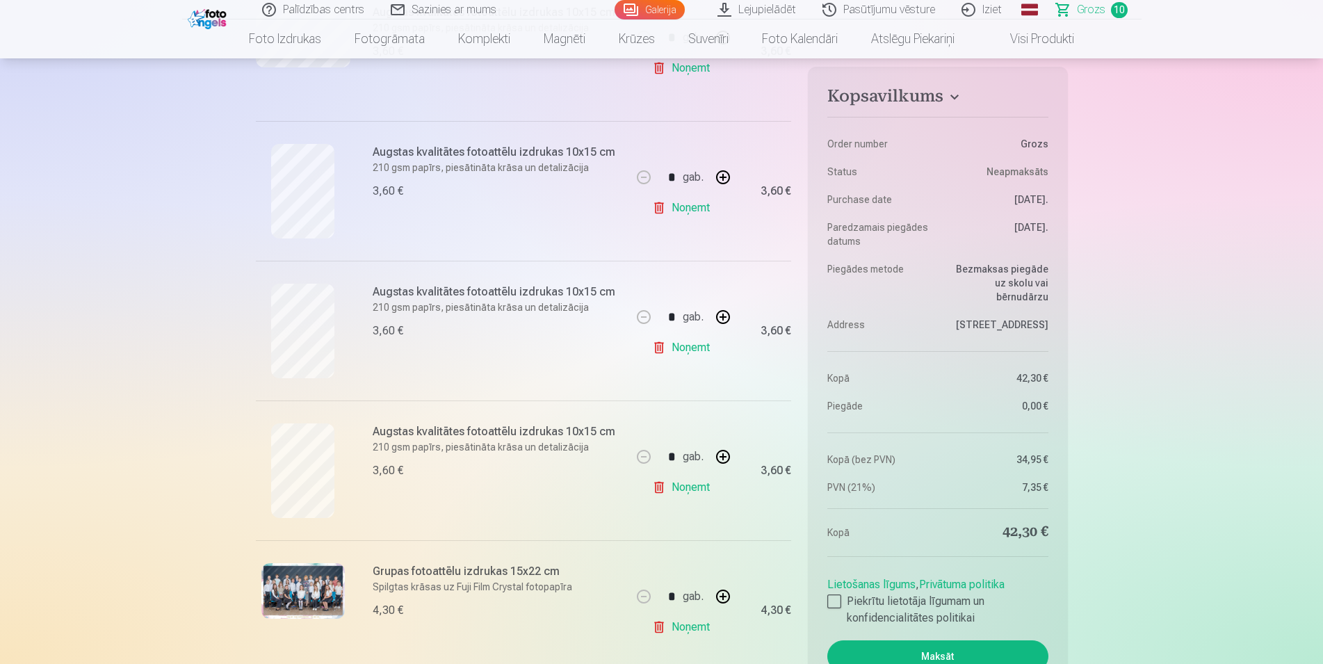
click at [688, 491] on link "Noņemt" at bounding box center [683, 487] width 63 height 28
type input "*"
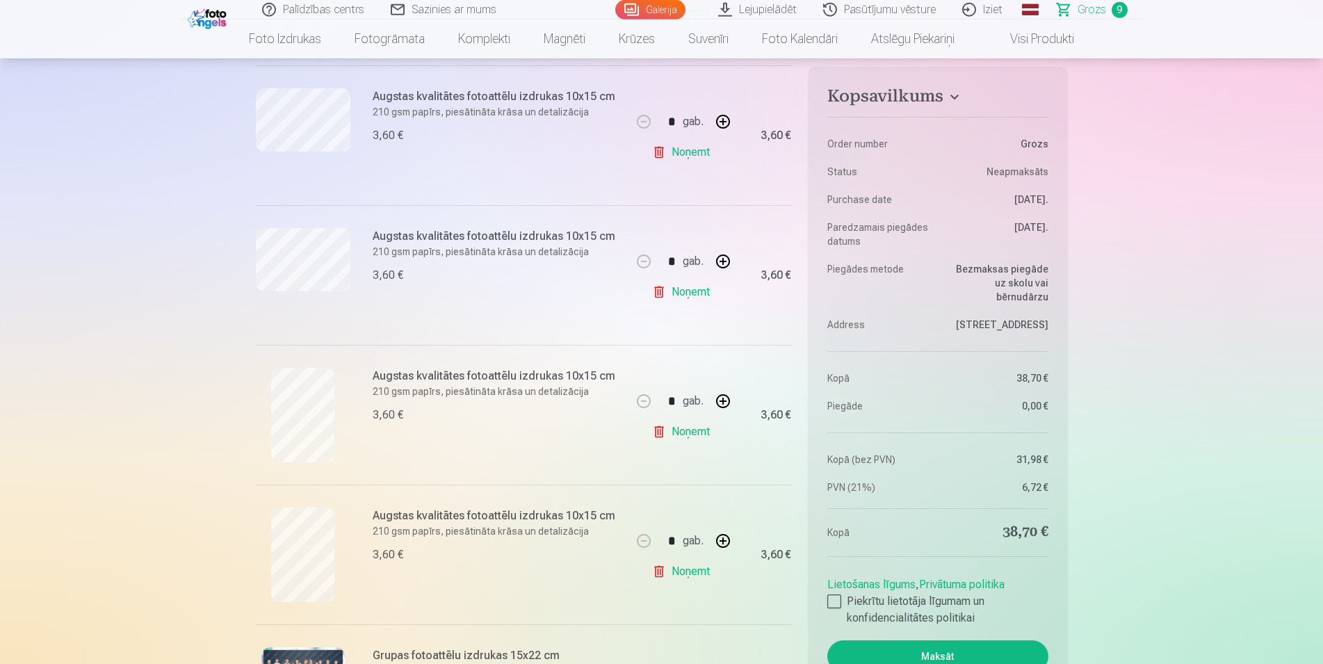
scroll to position [567, 0]
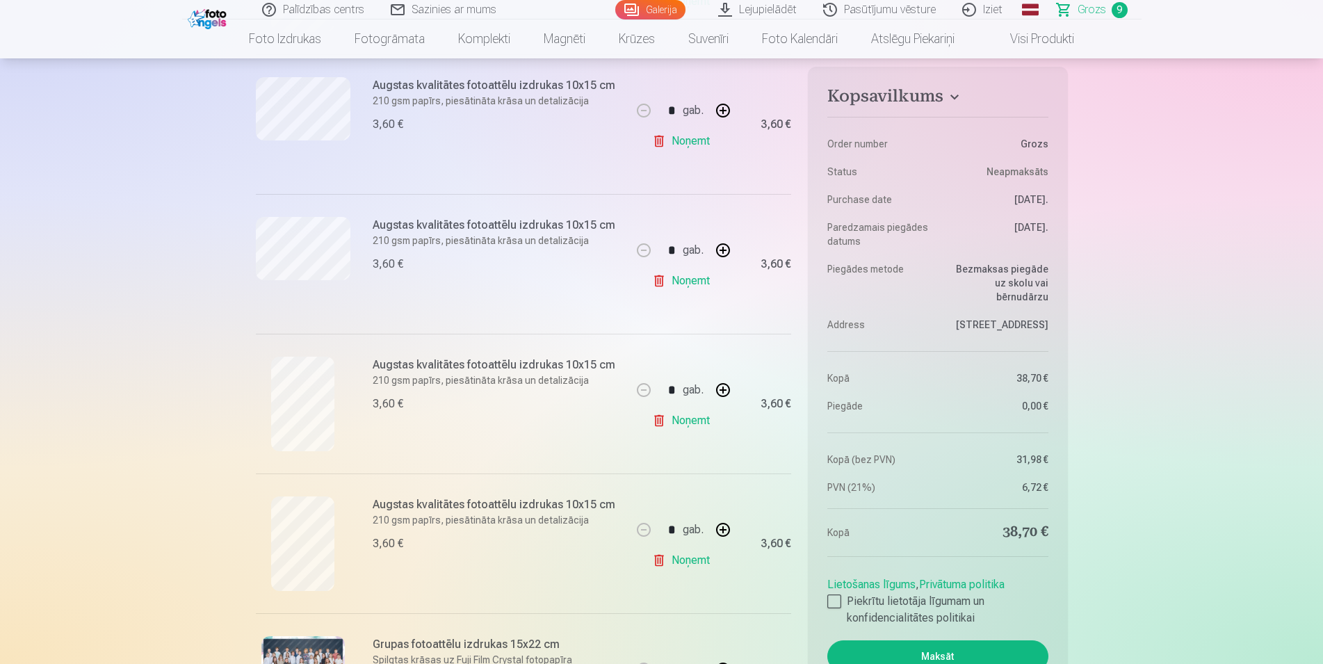
click at [690, 279] on link "Noņemt" at bounding box center [683, 281] width 63 height 28
type input "*"
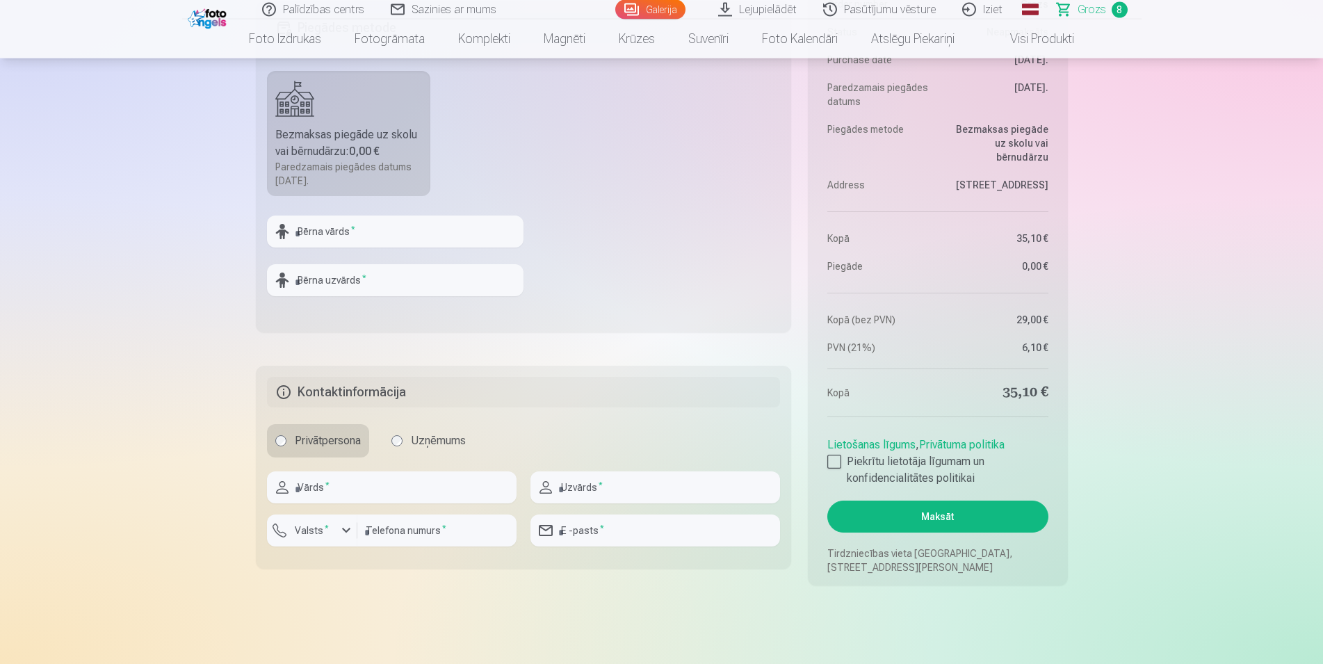
scroll to position [1489, 0]
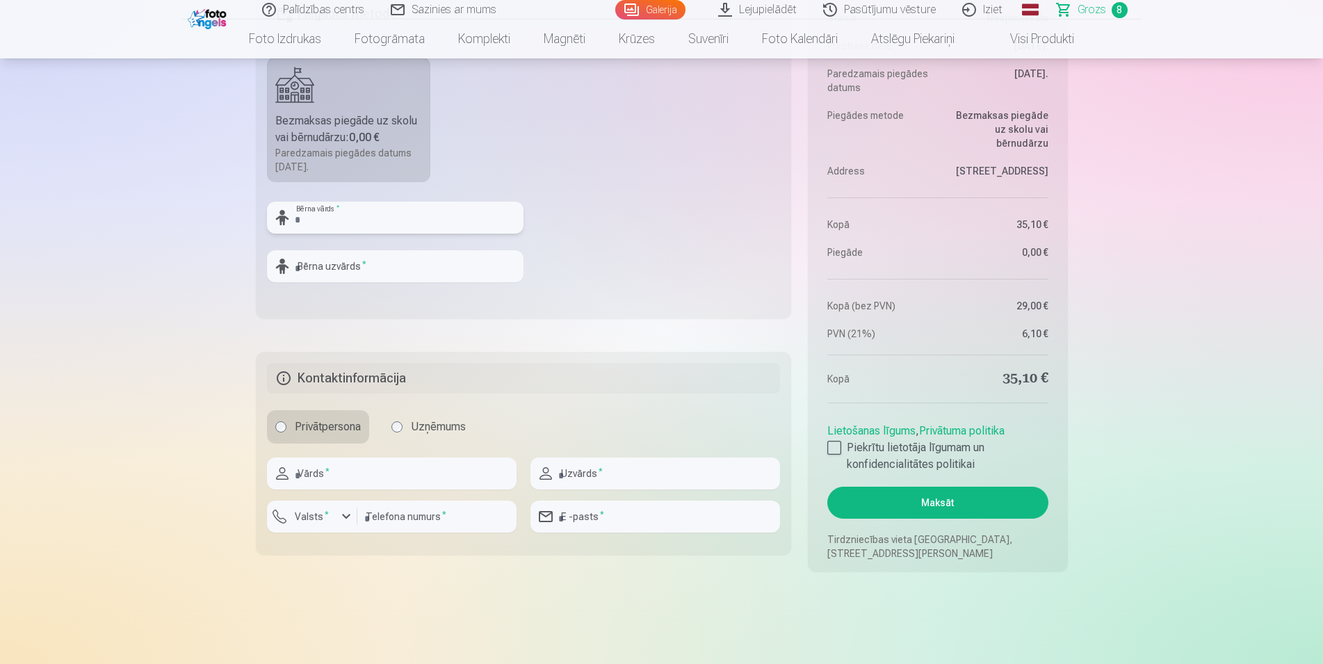
drag, startPoint x: 303, startPoint y: 214, endPoint x: 321, endPoint y: 218, distance: 18.5
click at [306, 215] on input "text" at bounding box center [395, 218] width 257 height 32
type input "******"
click at [322, 263] on input "text" at bounding box center [395, 266] width 257 height 32
type input "*********"
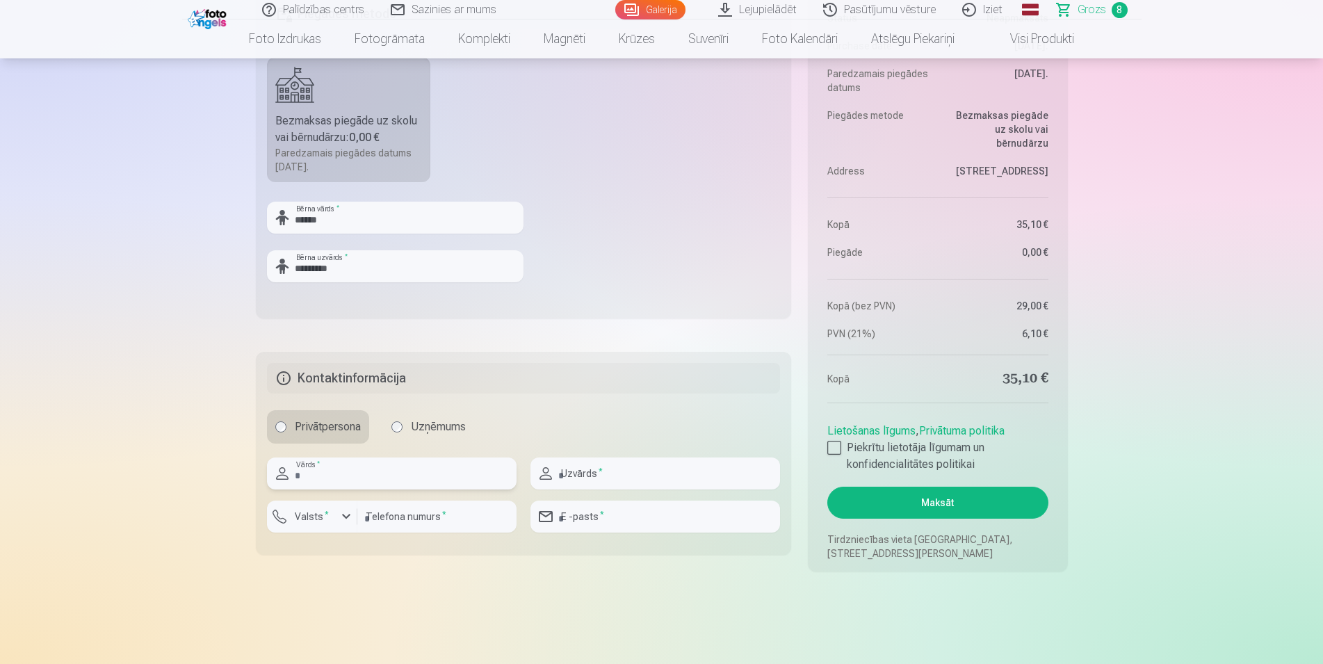
click at [323, 476] on input "text" at bounding box center [392, 473] width 250 height 32
type input "*****"
click at [603, 476] on input "text" at bounding box center [655, 473] width 250 height 32
type input "*"
type input "**********"
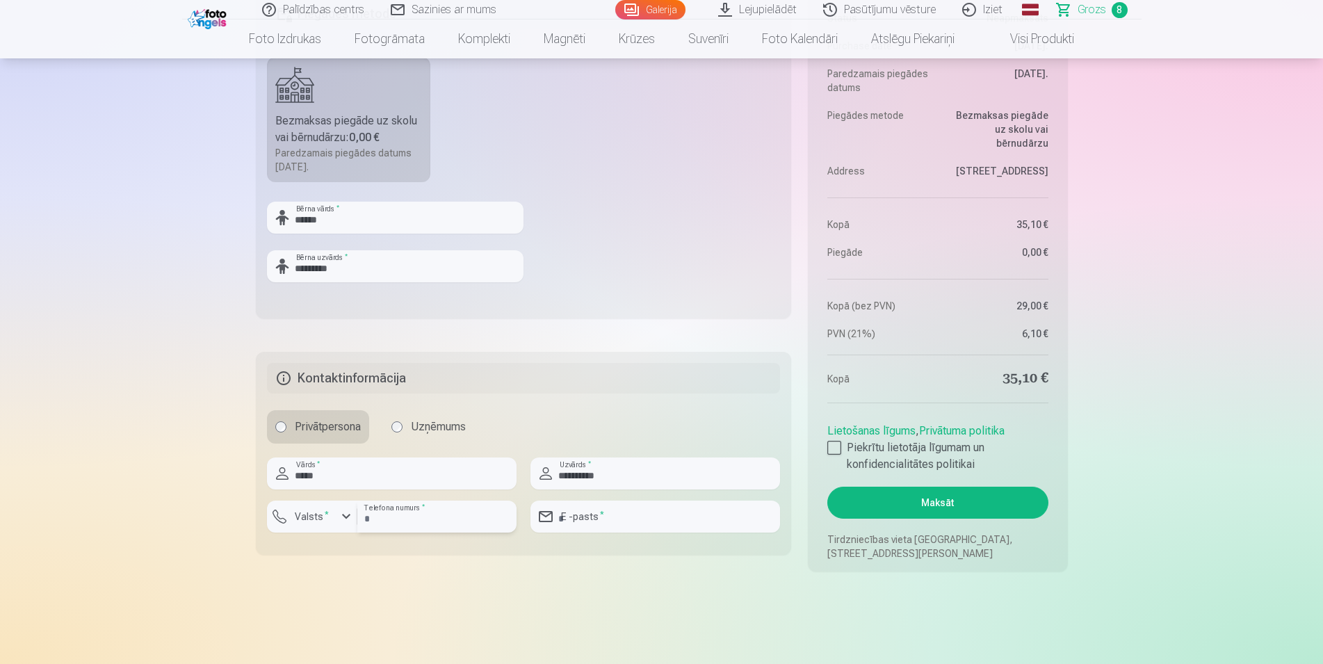
click at [401, 516] on input "number" at bounding box center [436, 517] width 159 height 32
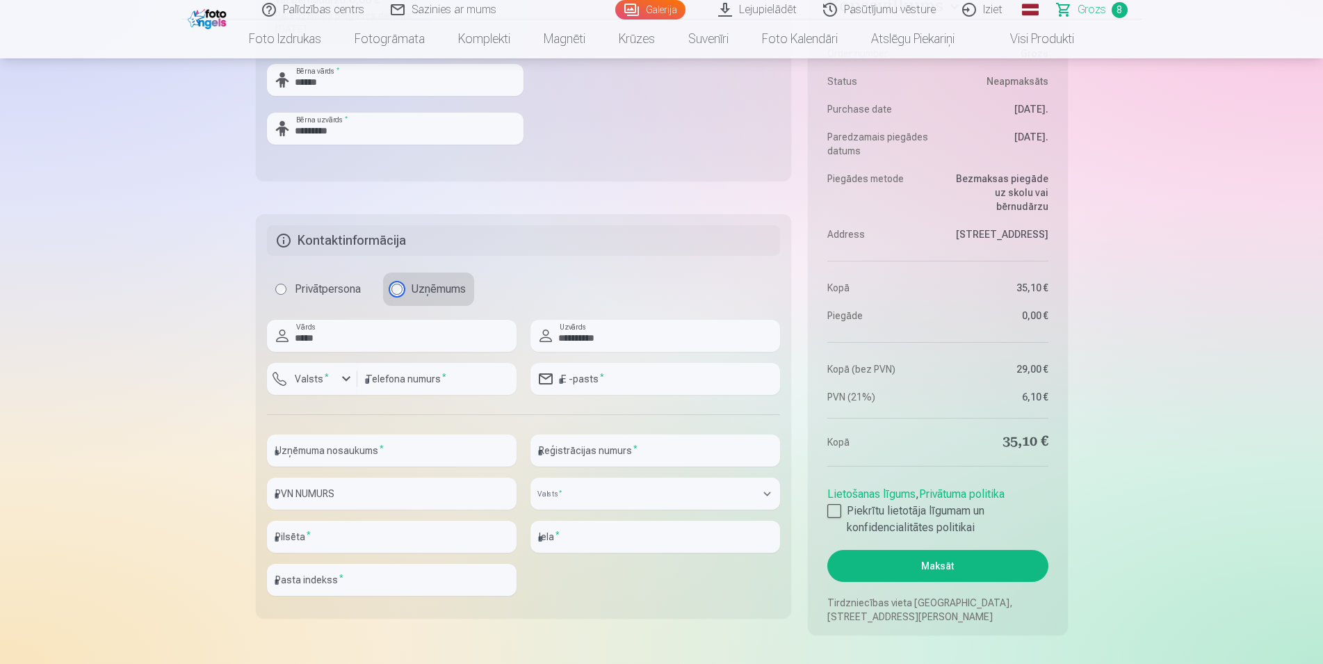
scroll to position [1631, 0]
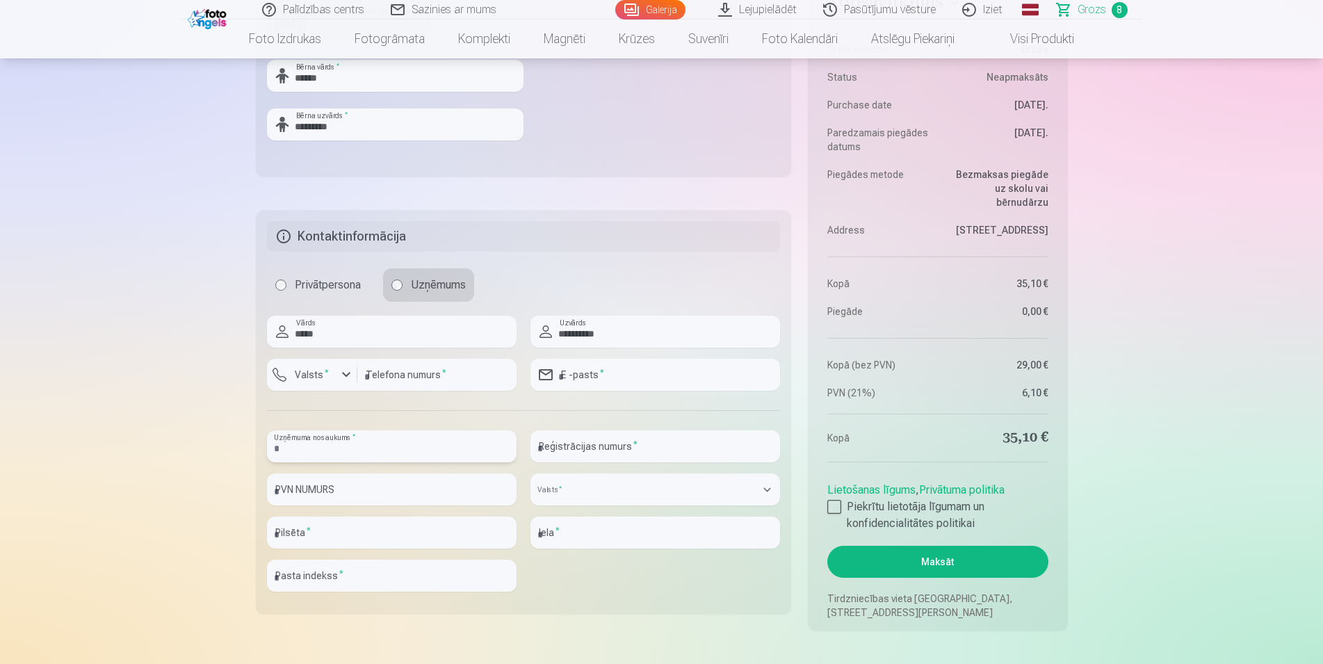
click at [455, 448] on input "text" at bounding box center [392, 446] width 250 height 32
click at [315, 446] on input "text" at bounding box center [392, 446] width 250 height 32
paste input "**********"
type input "**********"
click at [560, 442] on input "text" at bounding box center [655, 446] width 250 height 32
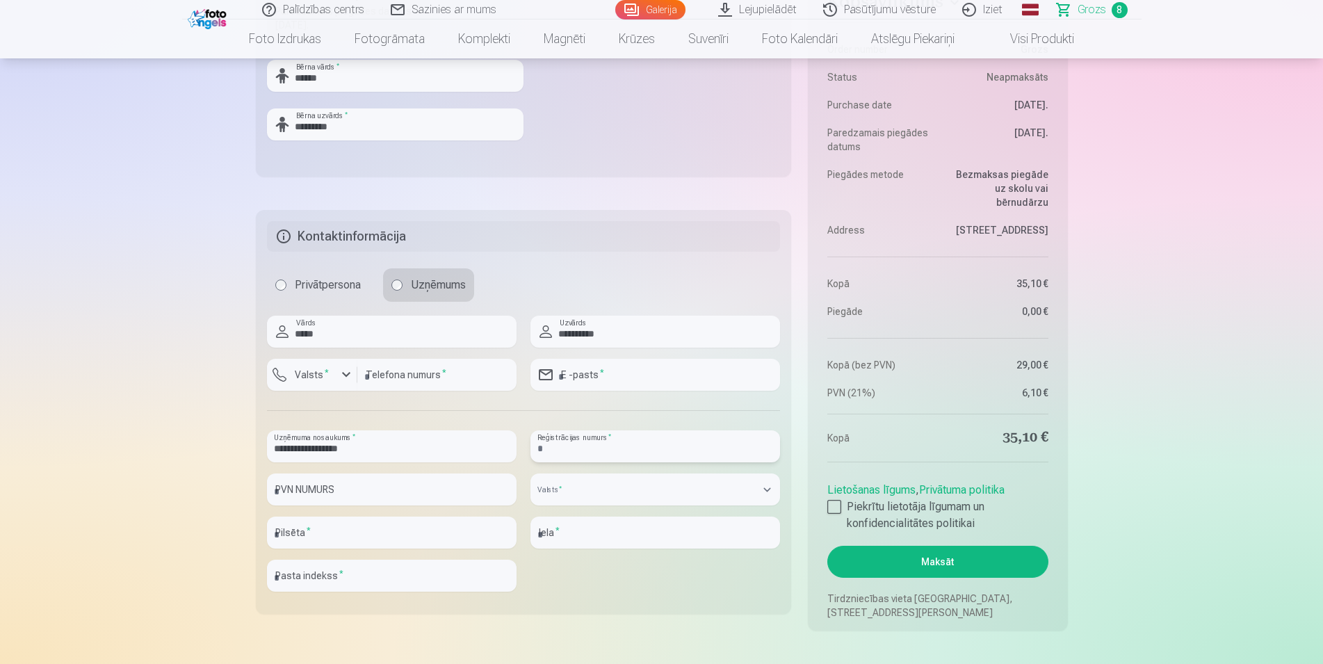
click at [564, 448] on input "text" at bounding box center [655, 446] width 250 height 32
paste input "**********"
type input "**********"
click at [457, 496] on input "text" at bounding box center [392, 489] width 250 height 32
paste input "**********"
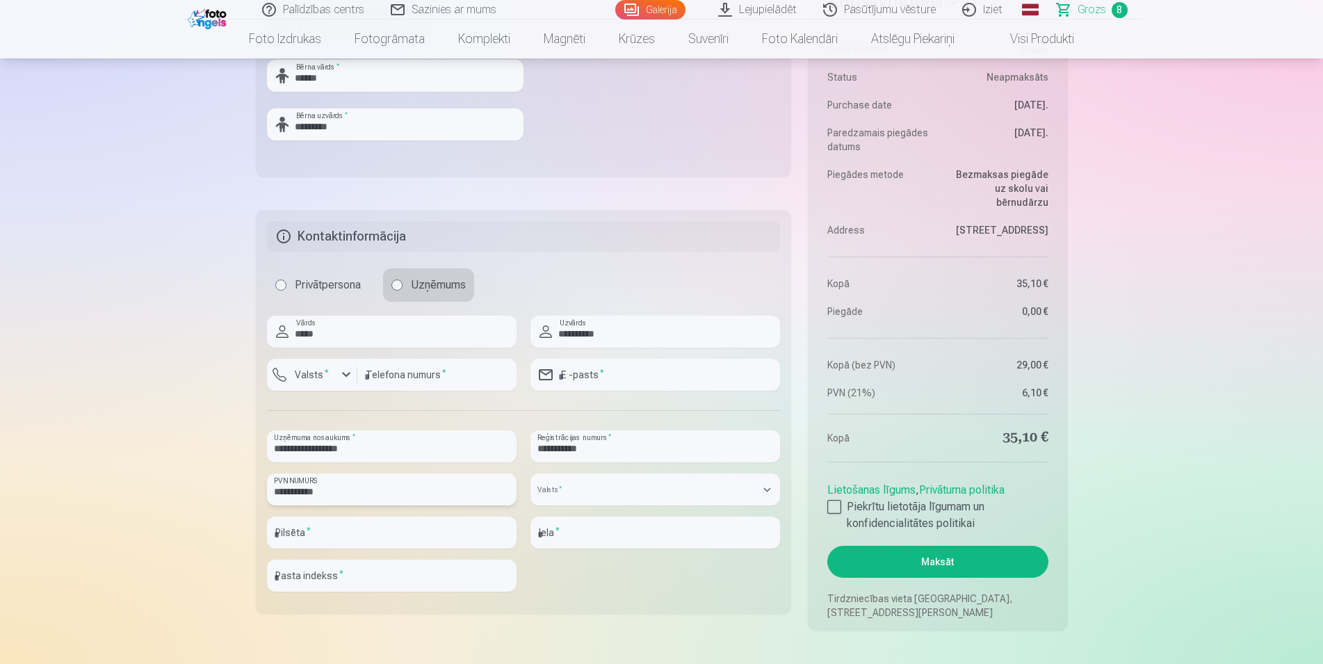
type input "**********"
click at [530, 473] on select "**********" at bounding box center [655, 489] width 250 height 32
select select "******"
click option "*******" at bounding box center [0, 0] width 0 height 0
click at [419, 536] on input "text" at bounding box center [392, 533] width 250 height 32
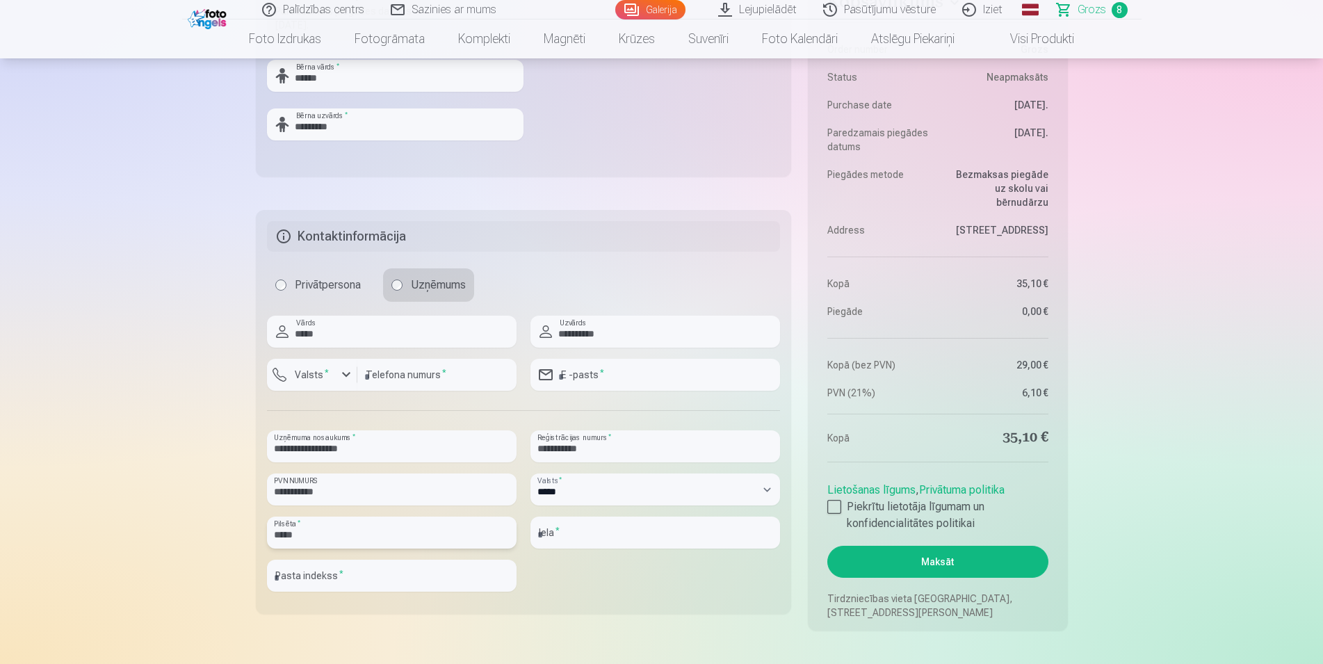
type input "*****"
click at [616, 538] on input "text" at bounding box center [655, 533] width 250 height 32
type input "******"
click at [423, 573] on input "text" at bounding box center [392, 576] width 250 height 32
type input "*******"
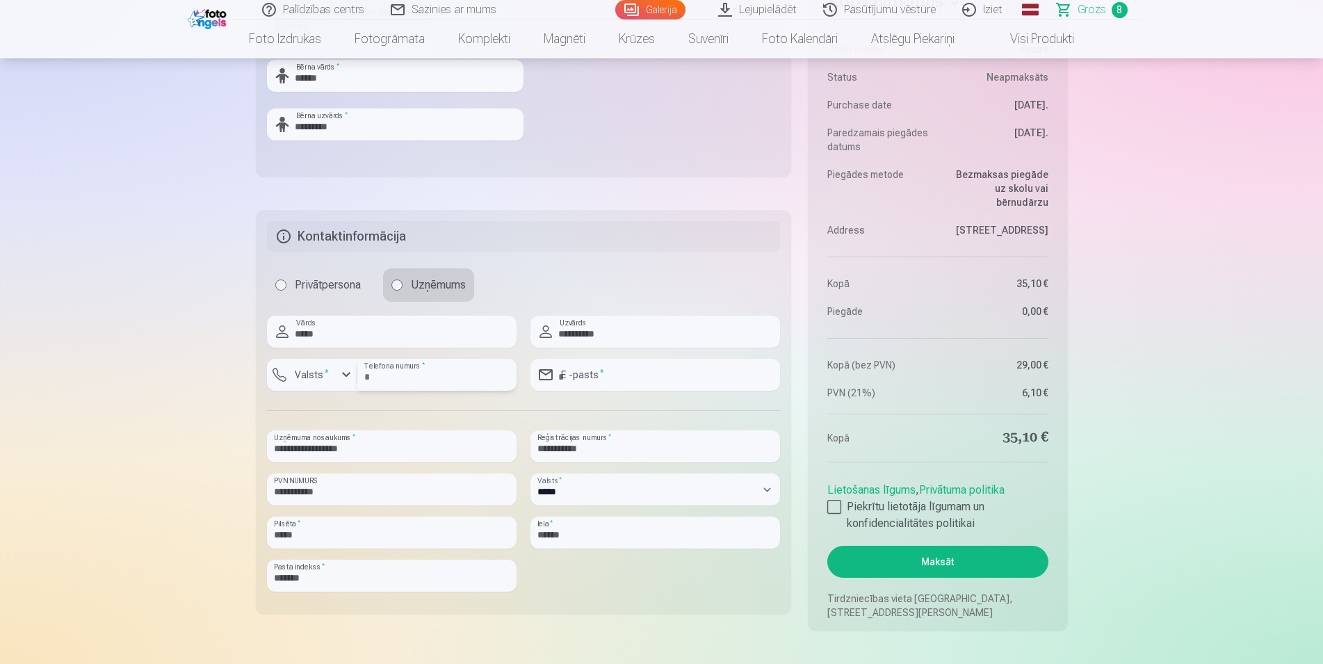
click at [402, 373] on input "number" at bounding box center [436, 375] width 159 height 32
type input "********"
click at [343, 381] on div "button" at bounding box center [346, 374] width 17 height 17
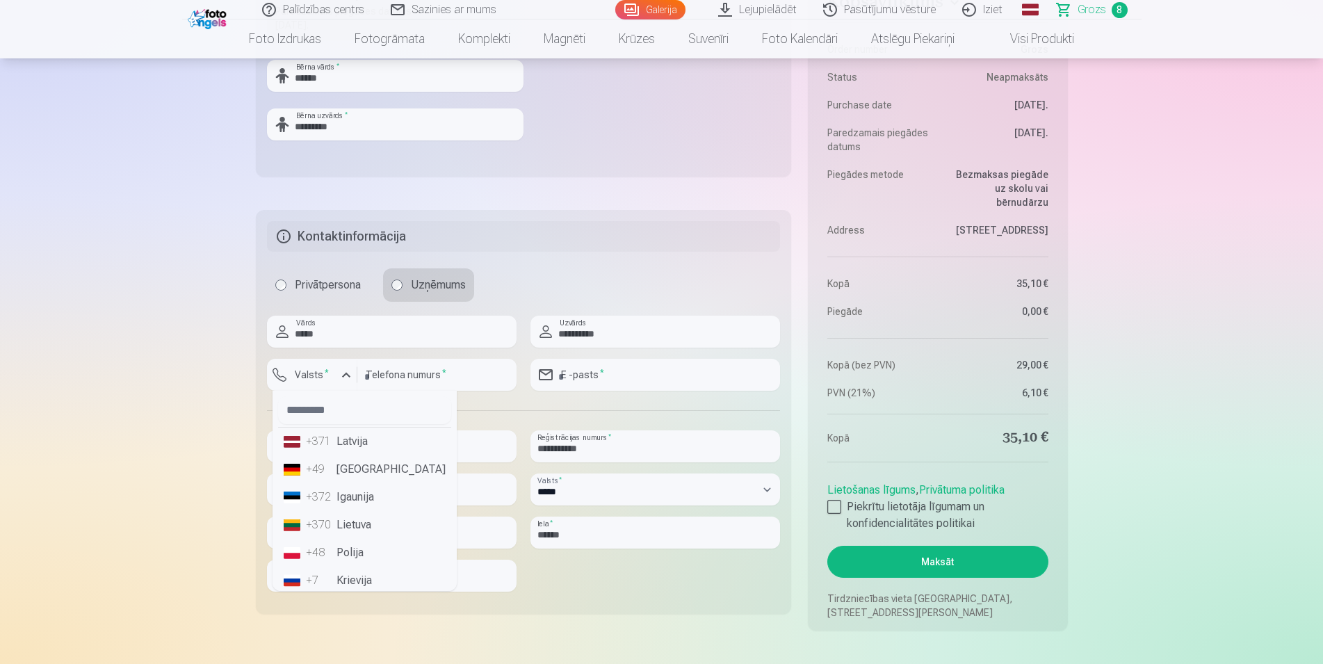
click at [346, 446] on li "+371 Latvija" at bounding box center [364, 442] width 173 height 28
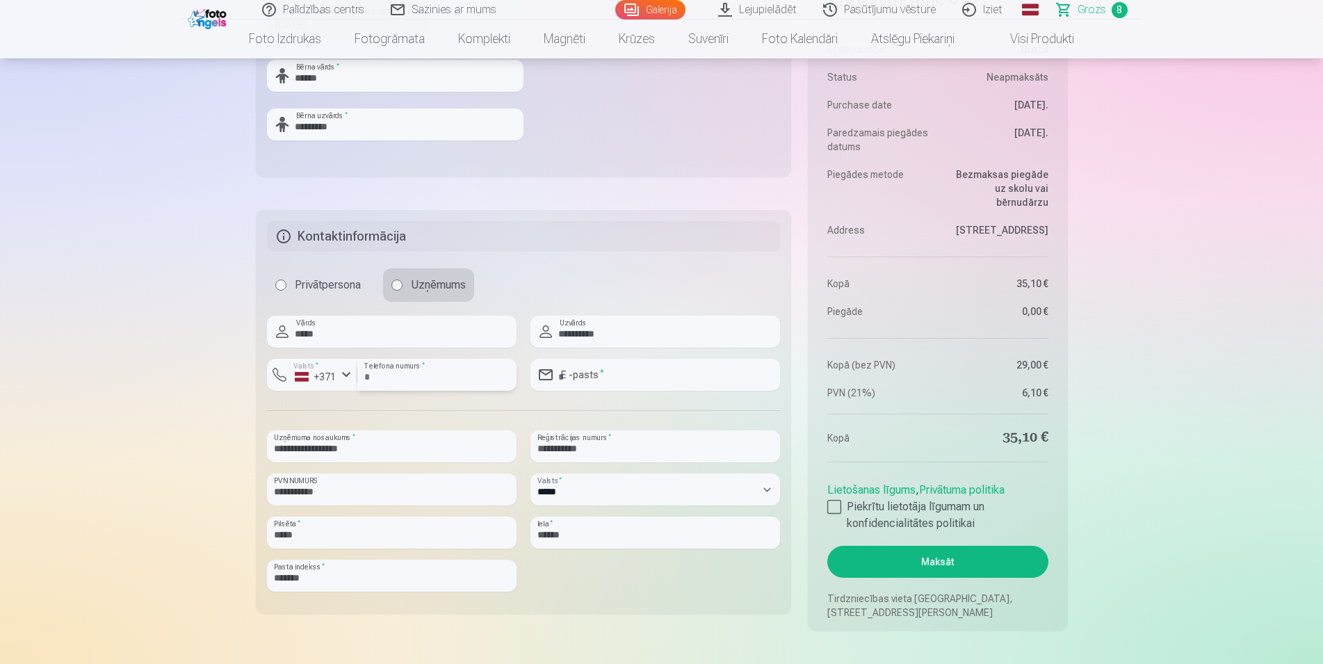
click at [364, 380] on input "number" at bounding box center [436, 375] width 159 height 32
type input "********"
click at [604, 373] on input "email" at bounding box center [655, 375] width 250 height 32
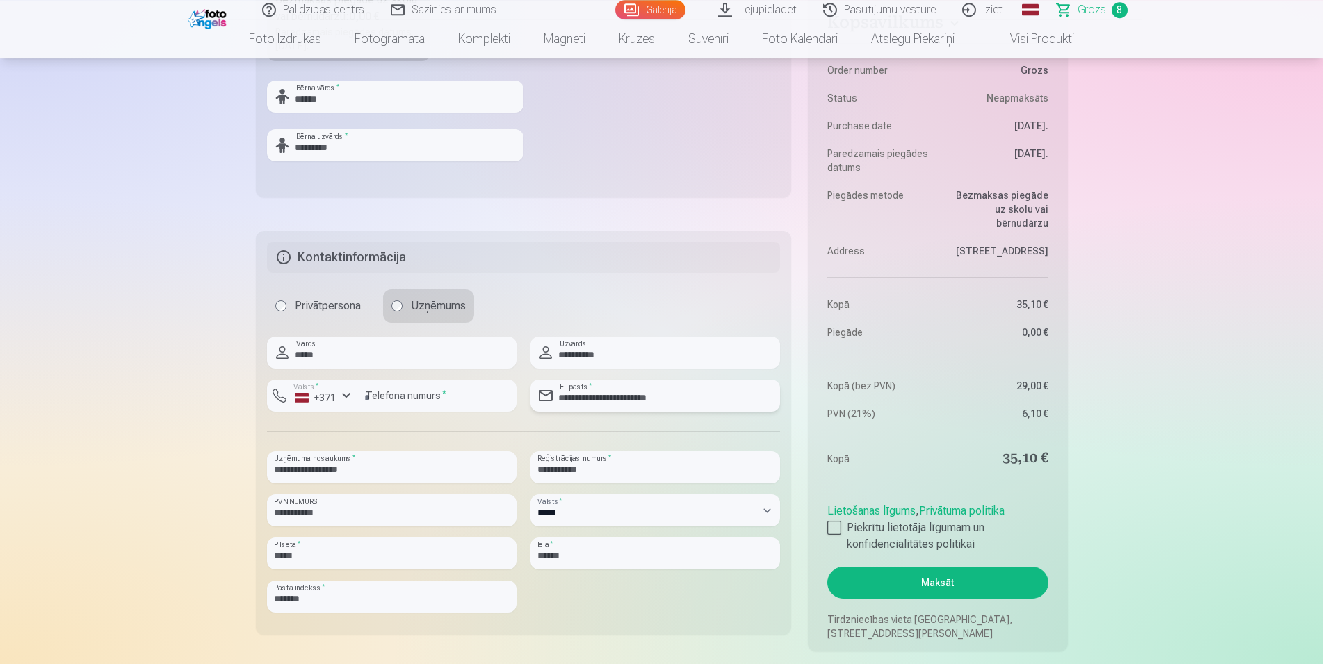
scroll to position [1702, 0]
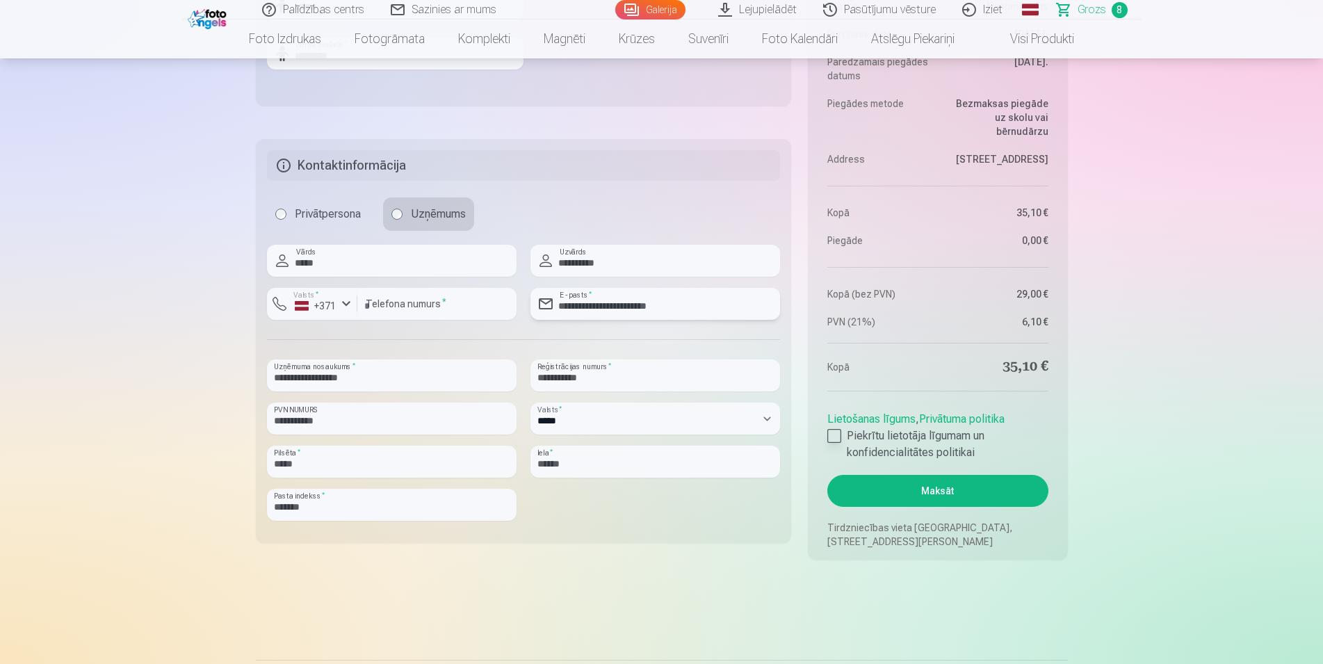
type input "**********"
click at [831, 437] on div at bounding box center [834, 436] width 14 height 14
click at [834, 437] on div at bounding box center [834, 436] width 14 height 14
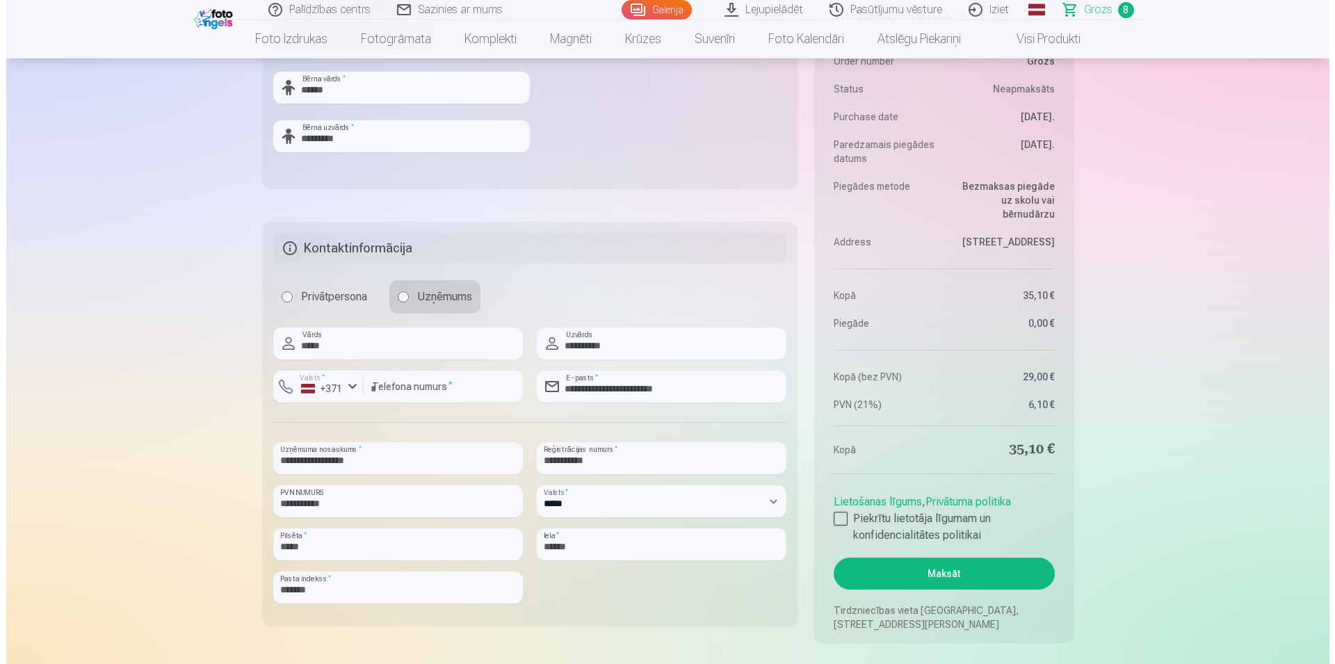
scroll to position [1773, 0]
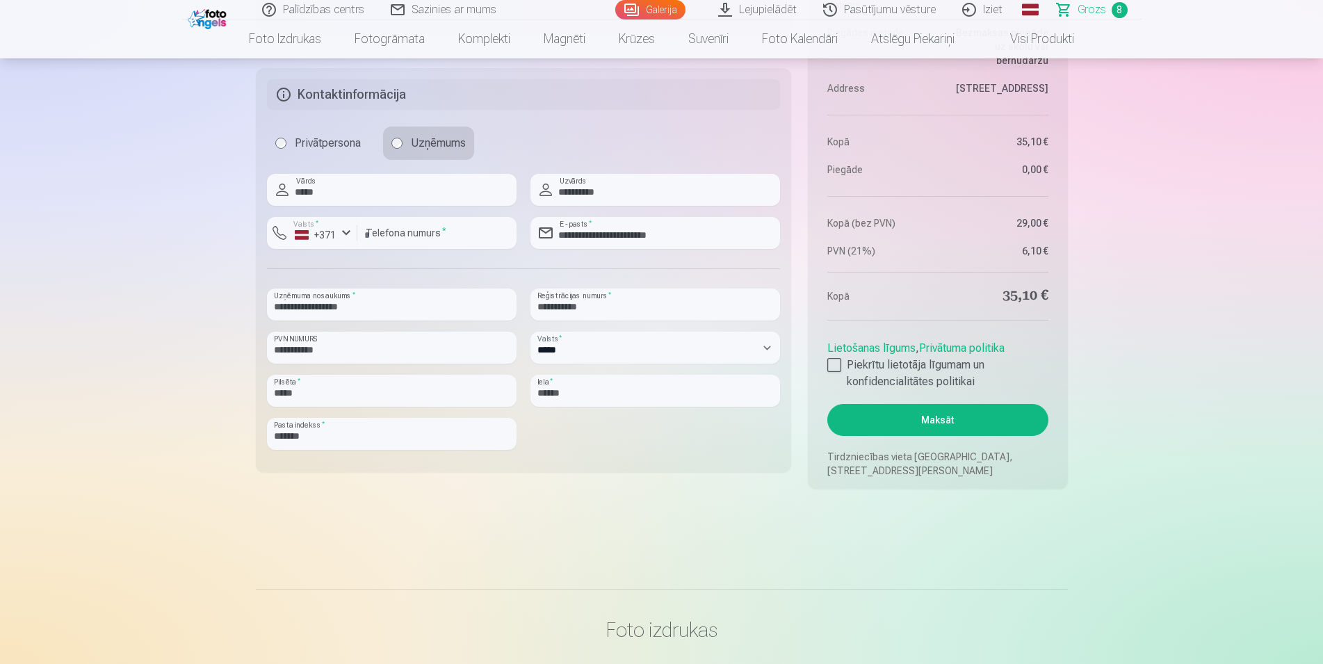
click at [917, 420] on button "Maksāt" at bounding box center [937, 420] width 220 height 32
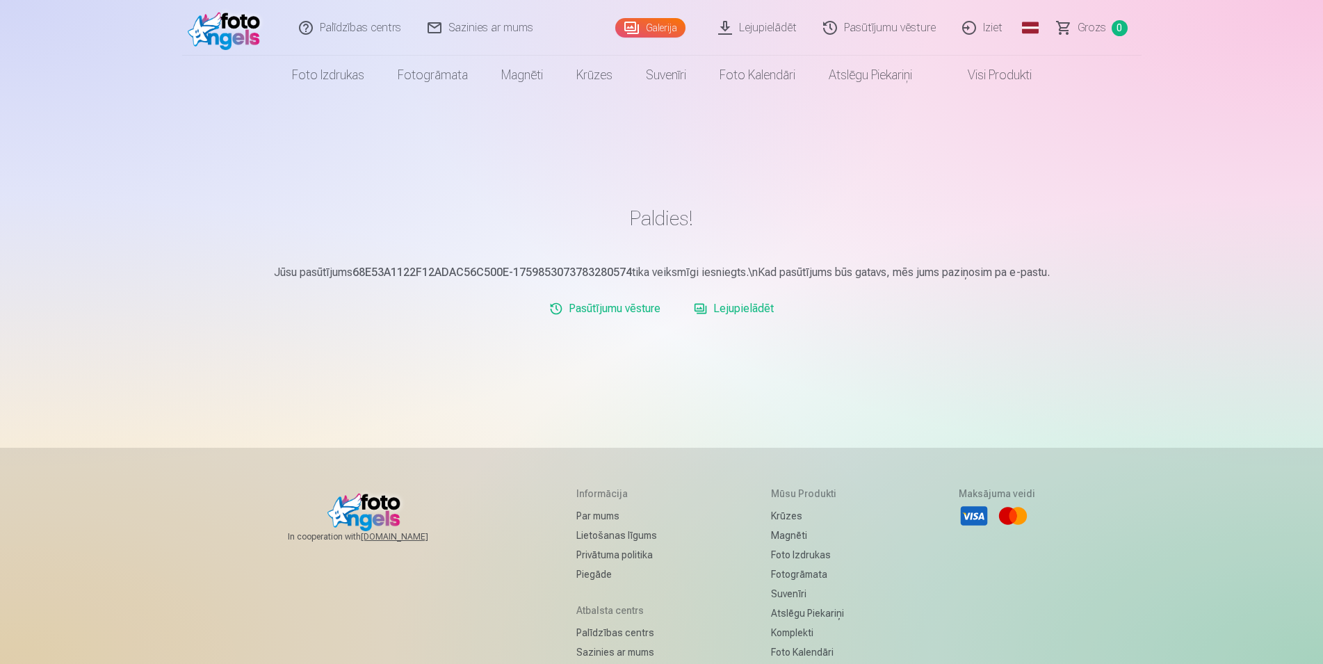
click at [725, 310] on link "Lejupielādēt" at bounding box center [733, 309] width 91 height 28
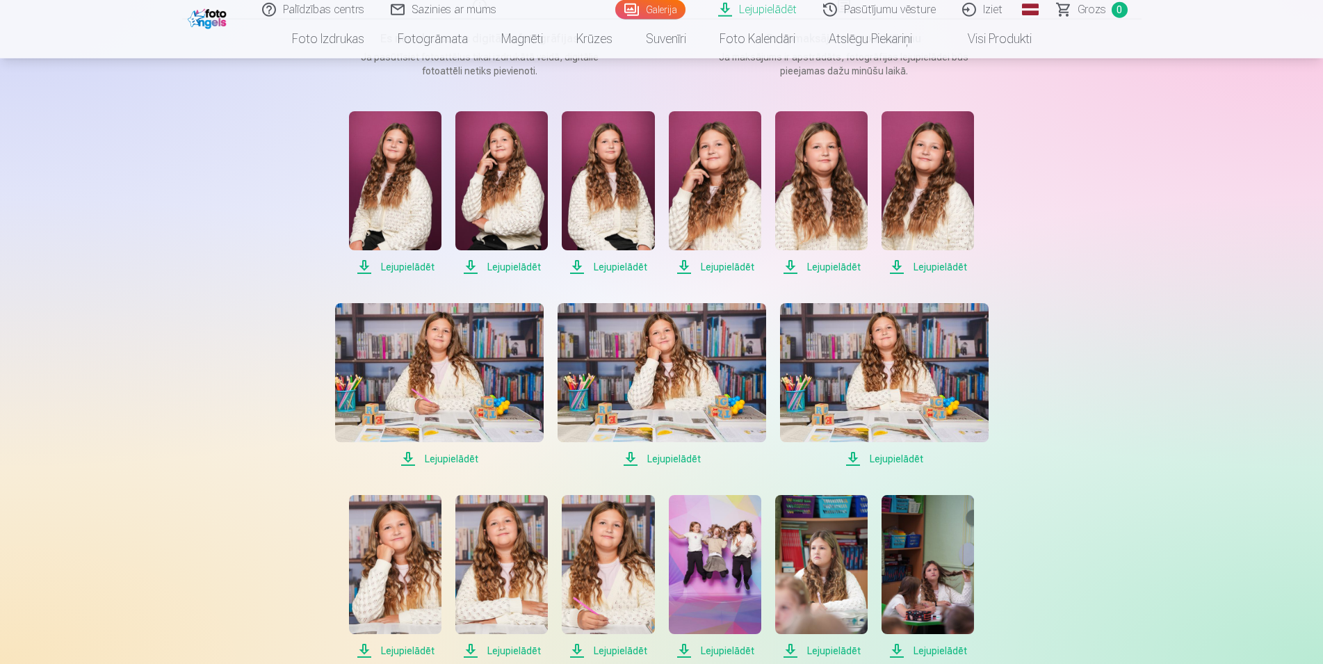
scroll to position [213, 0]
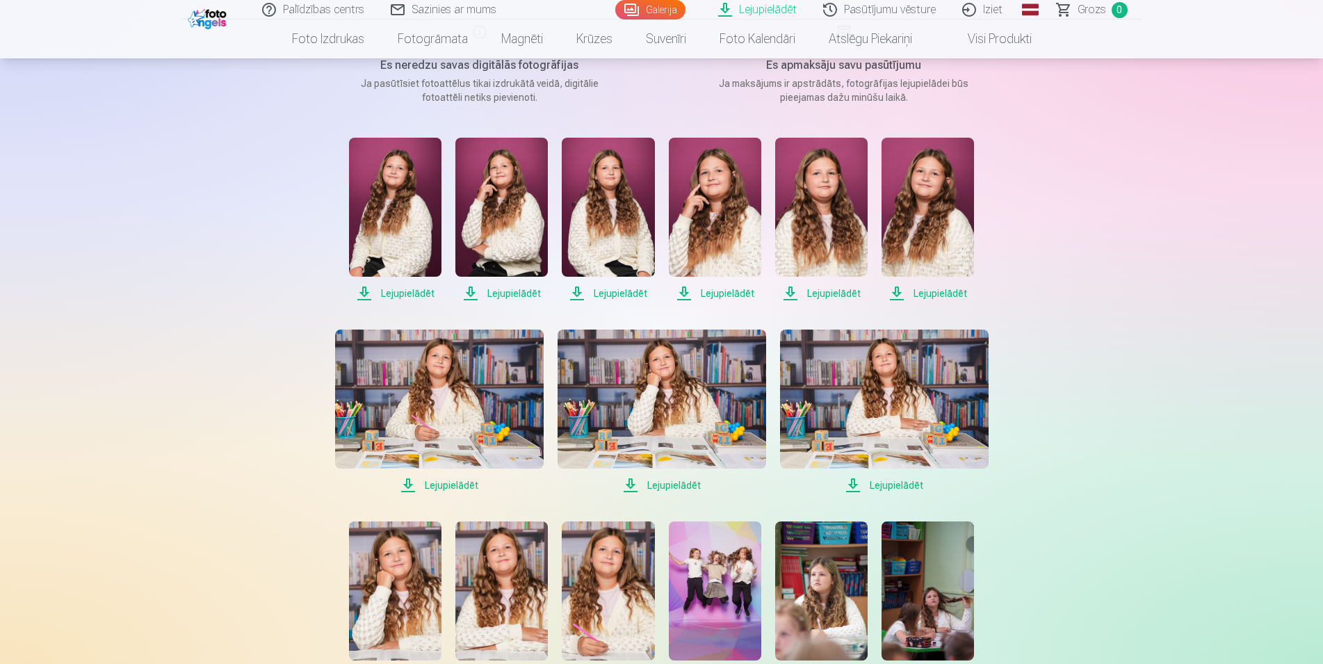
click at [414, 293] on span "Lejupielādēt" at bounding box center [395, 293] width 92 height 17
click at [519, 295] on span "Lejupielādēt" at bounding box center [501, 293] width 92 height 17
click at [617, 293] on span "Lejupielādēt" at bounding box center [608, 293] width 92 height 17
click at [717, 293] on span "Lejupielādēt" at bounding box center [715, 293] width 92 height 17
click at [826, 295] on span "Lejupielādēt" at bounding box center [821, 293] width 92 height 17
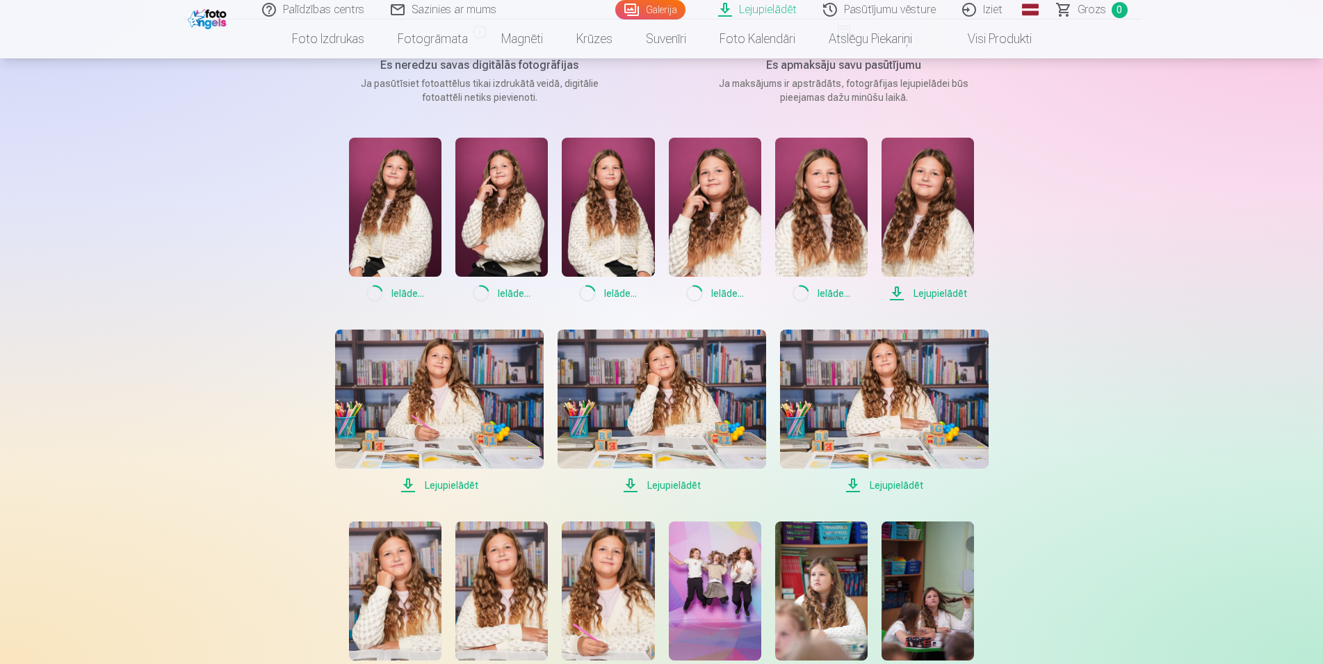
click at [930, 295] on span "Lejupielādēt" at bounding box center [927, 293] width 92 height 17
click at [898, 485] on span "Lejupielādēt" at bounding box center [884, 485] width 209 height 17
click at [656, 486] on span "Lejupielādēt" at bounding box center [662, 485] width 209 height 17
click at [466, 486] on span "Lejupielādēt" at bounding box center [439, 485] width 209 height 17
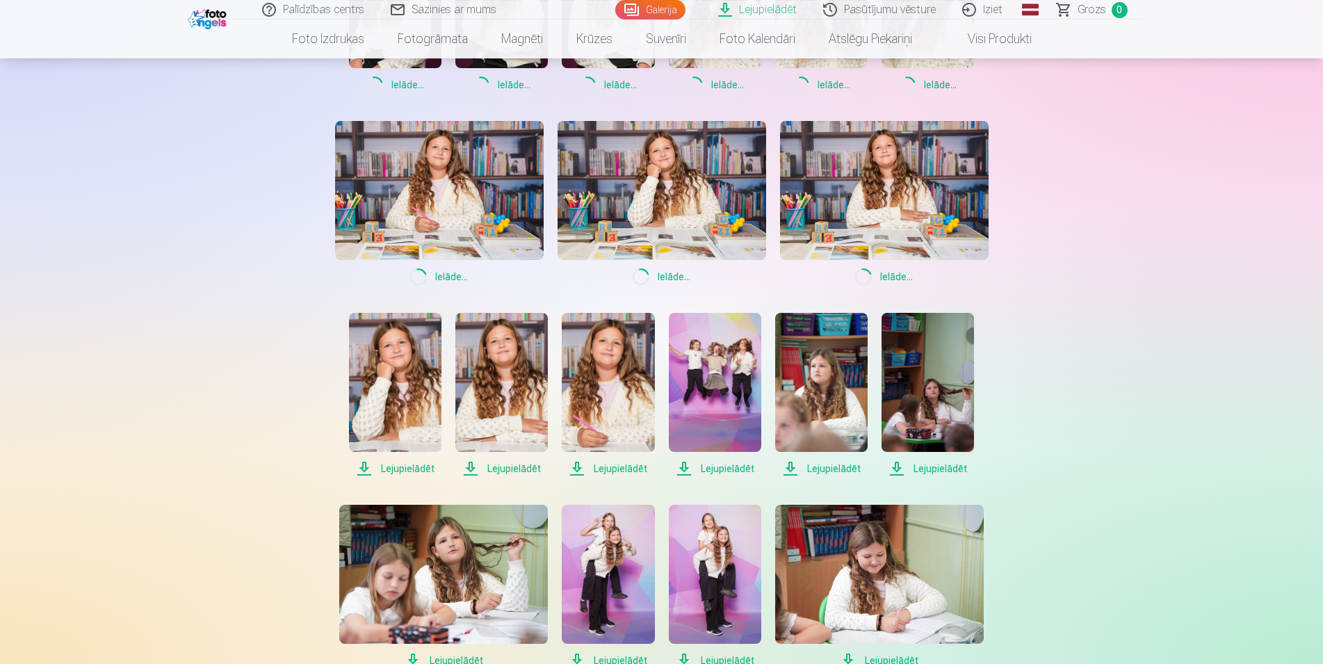
scroll to position [425, 0]
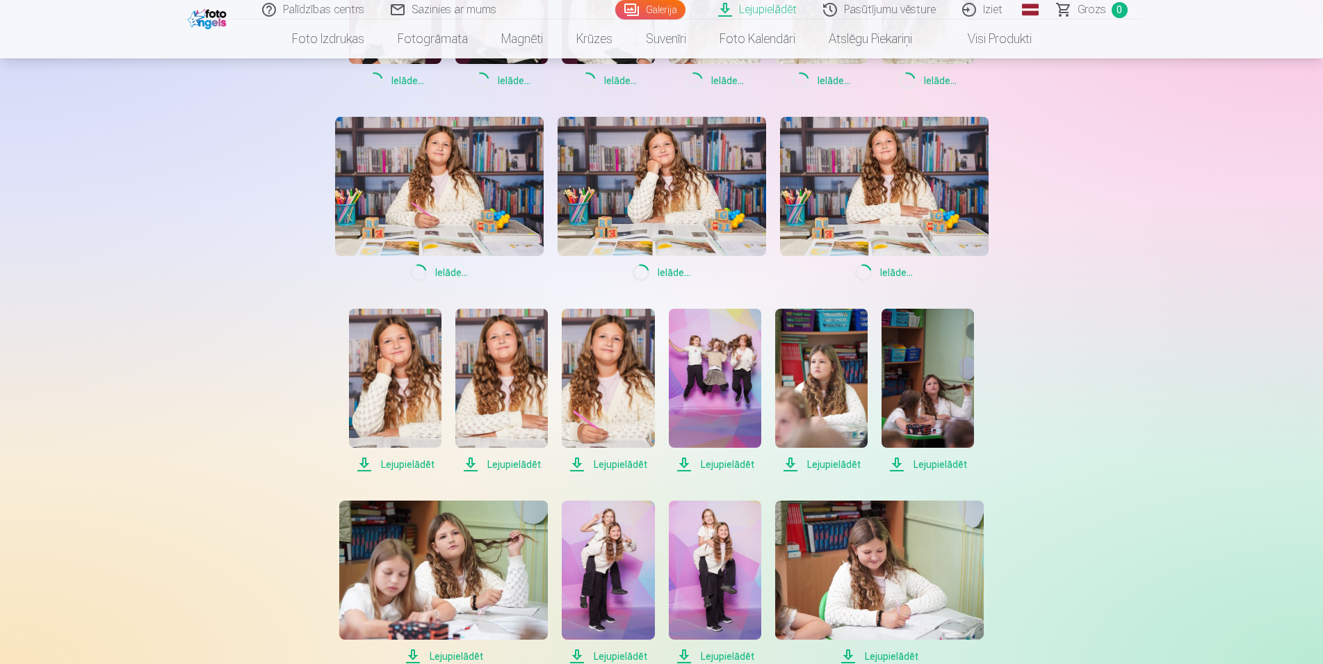
click at [398, 469] on span "Lejupielādēt" at bounding box center [395, 464] width 92 height 17
click at [514, 465] on span "Lejupielādēt" at bounding box center [501, 464] width 92 height 17
click at [618, 470] on span "Lejupielādēt" at bounding box center [608, 464] width 92 height 17
drag, startPoint x: 723, startPoint y: 469, endPoint x: 738, endPoint y: 475, distance: 15.9
click at [722, 469] on span "Lejupielādēt" at bounding box center [715, 464] width 92 height 17
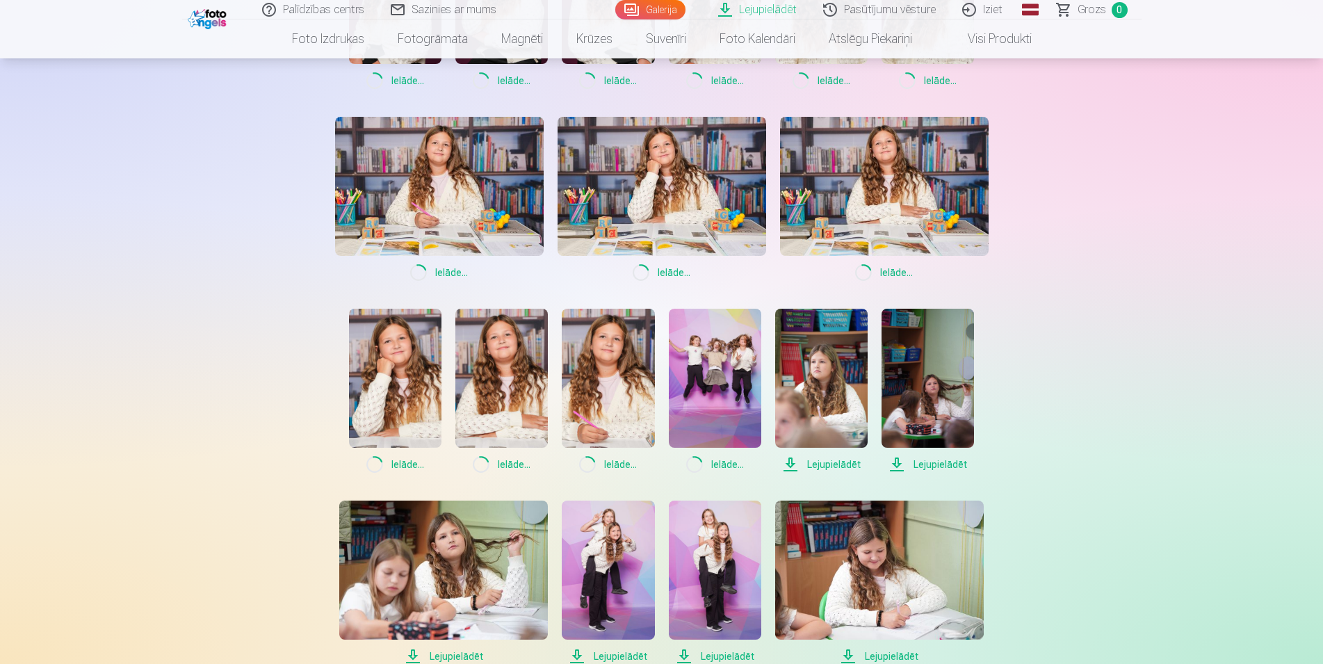
click at [825, 463] on span "Lejupielādēt" at bounding box center [821, 464] width 92 height 17
click at [923, 463] on span "Lejupielādēt" at bounding box center [927, 464] width 92 height 17
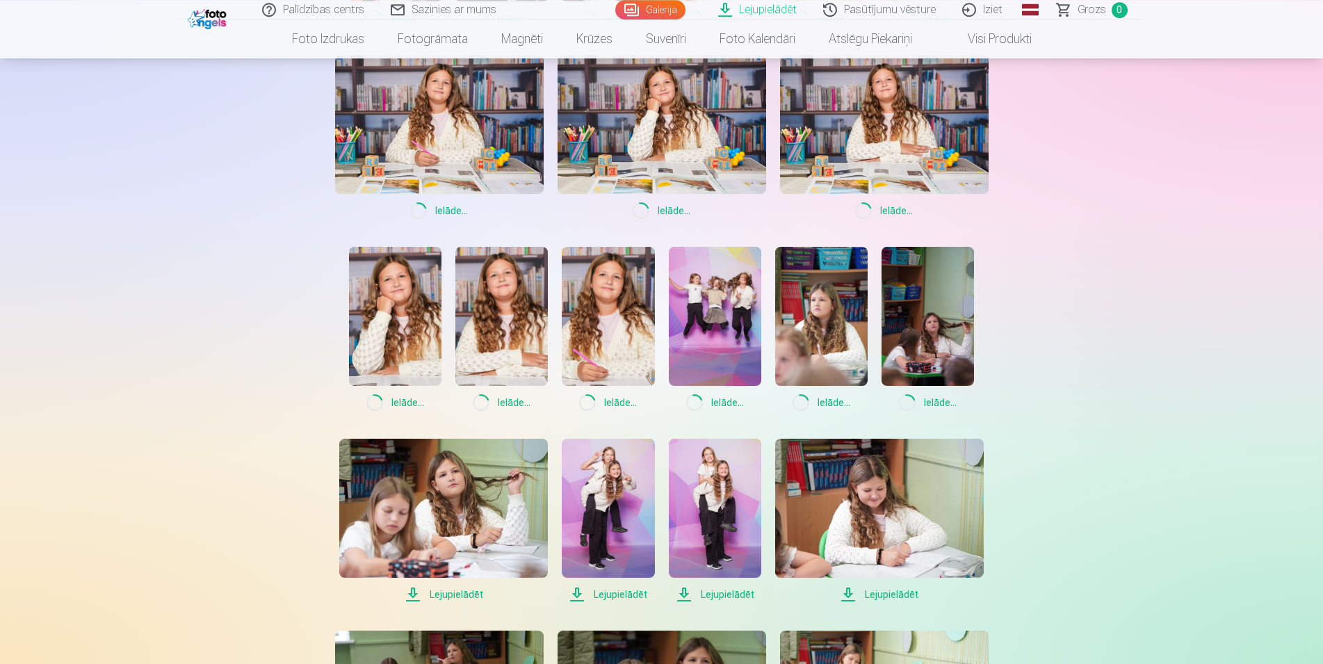
scroll to position [638, 0]
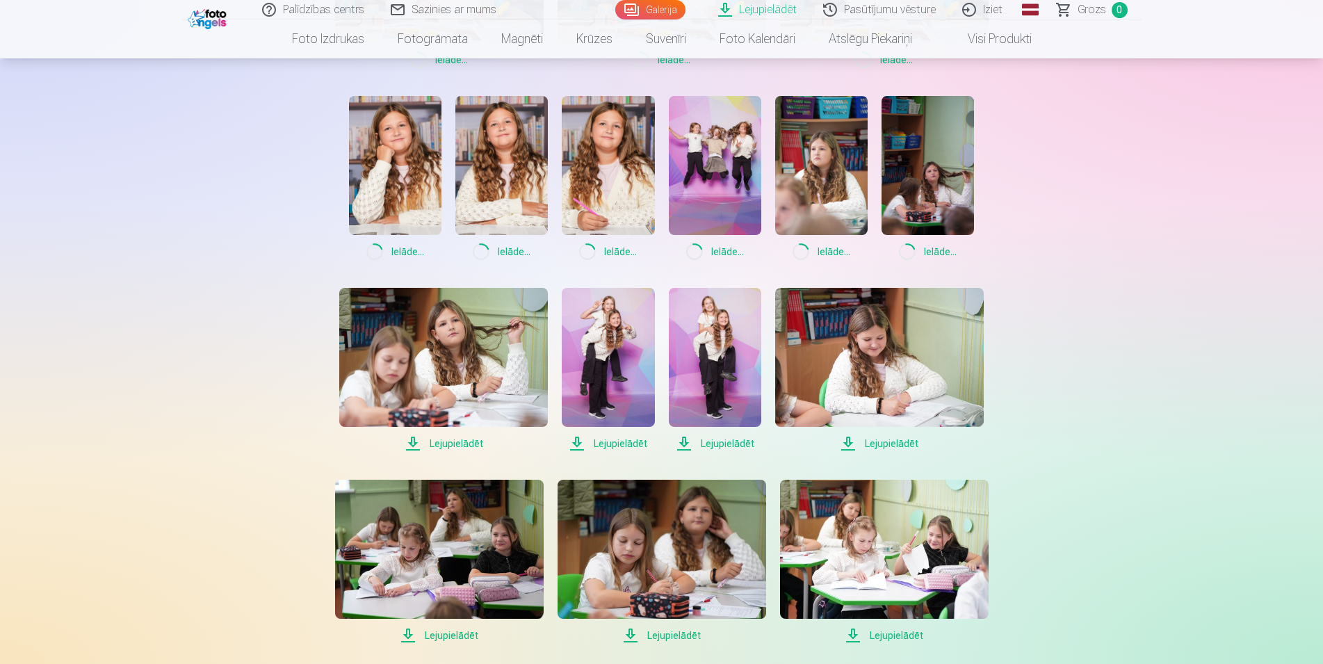
click at [879, 446] on span "Lejupielādēt" at bounding box center [879, 443] width 209 height 17
click at [710, 446] on span "Lejupielādēt" at bounding box center [715, 443] width 92 height 17
click at [606, 443] on span "Lejupielādēt" at bounding box center [608, 443] width 92 height 17
click at [467, 446] on span "Lejupielādēt" at bounding box center [443, 443] width 209 height 17
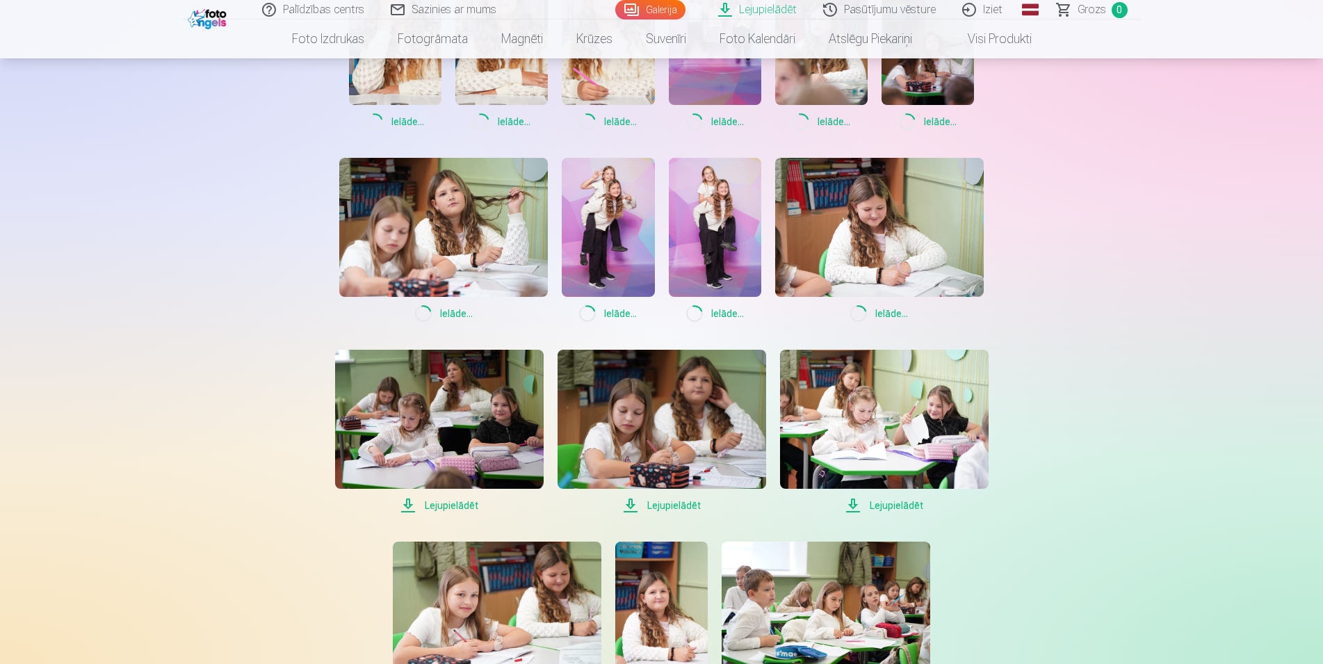
scroll to position [851, 0]
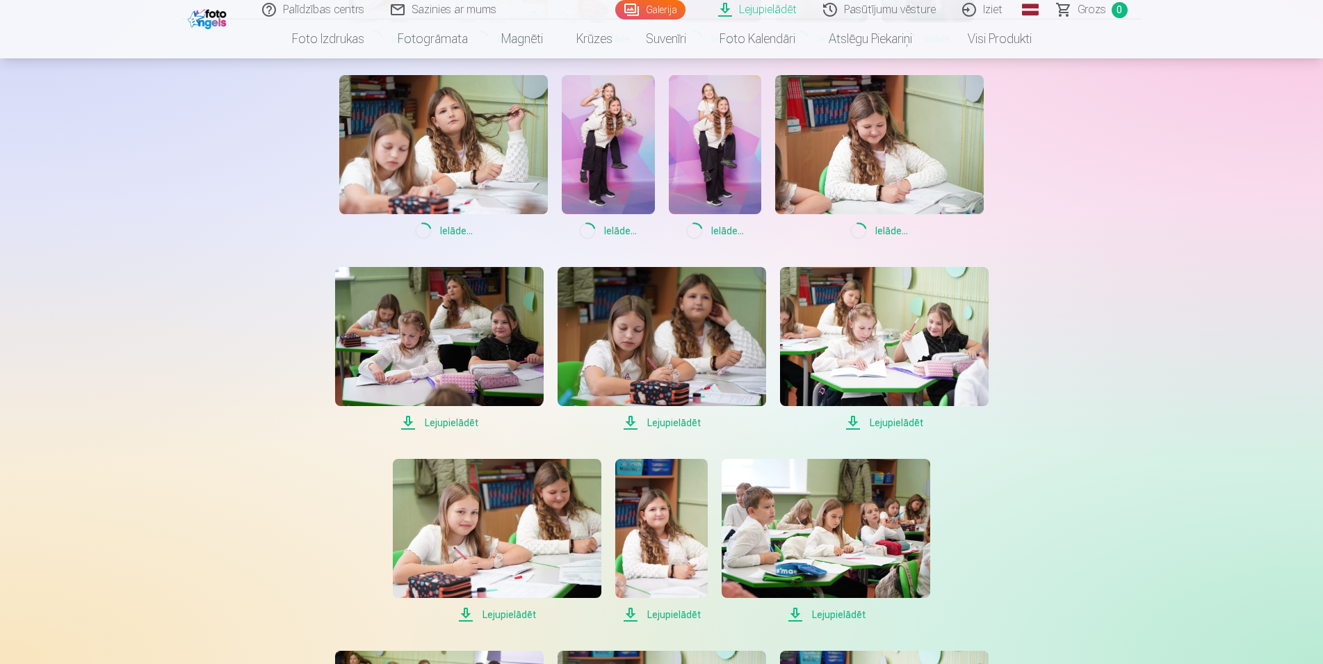
click at [458, 423] on span "Lejupielādēt" at bounding box center [439, 422] width 209 height 17
drag, startPoint x: 676, startPoint y: 423, endPoint x: 710, endPoint y: 427, distance: 34.9
click at [677, 423] on span "Lejupielādēt" at bounding box center [662, 422] width 209 height 17
click at [897, 423] on span "Lejupielādēt" at bounding box center [884, 422] width 209 height 17
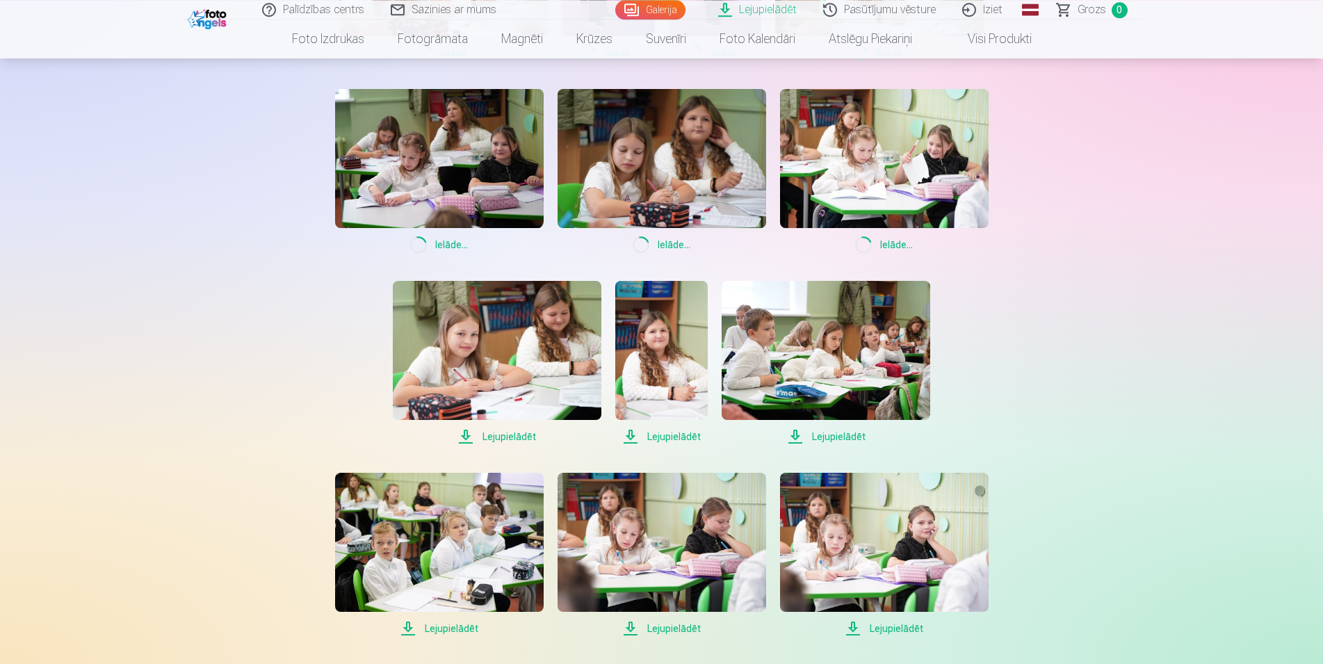
scroll to position [1064, 0]
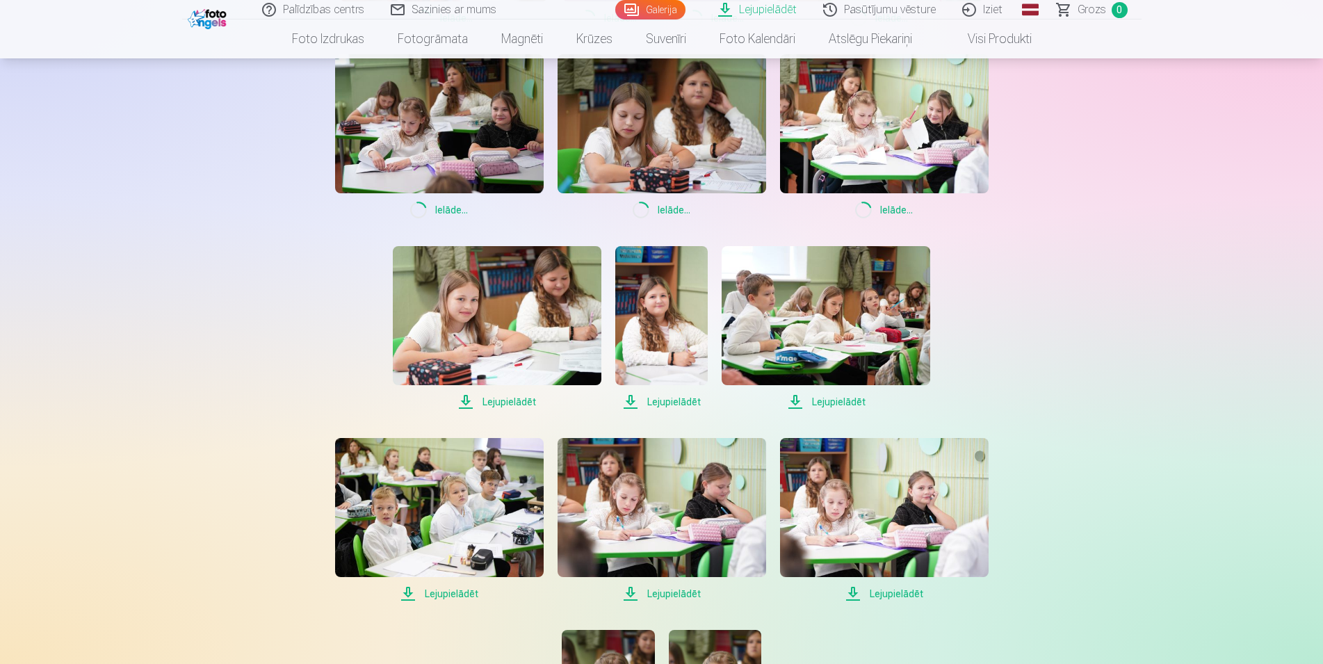
click at [834, 403] on span "Lejupielādēt" at bounding box center [826, 401] width 209 height 17
click at [681, 402] on span "Lejupielādēt" at bounding box center [661, 401] width 92 height 17
click at [529, 403] on span "Lejupielādēt" at bounding box center [497, 401] width 209 height 17
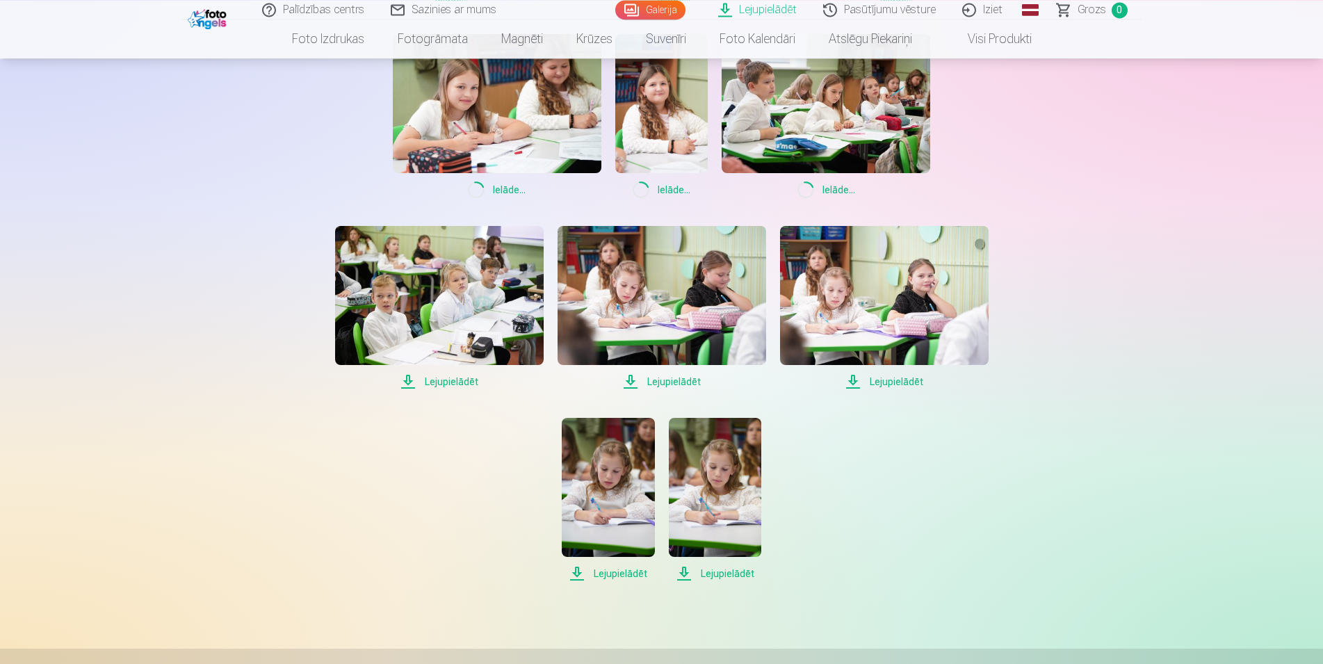
scroll to position [1276, 0]
click at [466, 384] on span "Lejupielādēt" at bounding box center [439, 381] width 209 height 17
click at [682, 382] on span "Lejupielādēt" at bounding box center [662, 381] width 209 height 17
click at [892, 383] on span "Lejupielādēt" at bounding box center [884, 381] width 209 height 17
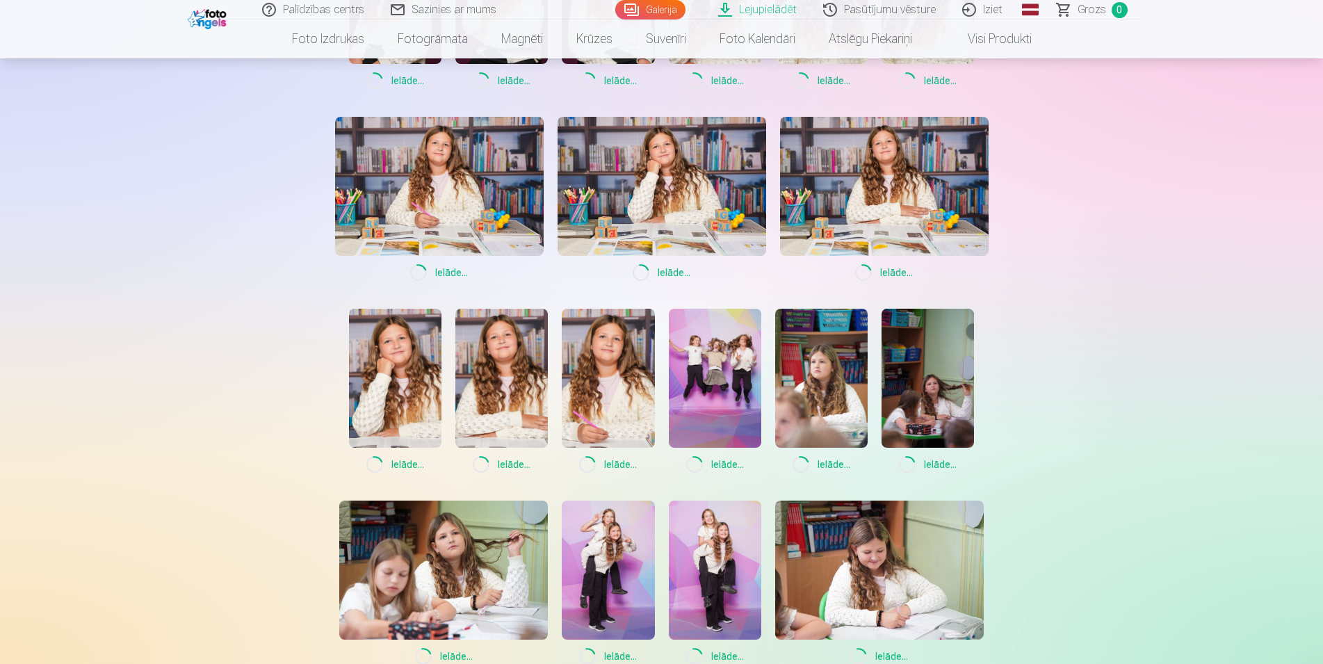
scroll to position [0, 0]
